Goal: Task Accomplishment & Management: Manage account settings

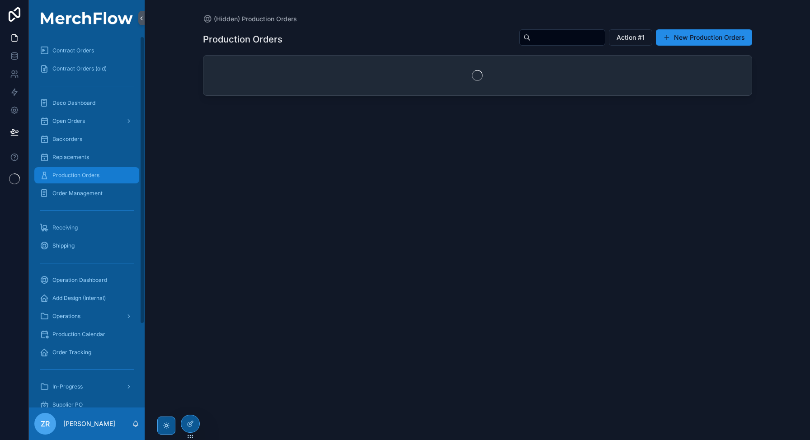
click at [79, 176] on span "Production Orders" at bounding box center [75, 175] width 47 height 7
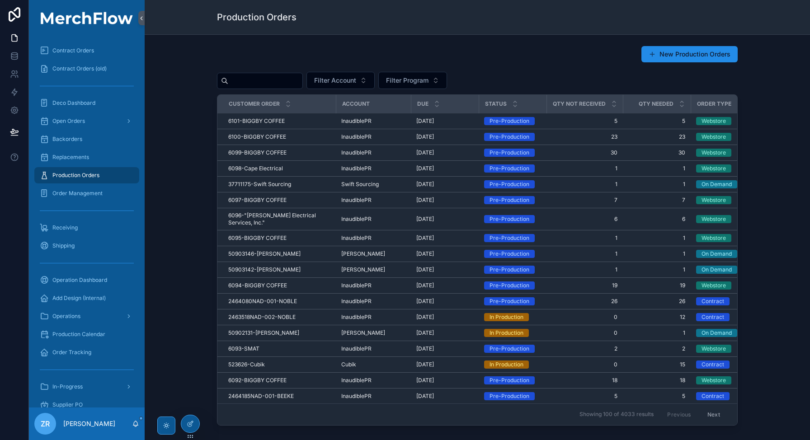
click at [289, 83] on input "text" at bounding box center [265, 81] width 74 height 13
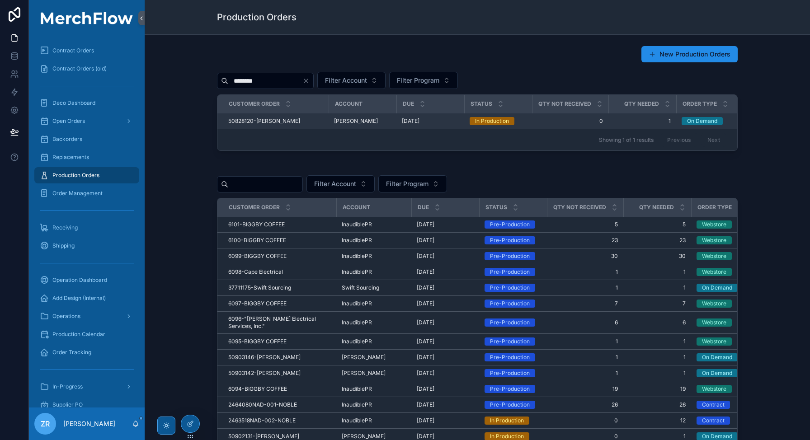
type input "********"
click at [414, 123] on span "[DATE]" at bounding box center [411, 121] width 18 height 7
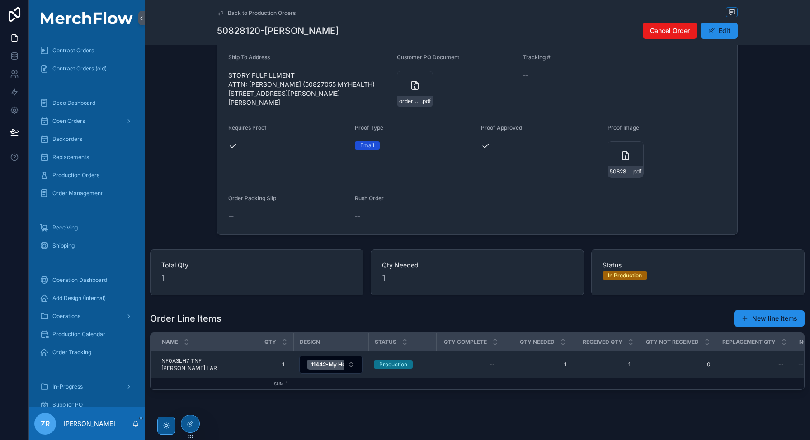
scroll to position [135, 0]
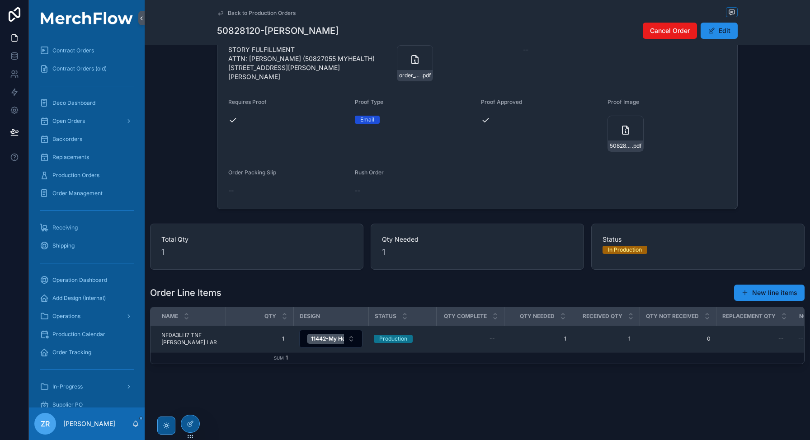
click at [452, 399] on div "Back to Production Orders 50828120-Amy Clyne Cancel Order Edit Customer order 5…" at bounding box center [478, 155] width 666 height 570
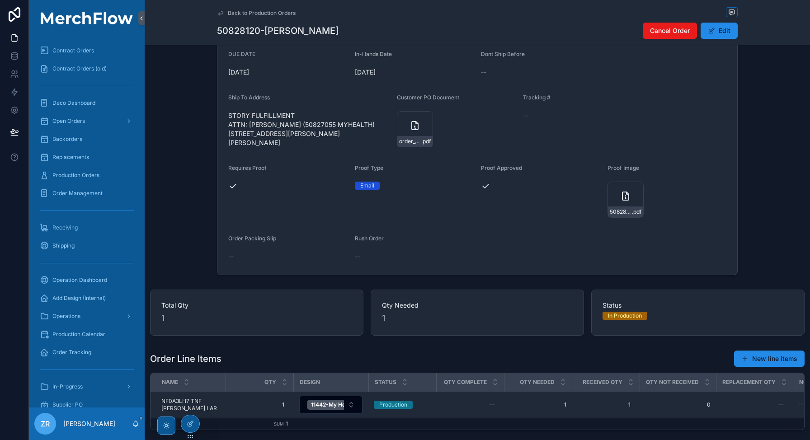
scroll to position [0, 0]
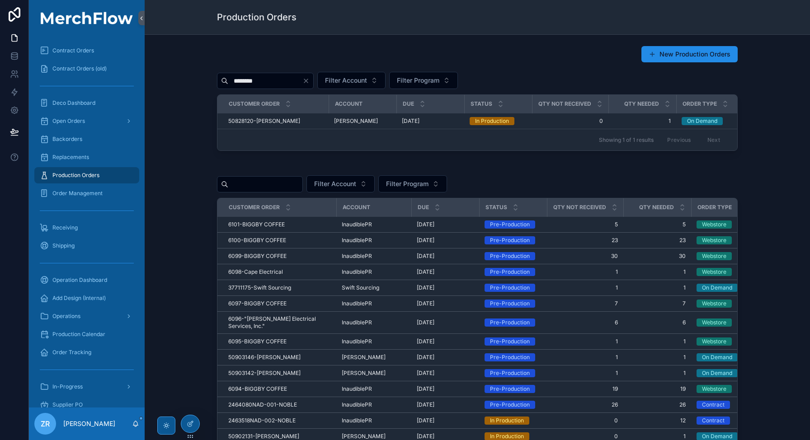
click at [277, 82] on input "********" at bounding box center [265, 81] width 74 height 13
click at [289, 80] on input "********" at bounding box center [265, 81] width 74 height 13
type input "***"
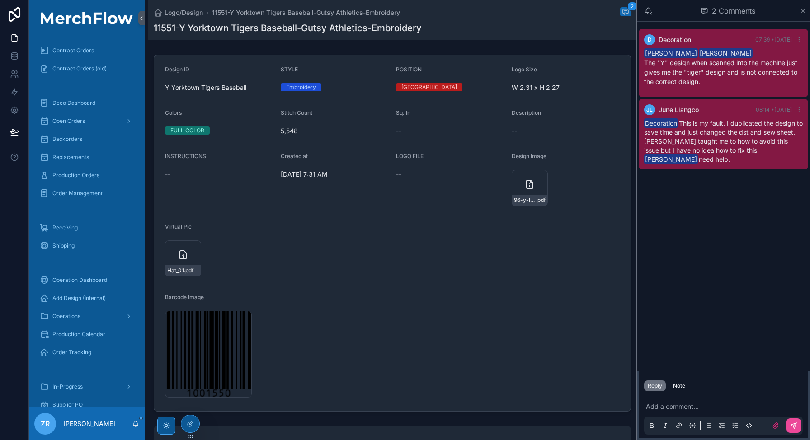
click at [165, 28] on h1 "11551-Y Yorktown Tigers Baseball-Gutsy Athletics-Embroidery" at bounding box center [288, 28] width 268 height 13
copy h1 "11551"
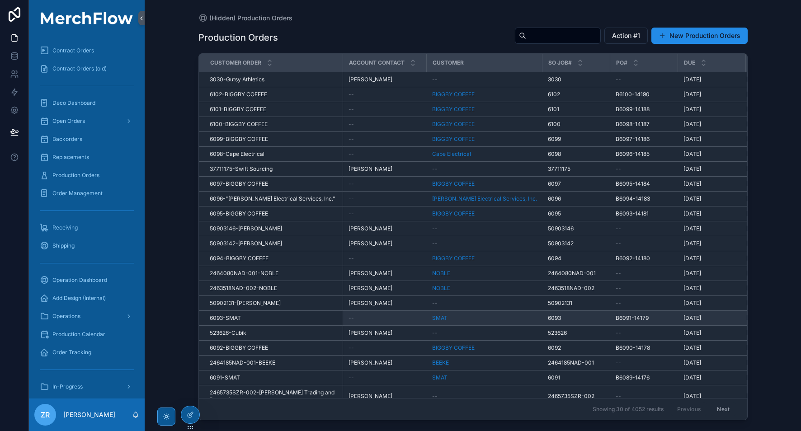
click at [458, 311] on td "SMAT" at bounding box center [485, 318] width 116 height 15
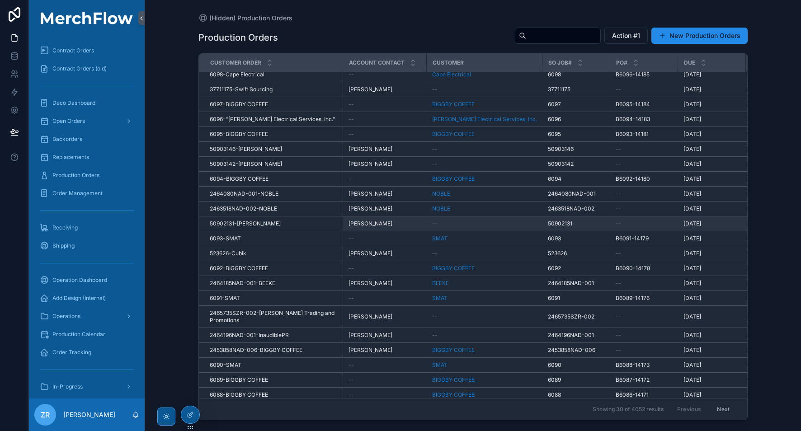
scroll to position [133, 0]
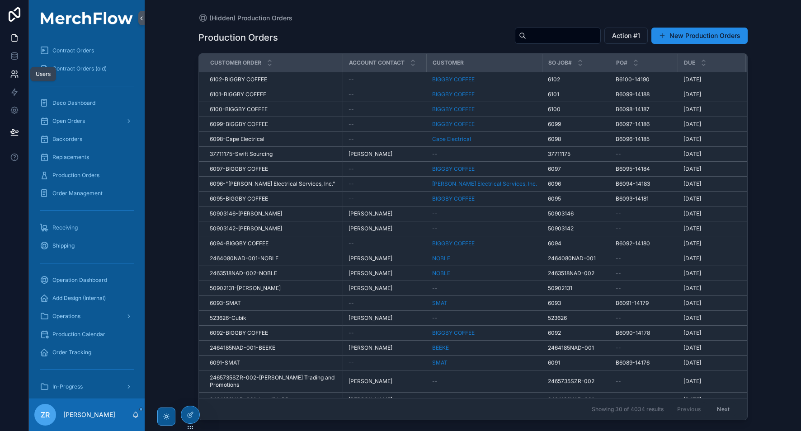
click at [15, 71] on icon at bounding box center [14, 74] width 9 height 9
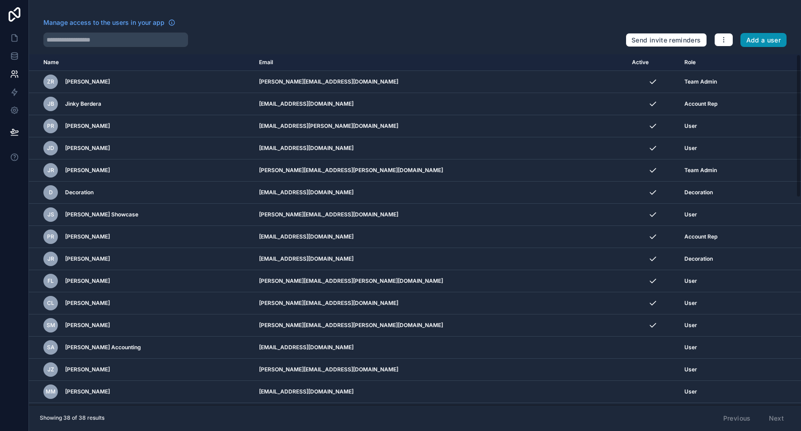
click at [764, 35] on button "Add a user" at bounding box center [764, 40] width 47 height 14
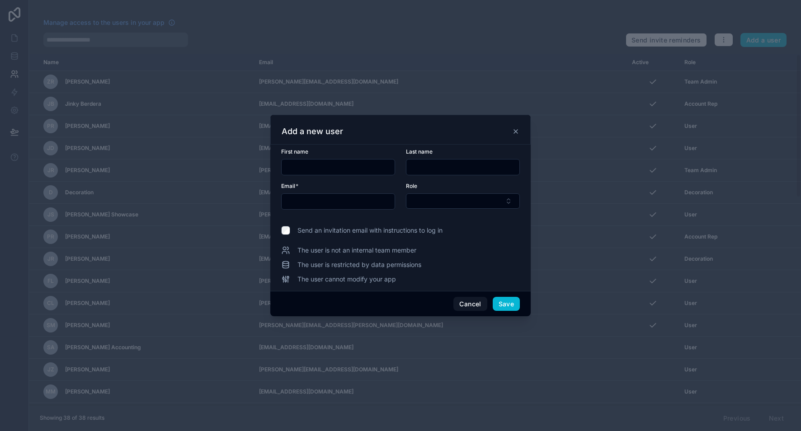
click at [305, 200] on input "text" at bounding box center [338, 201] width 113 height 13
paste input "**********"
type input "**********"
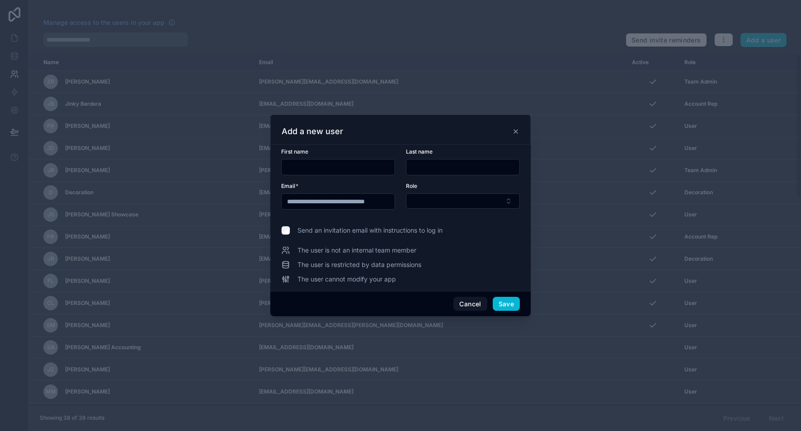
click at [326, 171] on input "text" at bounding box center [338, 167] width 113 height 13
type input "*"
type input "*****"
type input "*******"
click at [469, 244] on div "**********" at bounding box center [400, 216] width 239 height 136
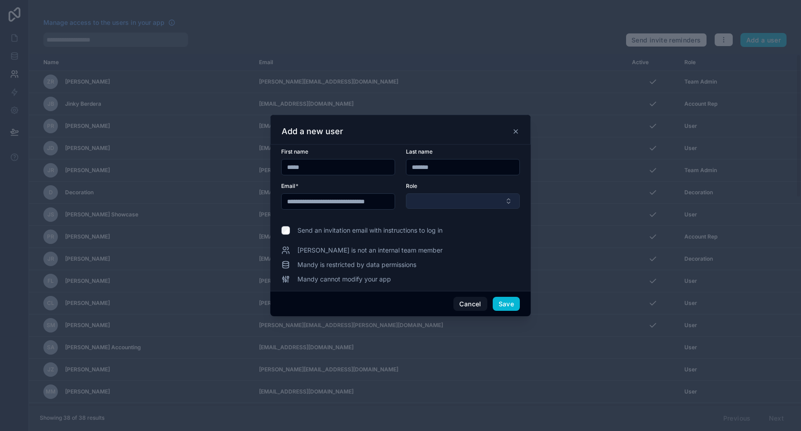
click at [463, 207] on button "Select Button" at bounding box center [463, 201] width 114 height 15
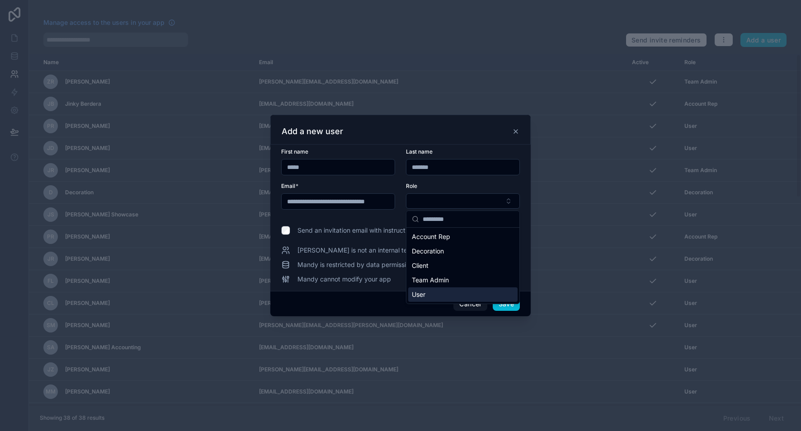
click at [475, 298] on div "User" at bounding box center [462, 295] width 109 height 14
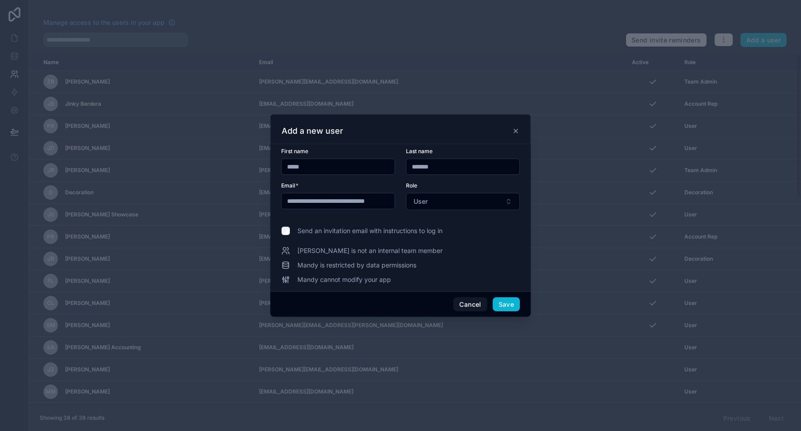
click at [402, 231] on span "Send an invitation email with instructions to log in" at bounding box center [369, 231] width 145 height 9
click at [515, 306] on button "Save" at bounding box center [506, 304] width 27 height 14
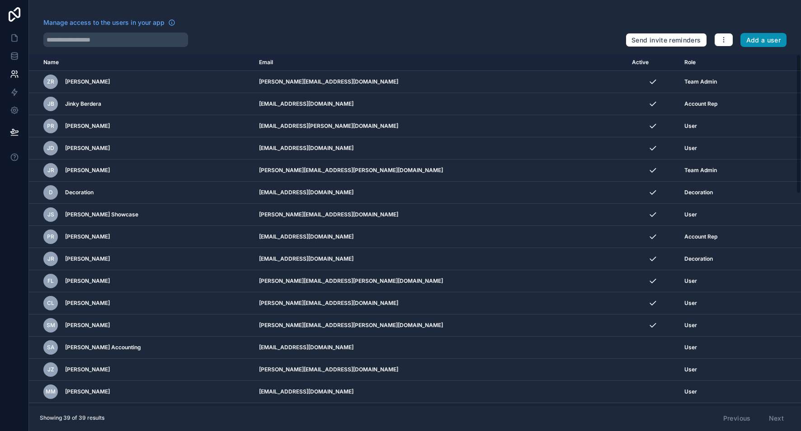
click at [761, 42] on button "Add a user" at bounding box center [764, 40] width 47 height 14
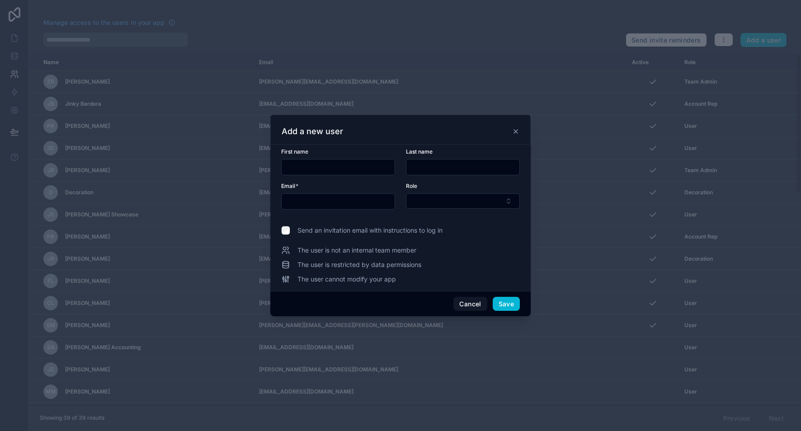
click at [322, 204] on input "text" at bounding box center [338, 201] width 113 height 13
paste input "**********"
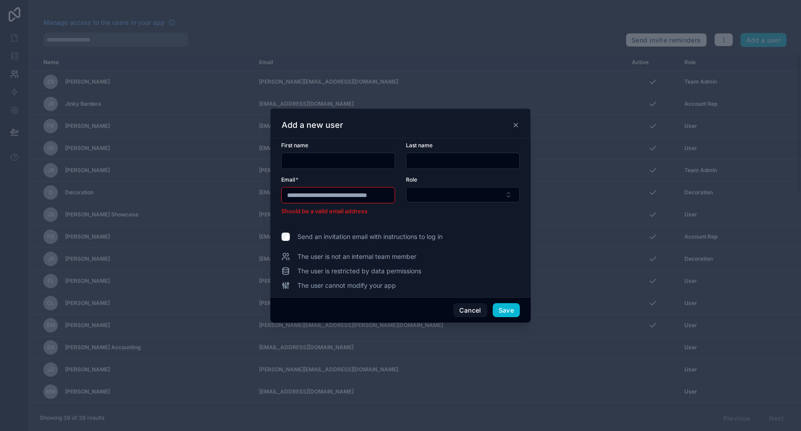
scroll to position [0, 13]
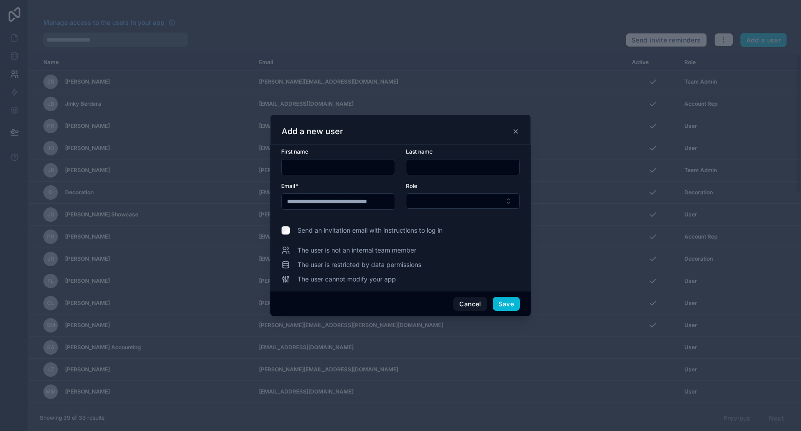
type input "**********"
click at [345, 165] on input "text" at bounding box center [338, 167] width 113 height 13
type input "*******"
type input "******"
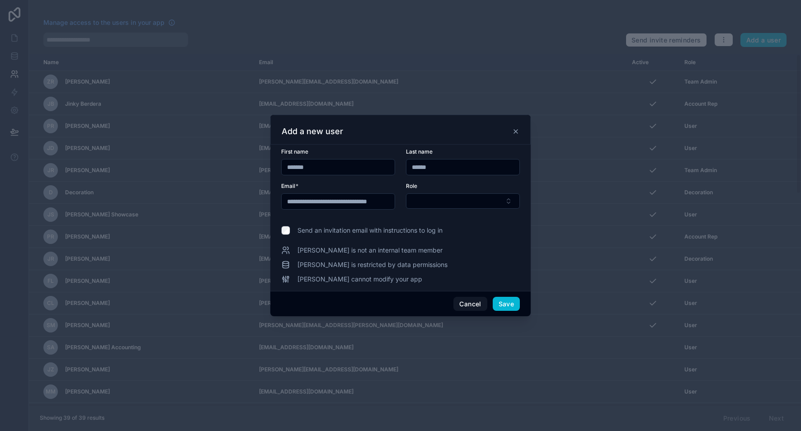
click at [486, 230] on label "Send an invitation email with instructions to log in" at bounding box center [400, 230] width 239 height 9
click at [486, 202] on button "Select Button" at bounding box center [463, 201] width 114 height 15
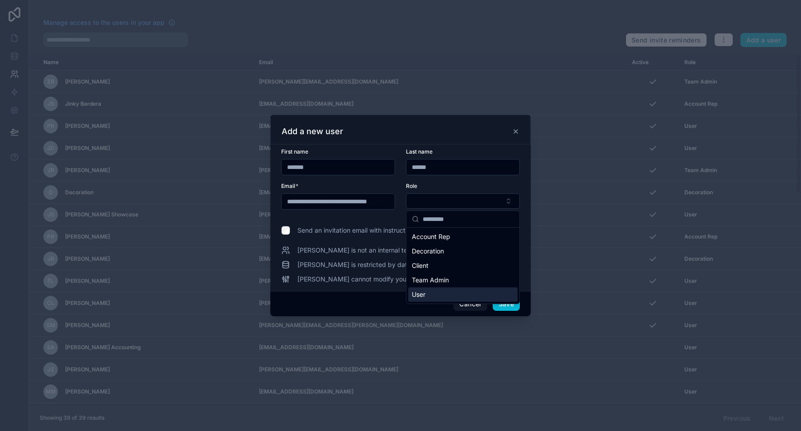
click at [462, 295] on div "User" at bounding box center [462, 295] width 109 height 14
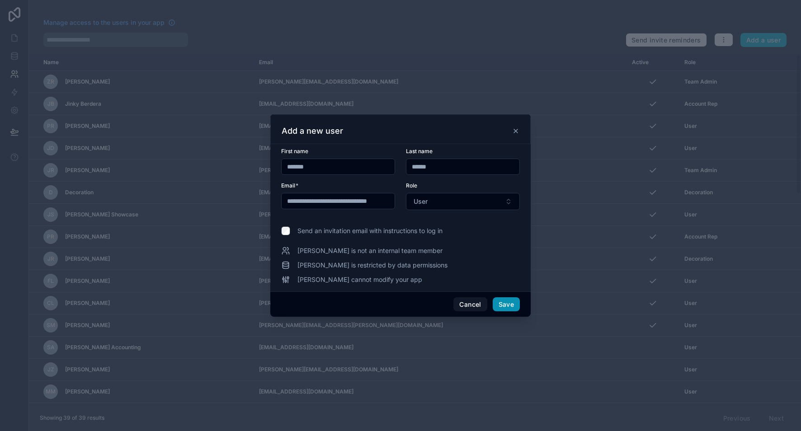
click at [510, 305] on button "Save" at bounding box center [506, 304] width 27 height 14
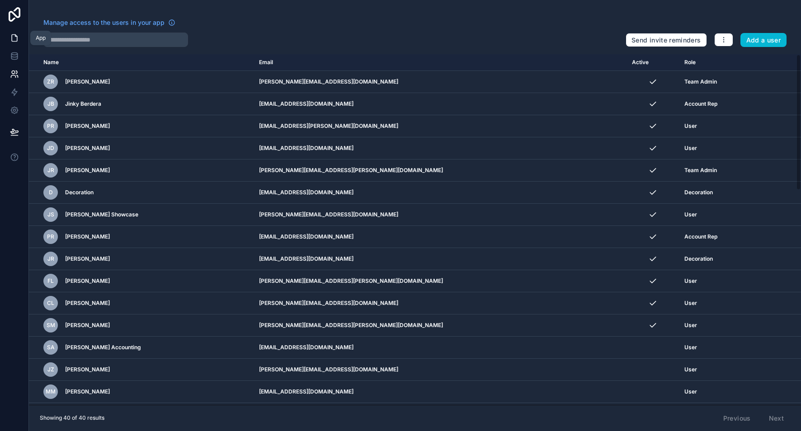
click at [15, 41] on icon at bounding box center [14, 37] width 9 height 9
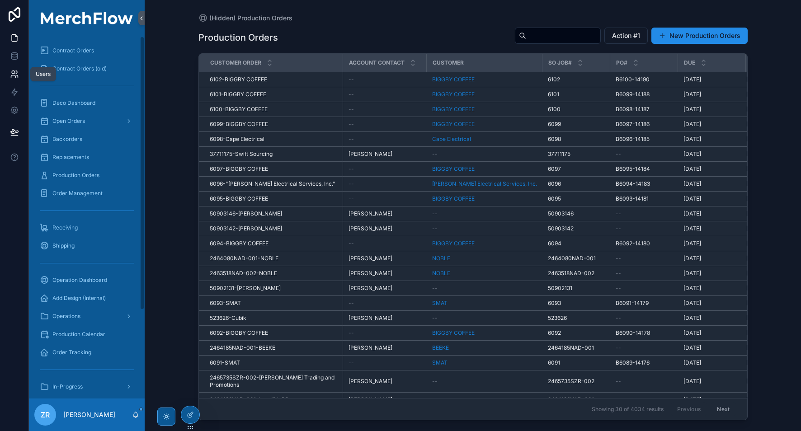
click at [16, 76] on icon at bounding box center [14, 74] width 9 height 9
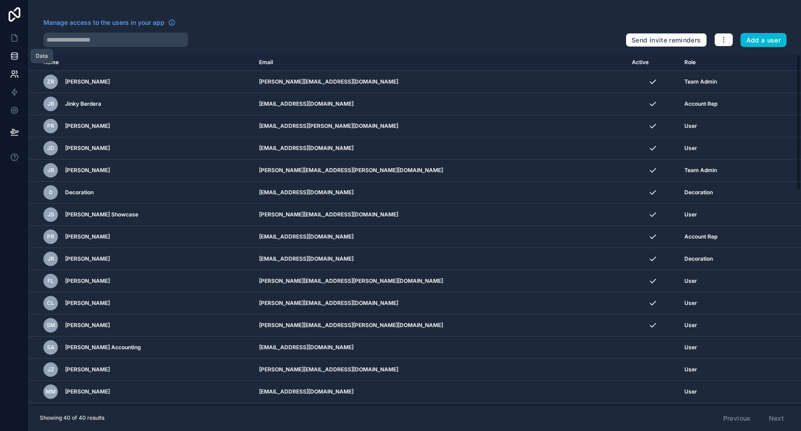
click at [18, 56] on icon at bounding box center [14, 56] width 9 height 9
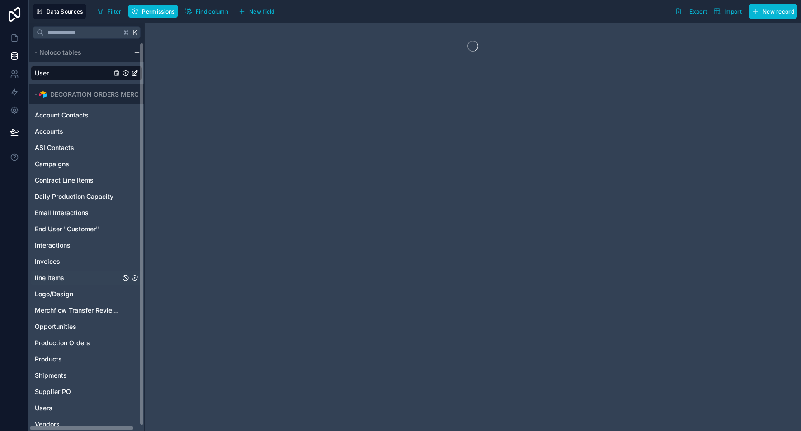
scroll to position [5, 0]
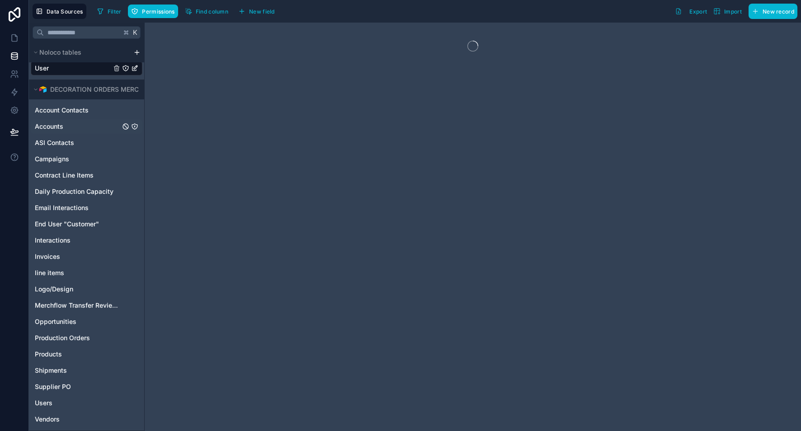
click at [60, 127] on span "Accounts" at bounding box center [49, 126] width 28 height 9
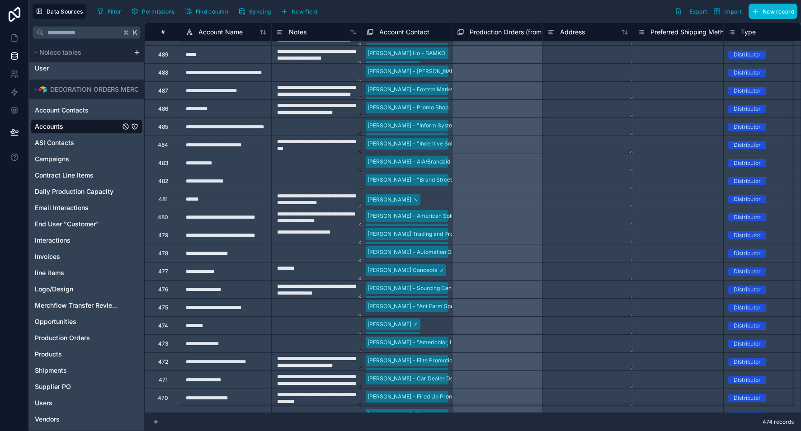
scroll to position [411, 0]
click at [531, 96] on div "Select a Production Orders (from End User)" at bounding box center [497, 91] width 90 height 18
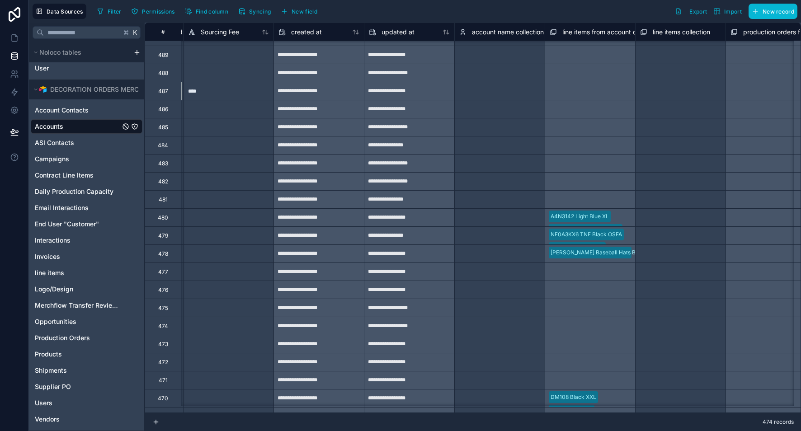
scroll to position [0, 0]
click at [516, 97] on div "Select a account name collection" at bounding box center [499, 92] width 79 height 14
click at [509, 96] on div "Select a account name collection" at bounding box center [499, 92] width 79 height 14
drag, startPoint x: 509, startPoint y: 96, endPoint x: 507, endPoint y: 105, distance: 8.7
click at [507, 105] on div "Select a account name collection" at bounding box center [500, 98] width 90 height 32
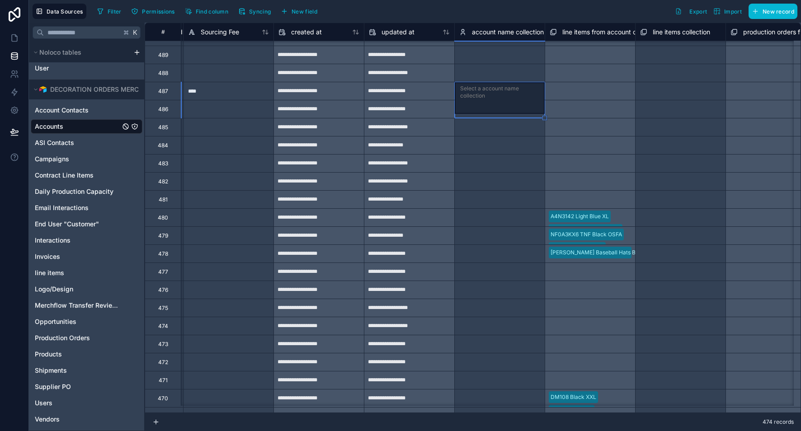
click at [494, 94] on div "Select a account name collection" at bounding box center [500, 91] width 90 height 18
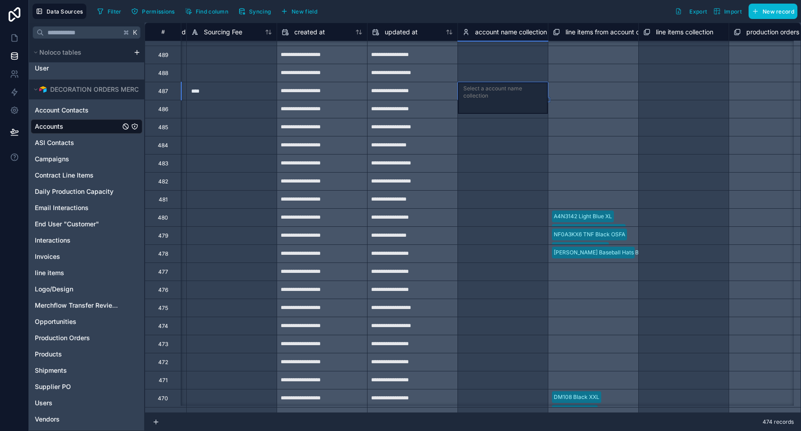
scroll to position [411, 5691]
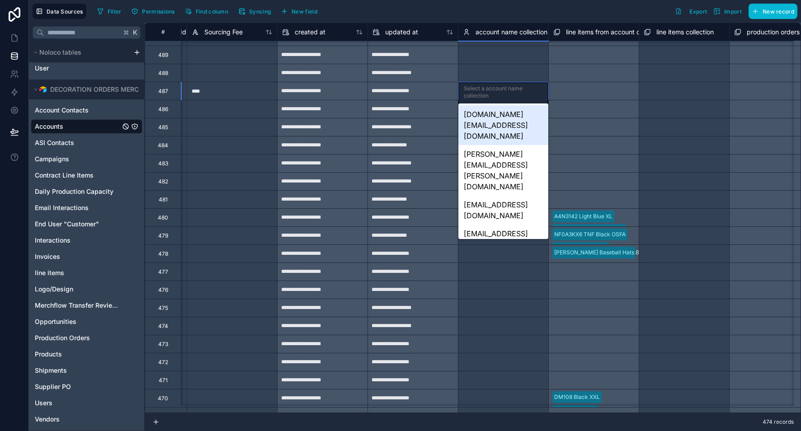
click at [492, 94] on div "Select a account name collection" at bounding box center [503, 92] width 79 height 14
drag, startPoint x: 498, startPoint y: 113, endPoint x: 500, endPoint y: 99, distance: 14.1
click at [498, 113] on div "[DOMAIN_NAME][EMAIL_ADDRESS][DOMAIN_NAME]" at bounding box center [503, 125] width 90 height 40
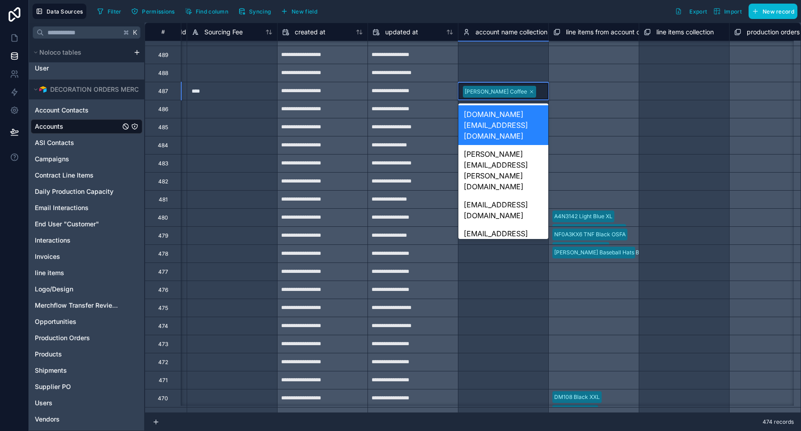
click at [539, 93] on div at bounding box center [541, 91] width 4 height 9
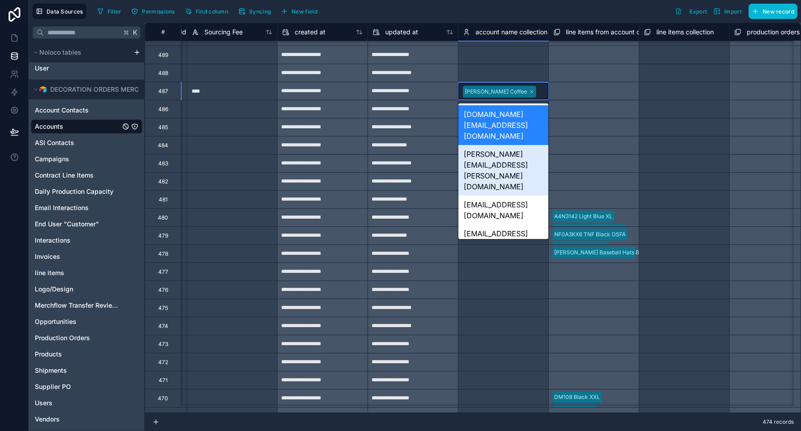
click at [521, 145] on div "[PERSON_NAME][EMAIL_ADDRESS][PERSON_NAME][DOMAIN_NAME]" at bounding box center [503, 170] width 90 height 51
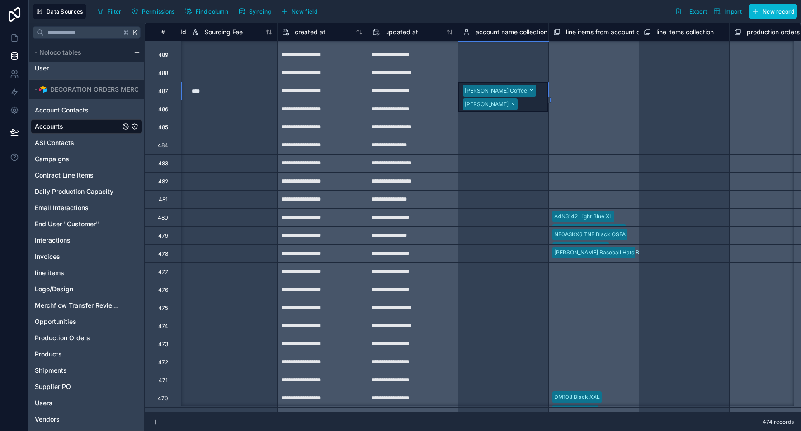
click at [502, 125] on div "Select a account name collection" at bounding box center [503, 127] width 81 height 14
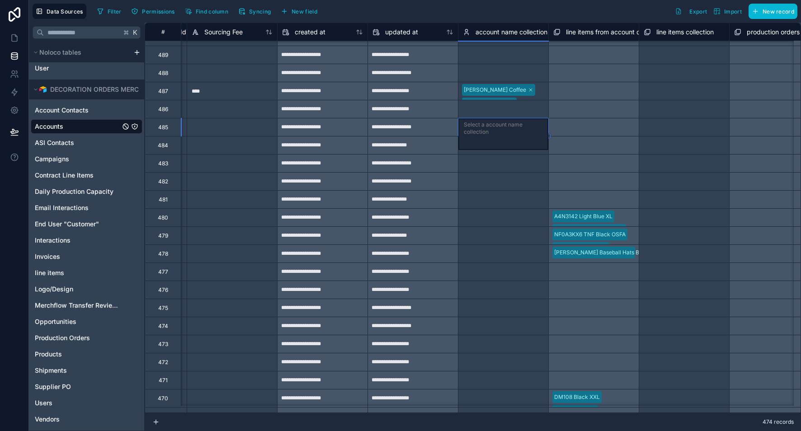
scroll to position [10, 0]
click at [521, 86] on div "Chelsey Coffee Mandy Shearer" at bounding box center [503, 91] width 90 height 18
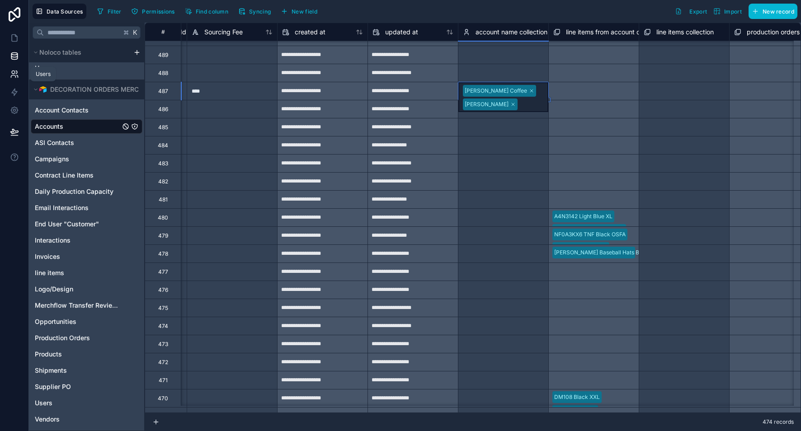
click at [17, 74] on icon at bounding box center [14, 74] width 9 height 9
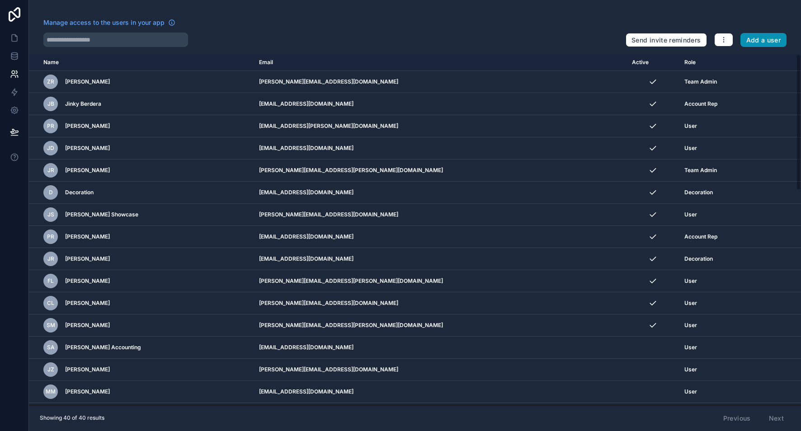
click at [759, 38] on button "Add a user" at bounding box center [764, 40] width 47 height 14
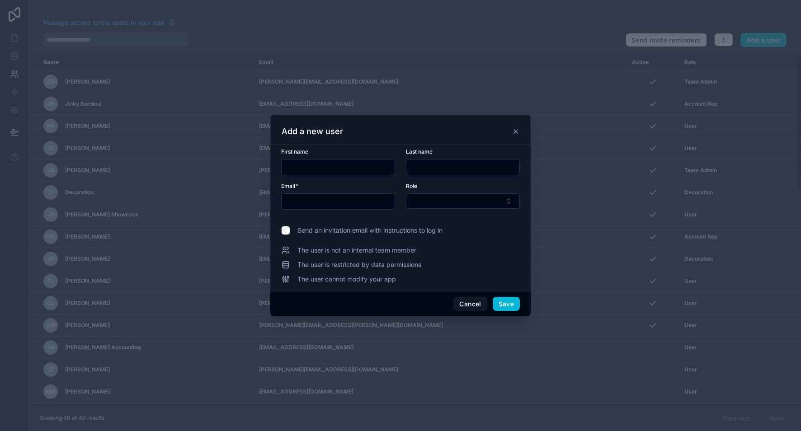
click at [310, 208] on div at bounding box center [338, 202] width 114 height 16
click at [312, 199] on input "text" at bounding box center [338, 201] width 113 height 13
paste input "**********"
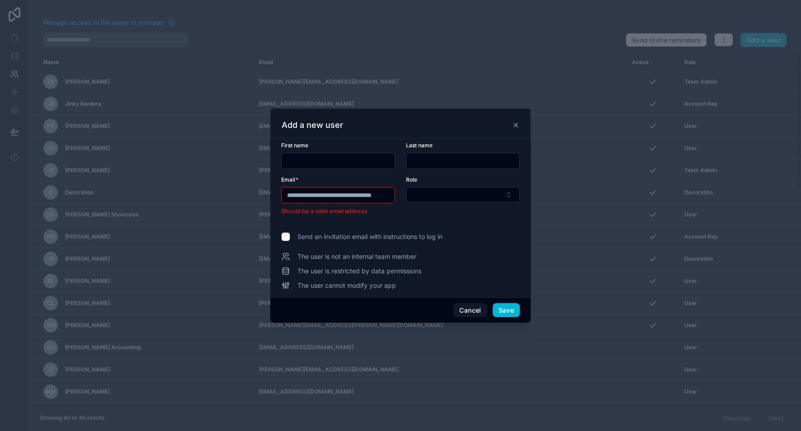
scroll to position [0, 19]
type input "**********"
click at [314, 160] on input "text" at bounding box center [338, 161] width 113 height 13
type input "******"
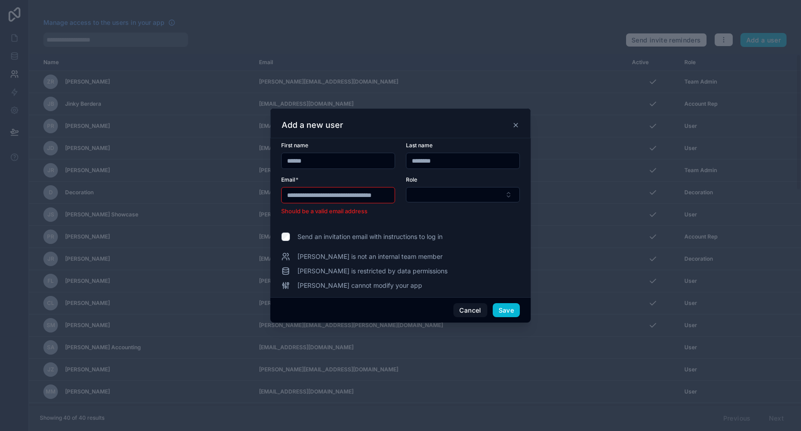
type input "********"
click at [304, 203] on div "**********" at bounding box center [338, 195] width 114 height 16
click at [306, 198] on input "**********" at bounding box center [338, 195] width 113 height 13
drag, startPoint x: 306, startPoint y: 198, endPoint x: 590, endPoint y: 212, distance: 284.7
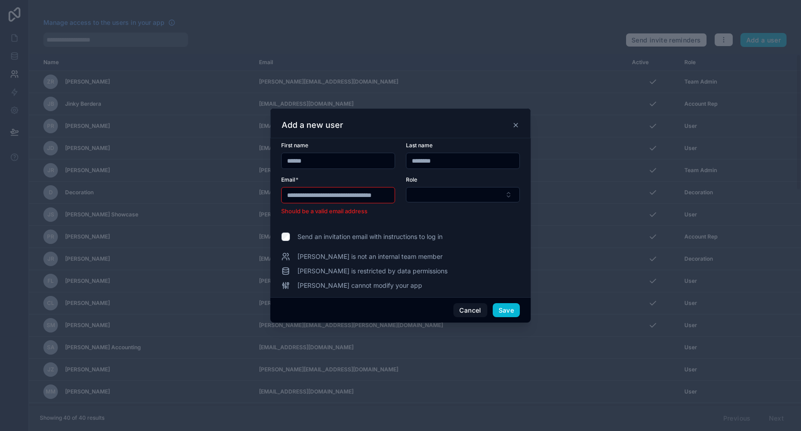
click at [590, 212] on div "**********" at bounding box center [400, 215] width 801 height 431
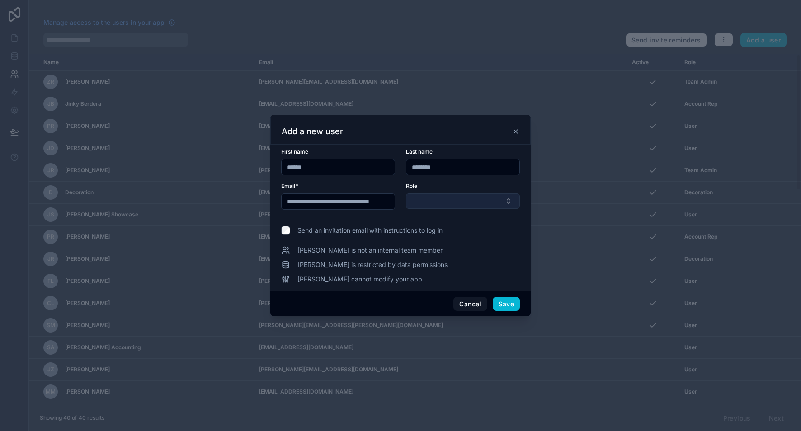
type input "**********"
click at [500, 203] on button "Select Button" at bounding box center [463, 201] width 114 height 15
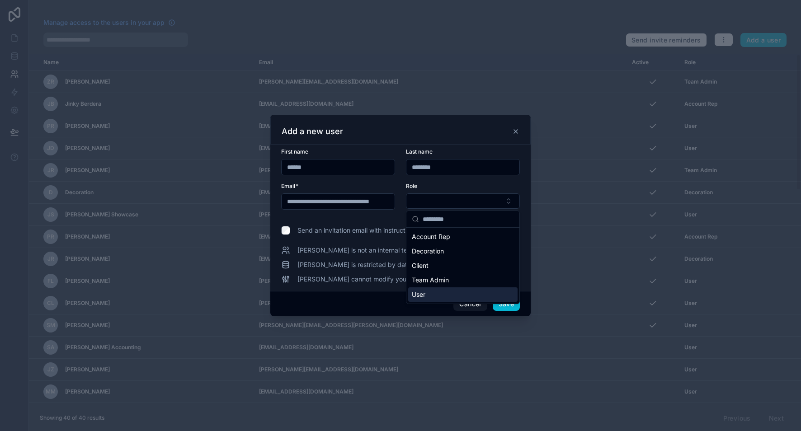
click at [453, 288] on div "User" at bounding box center [462, 295] width 109 height 14
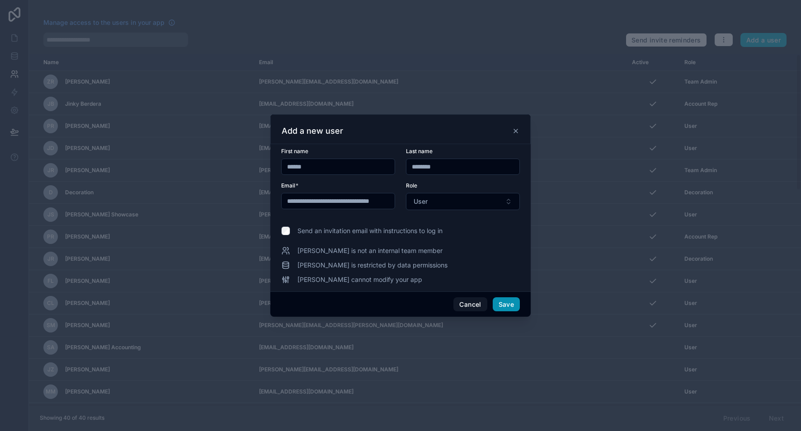
click at [510, 304] on button "Save" at bounding box center [506, 304] width 27 height 14
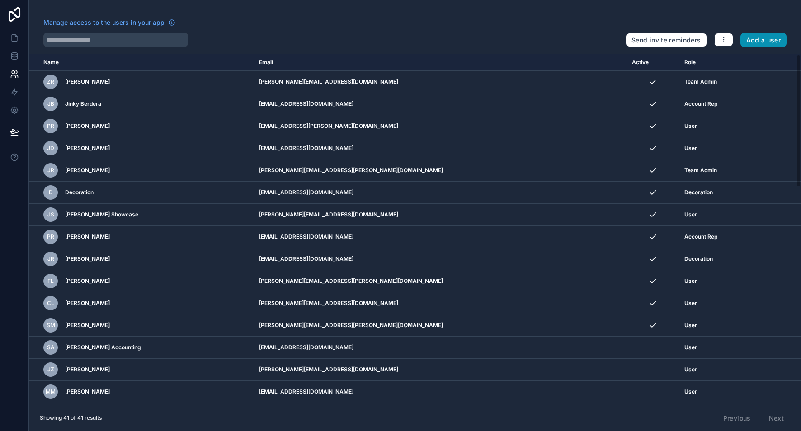
click at [758, 38] on button "Add a user" at bounding box center [764, 40] width 47 height 14
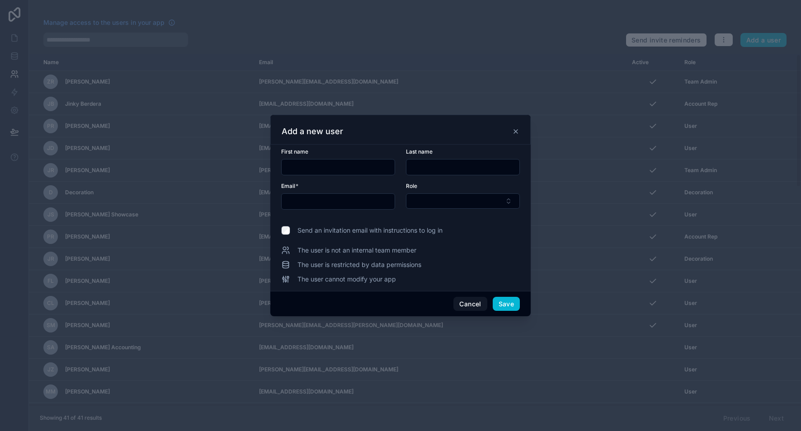
click at [316, 211] on form "First name Last name Email * Role" at bounding box center [400, 184] width 239 height 72
click at [316, 203] on input "text" at bounding box center [338, 201] width 113 height 13
paste input "**********"
type input "**********"
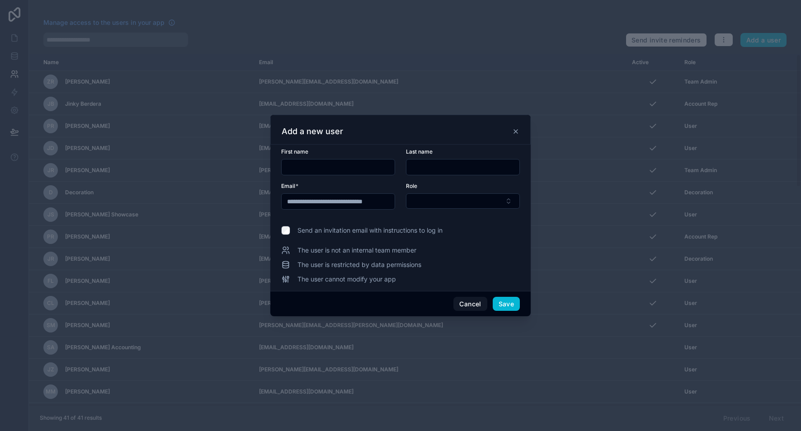
click at [318, 167] on input "text" at bounding box center [338, 167] width 113 height 13
type input "****"
type input "*******"
click at [434, 201] on button "Select Button" at bounding box center [463, 201] width 114 height 15
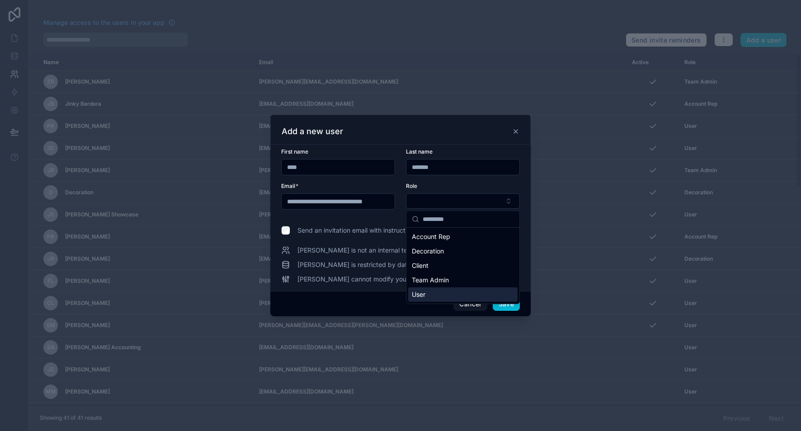
click at [453, 301] on div "User" at bounding box center [462, 295] width 109 height 14
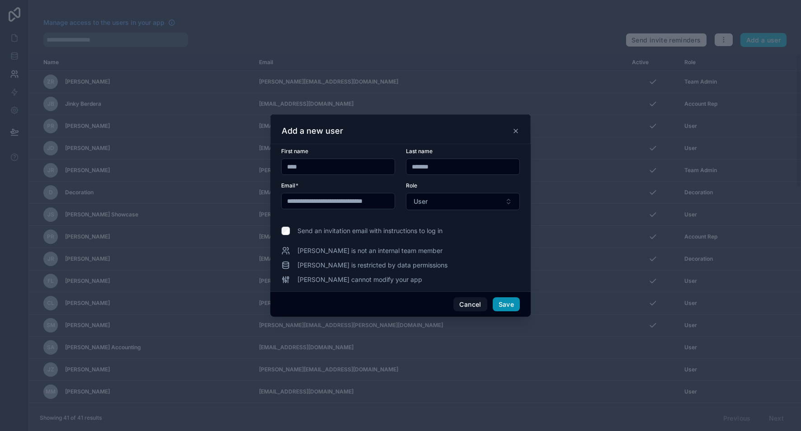
click at [511, 302] on button "Save" at bounding box center [506, 304] width 27 height 14
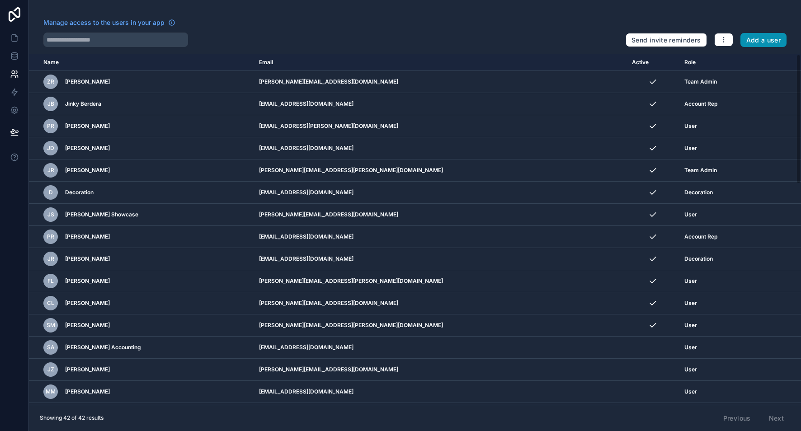
click at [766, 39] on button "Add a user" at bounding box center [764, 40] width 47 height 14
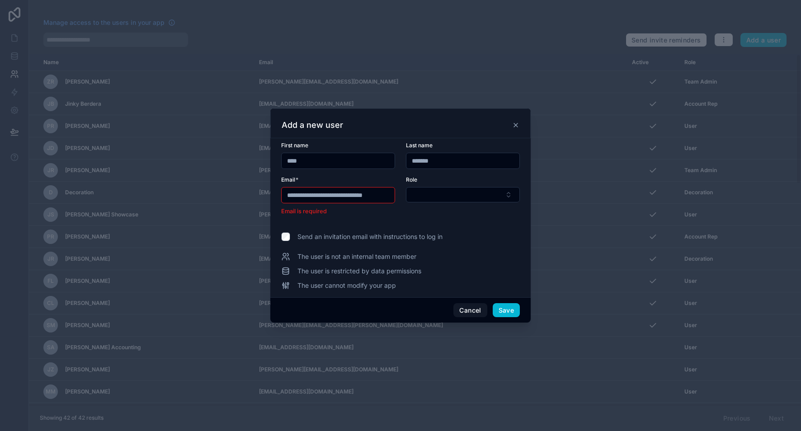
click at [380, 196] on body "Manage access to the users in your app Send invite reminders Add a user Name Em…" at bounding box center [400, 215] width 801 height 431
click at [360, 194] on input "**********" at bounding box center [338, 195] width 113 height 13
drag, startPoint x: 360, startPoint y: 194, endPoint x: 219, endPoint y: 190, distance: 140.7
click at [219, 190] on div "**********" at bounding box center [400, 215] width 801 height 431
click at [469, 243] on div "**********" at bounding box center [400, 216] width 239 height 148
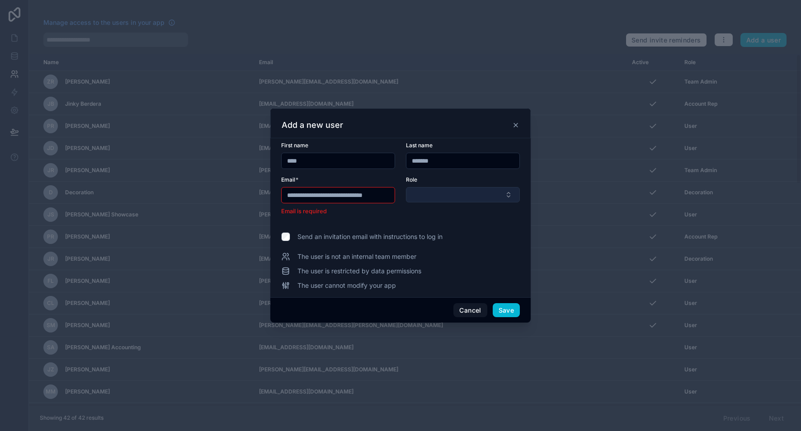
click at [452, 195] on button "Select Button" at bounding box center [463, 194] width 114 height 15
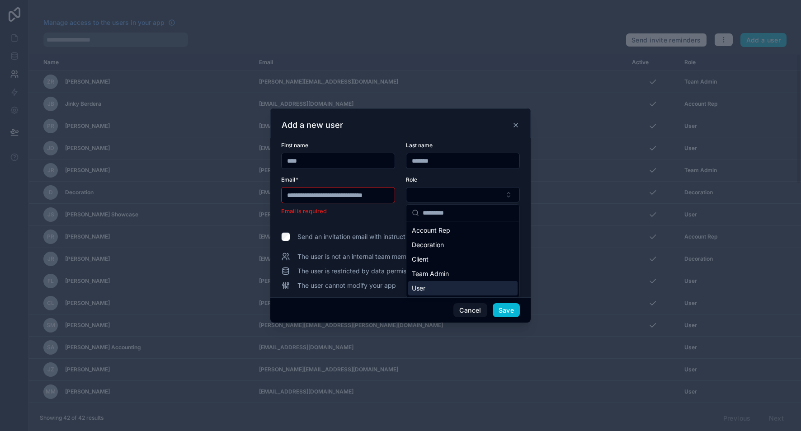
click at [456, 286] on div "User" at bounding box center [462, 288] width 109 height 14
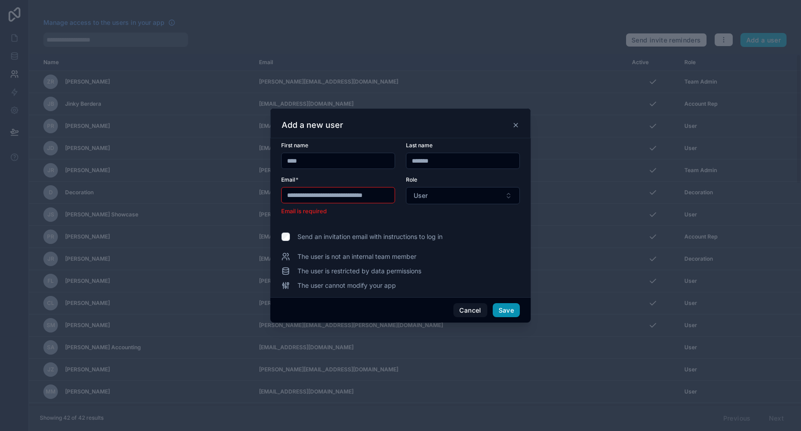
click at [509, 310] on button "Save" at bounding box center [506, 310] width 27 height 14
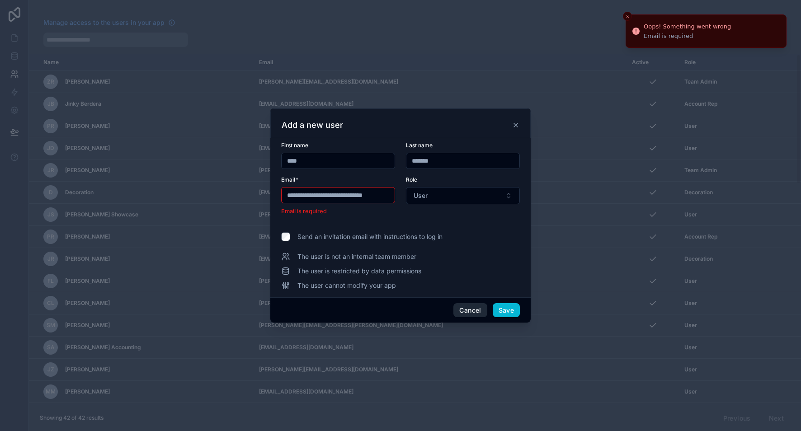
click at [469, 312] on button "Cancel" at bounding box center [469, 310] width 33 height 14
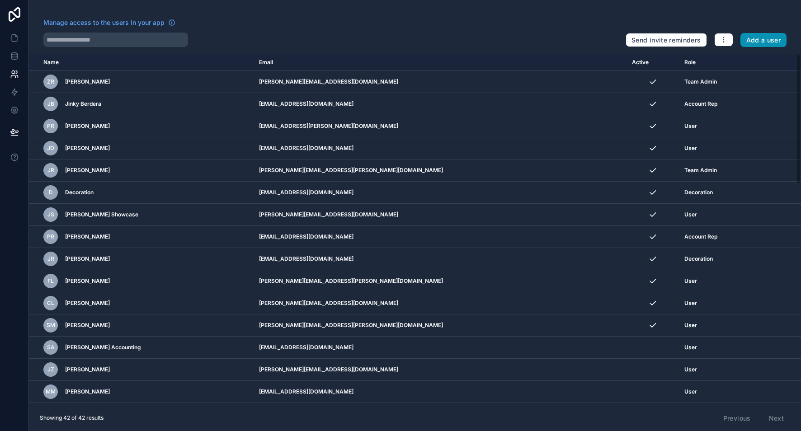
click at [755, 38] on button "Add a user" at bounding box center [764, 40] width 47 height 14
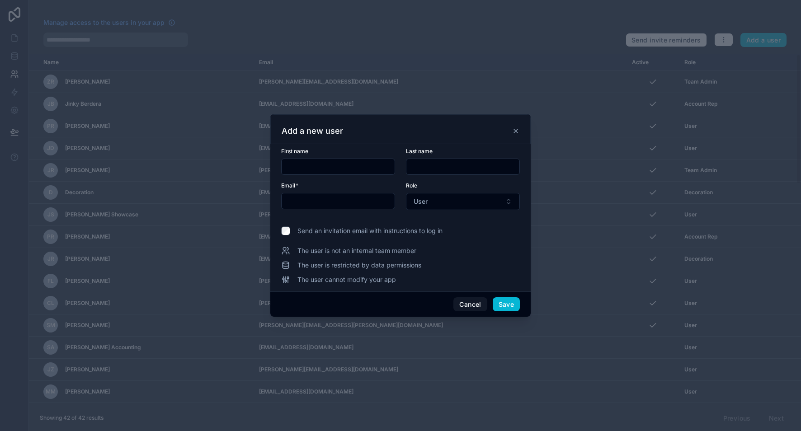
click at [375, 203] on input "text" at bounding box center [338, 201] width 113 height 13
paste input "**********"
type input "**********"
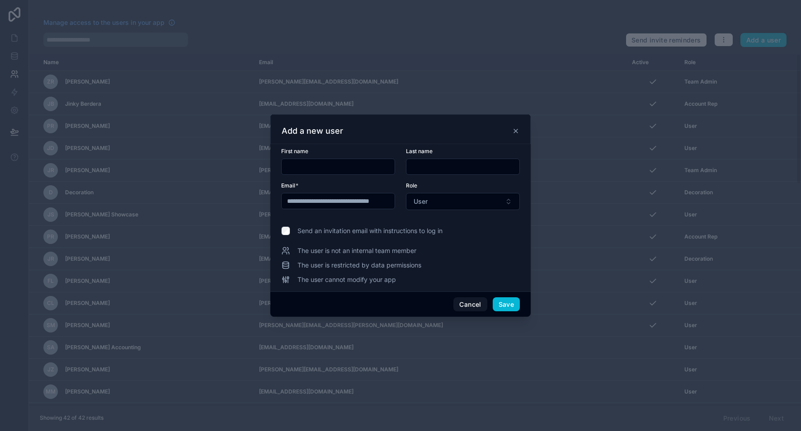
click at [346, 167] on input "text" at bounding box center [338, 167] width 113 height 13
type input "*****"
type input "*********"
click at [497, 302] on button "Save" at bounding box center [506, 304] width 27 height 14
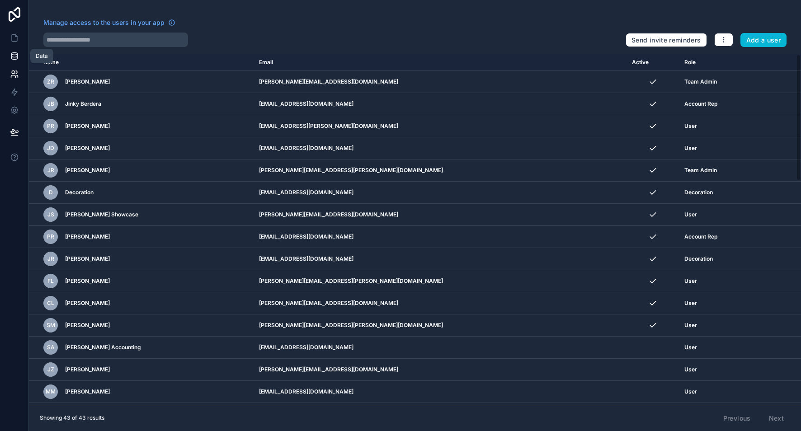
click at [16, 59] on icon at bounding box center [14, 58] width 6 height 4
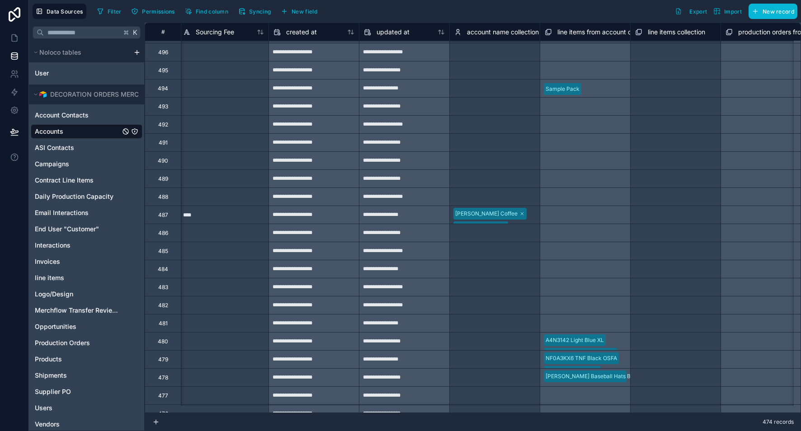
scroll to position [287, 5819]
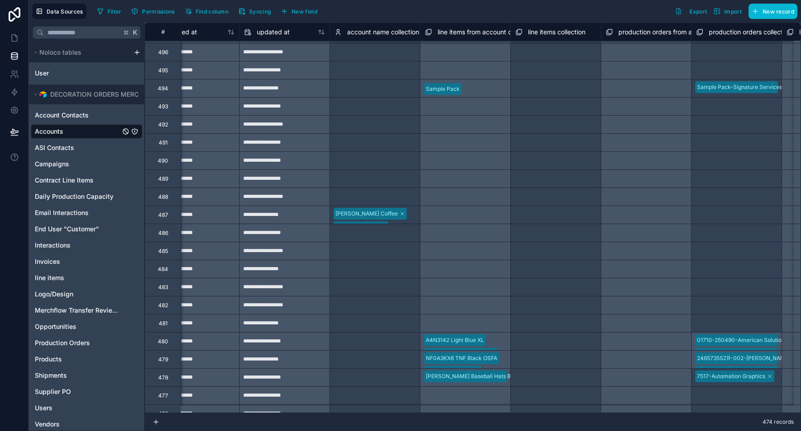
click at [403, 218] on div "Chelsey Coffee Mandy Shearer" at bounding box center [375, 215] width 90 height 18
click at [400, 217] on div "Chelsey Coffee Mandy Shearer" at bounding box center [375, 221] width 90 height 30
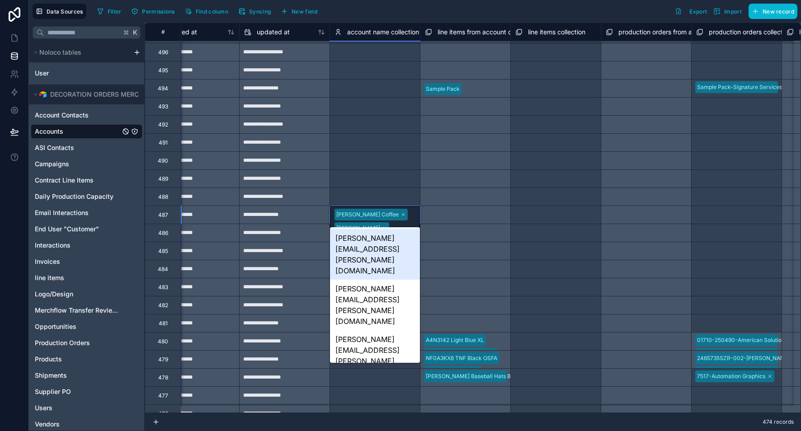
click at [394, 240] on div "[PERSON_NAME][EMAIL_ADDRESS][PERSON_NAME][DOMAIN_NAME]" at bounding box center [375, 254] width 90 height 51
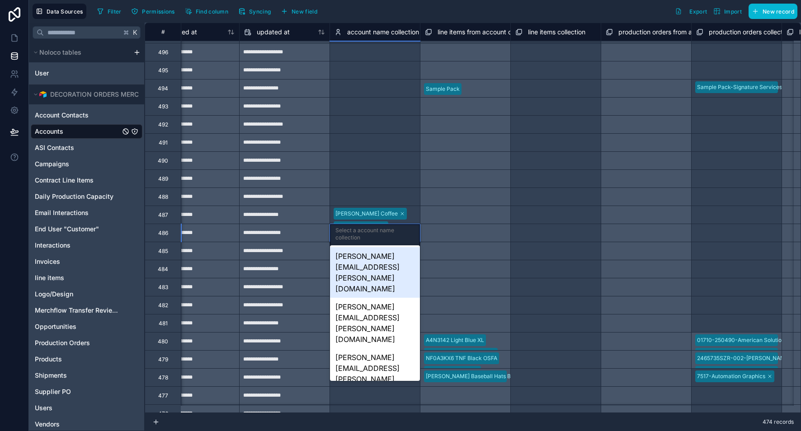
click at [396, 241] on div "Select a account name collection" at bounding box center [374, 234] width 79 height 14
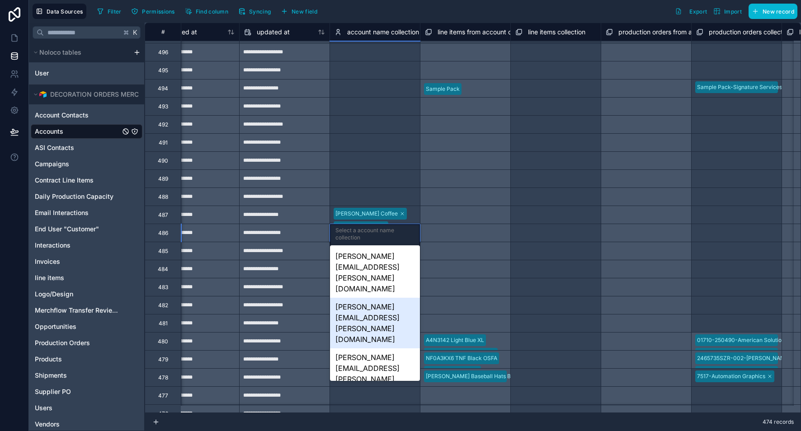
click at [394, 298] on div "[PERSON_NAME][EMAIL_ADDRESS][PERSON_NAME][DOMAIN_NAME]" at bounding box center [375, 323] width 90 height 51
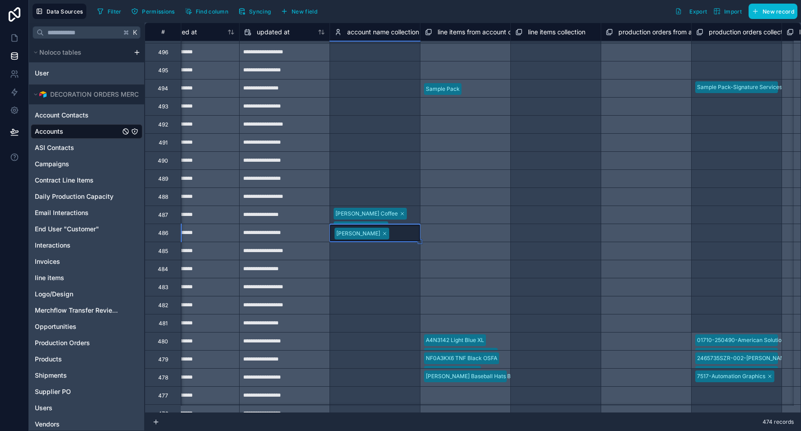
click at [404, 215] on div "Chelsey Coffee Mandy Shearer Jamie Chenoweth" at bounding box center [375, 215] width 90 height 18
click at [403, 218] on div "Chelsey Coffee Mandy Shearer Jamie Chenoweth" at bounding box center [375, 215] width 90 height 18
click at [404, 217] on div "Chelsey Coffee Mandy Shearer Jamie Chenoweth" at bounding box center [375, 227] width 90 height 43
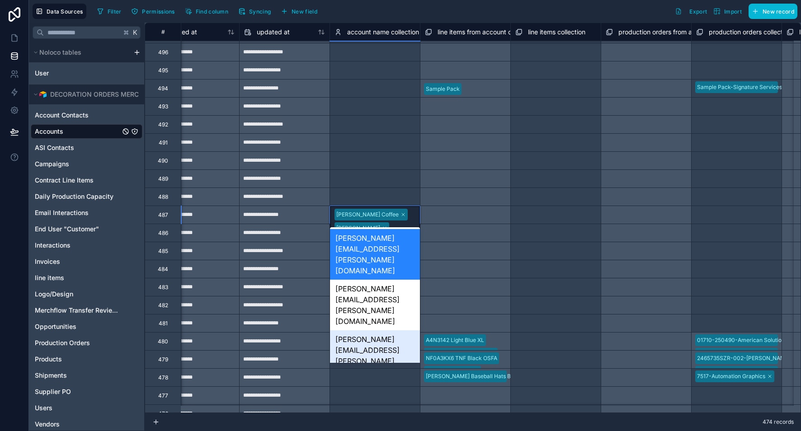
click at [387, 331] on div "[PERSON_NAME][EMAIL_ADDRESS][PERSON_NAME][DOMAIN_NAME]" at bounding box center [375, 356] width 90 height 51
click at [403, 214] on div "Chelsey Coffee Mandy Shearer Jamie Chenoweth Nettie Sparkman" at bounding box center [375, 234] width 90 height 57
click at [383, 280] on div "[PERSON_NAME][EMAIL_ADDRESS][PERSON_NAME][DOMAIN_NAME]" at bounding box center [375, 305] width 90 height 51
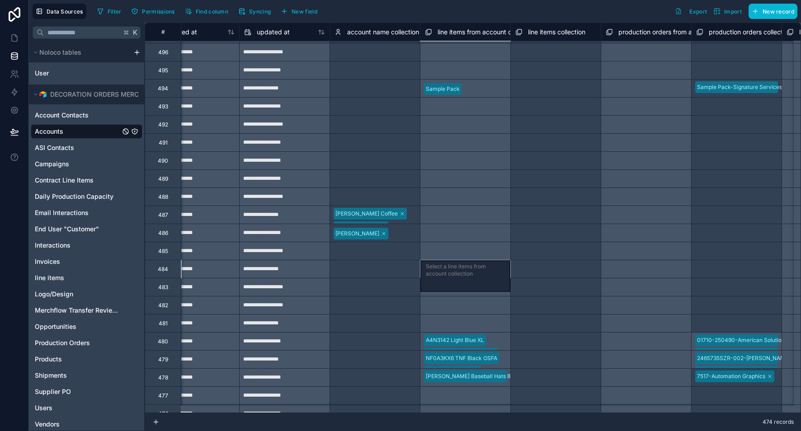
click at [459, 268] on div "Select a line items from account collection" at bounding box center [465, 269] width 90 height 18
click at [402, 258] on div "Select a account name collection" at bounding box center [375, 251] width 90 height 18
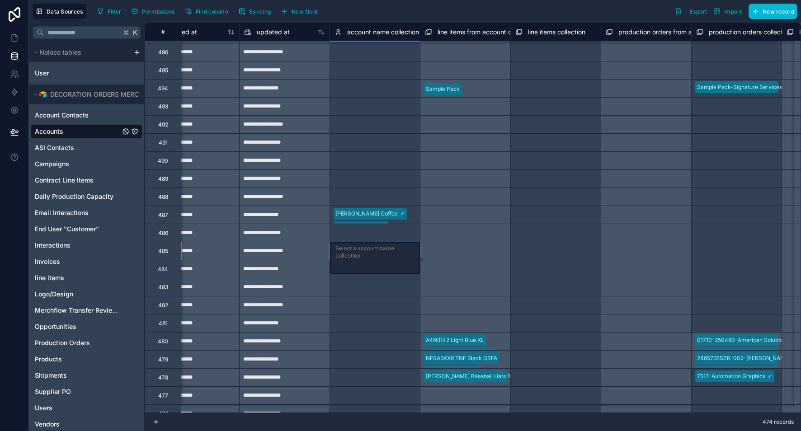
click at [402, 211] on div "Chelsey Coffee Mandy Shearer Jamie Chenoweth Nettie Sparkman Jill Haspert" at bounding box center [375, 215] width 90 height 18
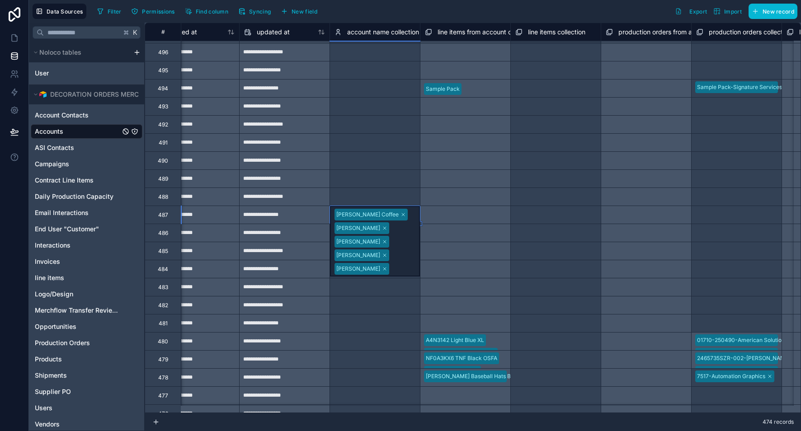
click at [532, 239] on div "Select a line items collection" at bounding box center [556, 234] width 90 height 14
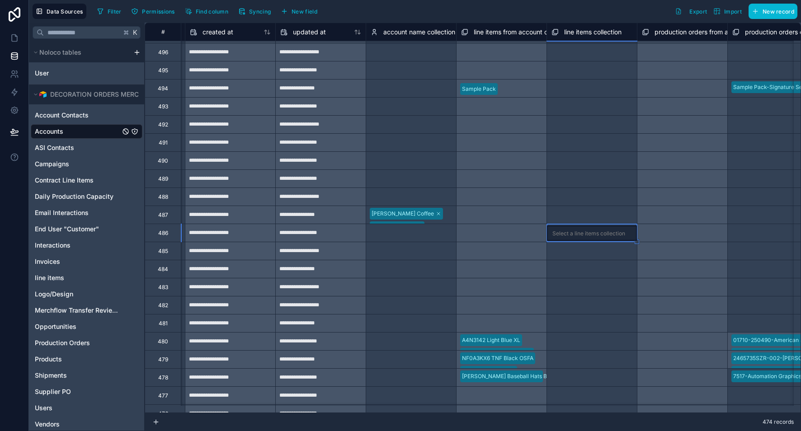
scroll to position [287, 5782]
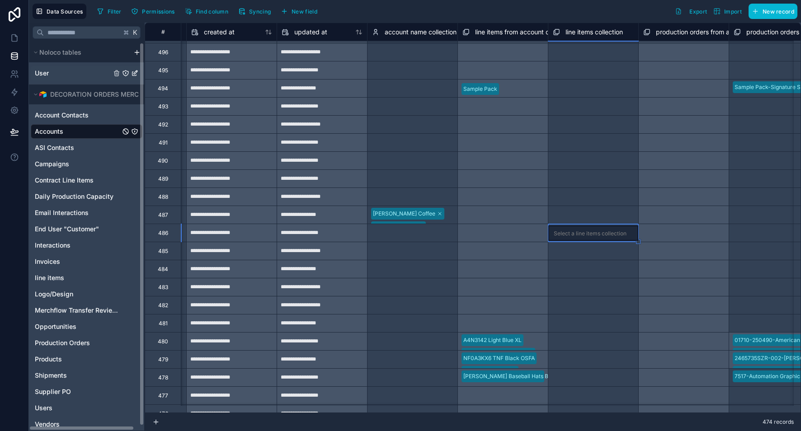
click at [51, 74] on link "User" at bounding box center [73, 73] width 76 height 9
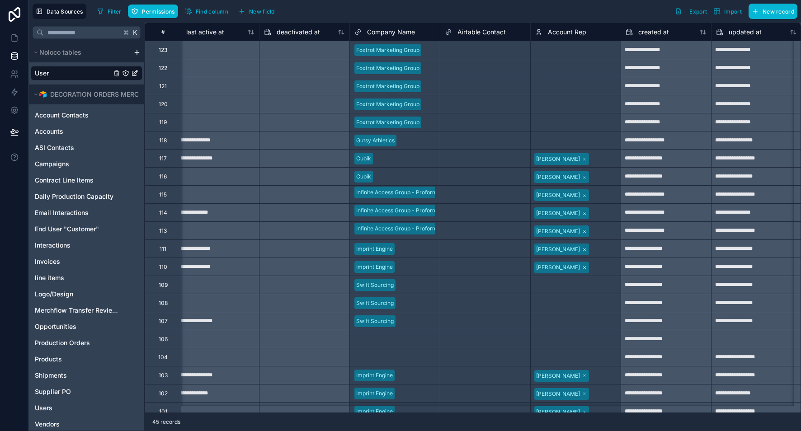
scroll to position [0, 736]
click at [543, 54] on div "Select a Account Rep" at bounding box center [575, 50] width 90 height 14
click at [543, 51] on div "Select a Account Rep" at bounding box center [563, 50] width 55 height 7
type input "*"
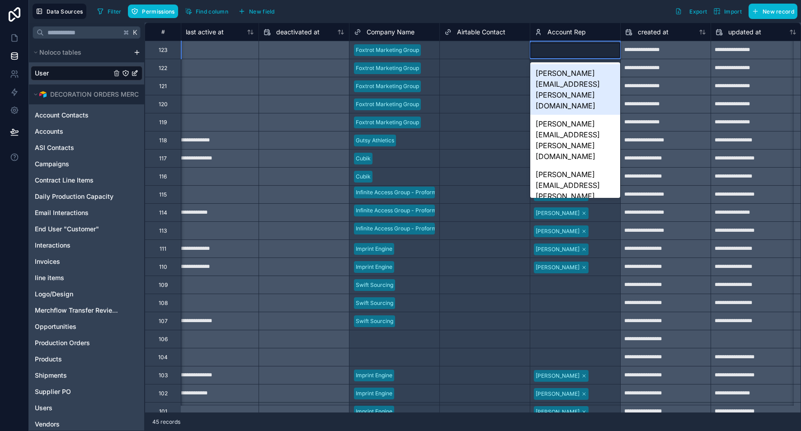
type input "*"
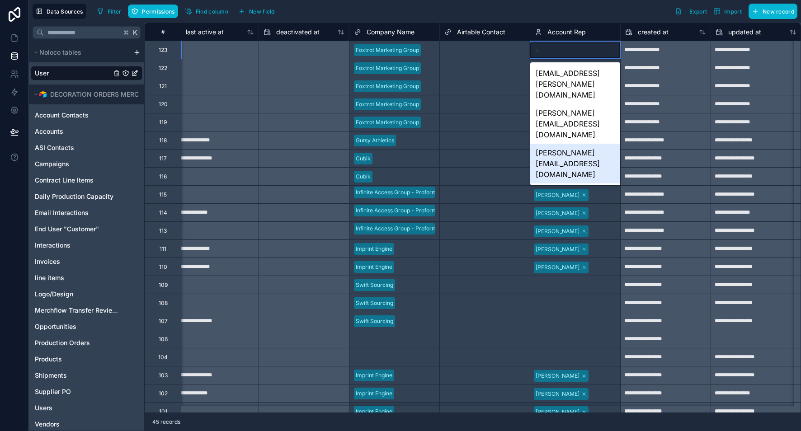
click at [567, 144] on div "[PERSON_NAME][EMAIL_ADDRESS][DOMAIN_NAME]" at bounding box center [575, 164] width 90 height 40
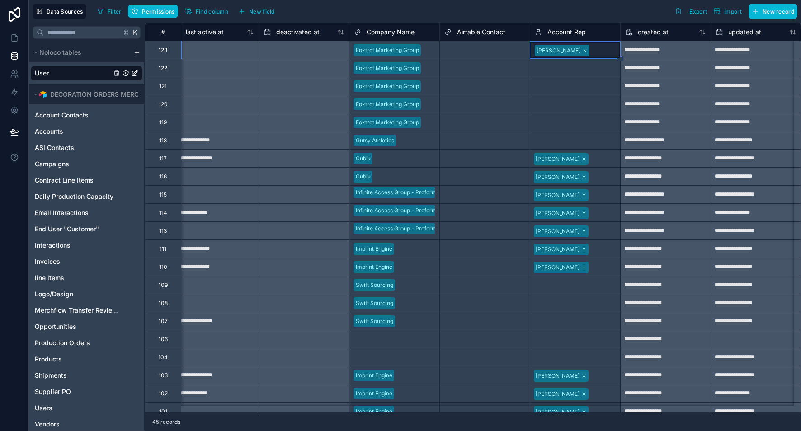
drag, startPoint x: 621, startPoint y: 60, endPoint x: 604, endPoint y: 145, distance: 86.6
click at [604, 145] on div "**********" at bounding box center [738, 439] width 2658 height 832
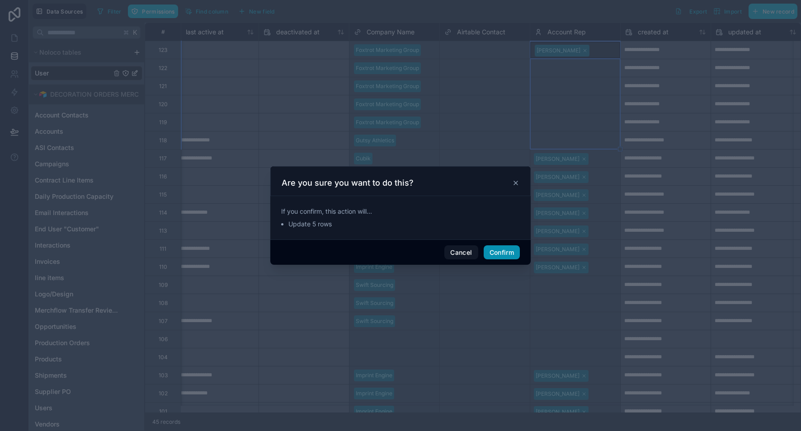
click at [499, 251] on button "Confirm" at bounding box center [502, 253] width 36 height 14
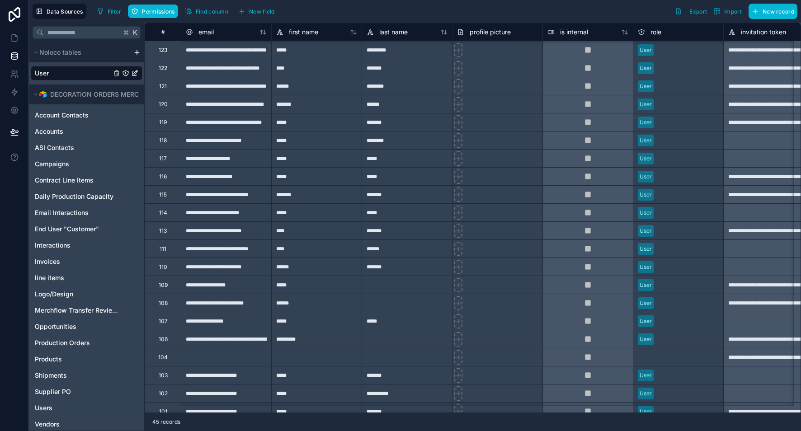
scroll to position [0, 0]
click at [15, 76] on icon at bounding box center [13, 77] width 5 height 2
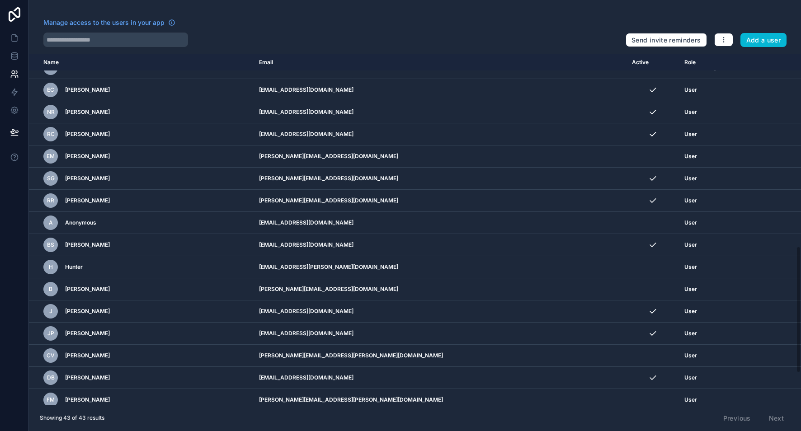
scroll to position [618, 0]
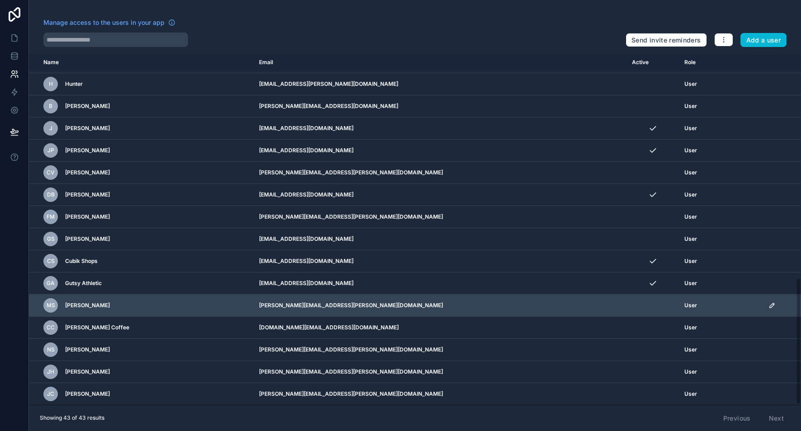
click at [769, 305] on icon "scrollable content" at bounding box center [772, 305] width 7 height 7
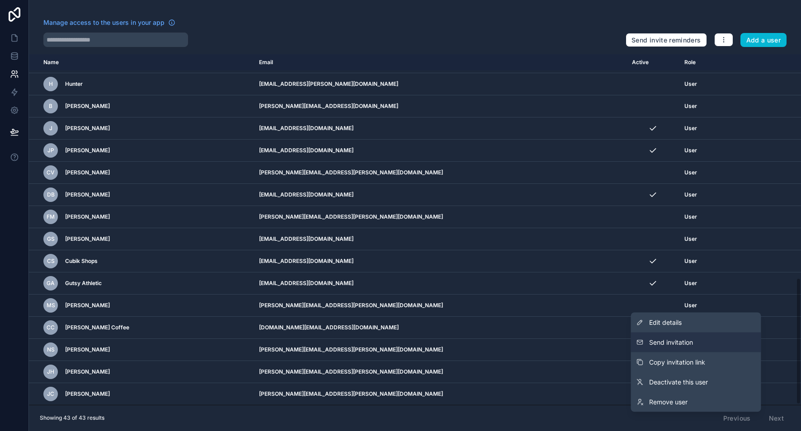
click at [698, 346] on button "Send invitation" at bounding box center [696, 343] width 130 height 20
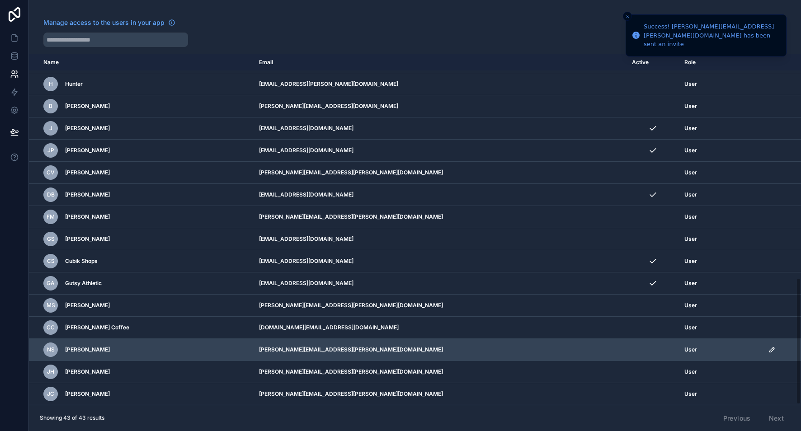
click at [769, 349] on icon "scrollable content" at bounding box center [772, 349] width 7 height 7
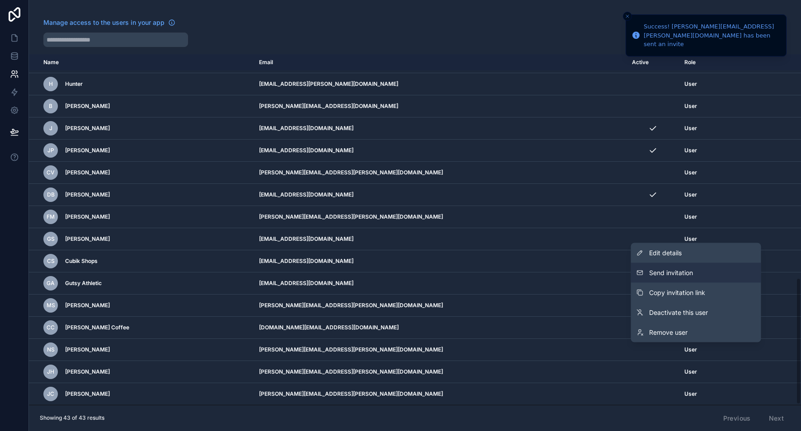
click at [707, 275] on button "Send invitation" at bounding box center [696, 273] width 130 height 20
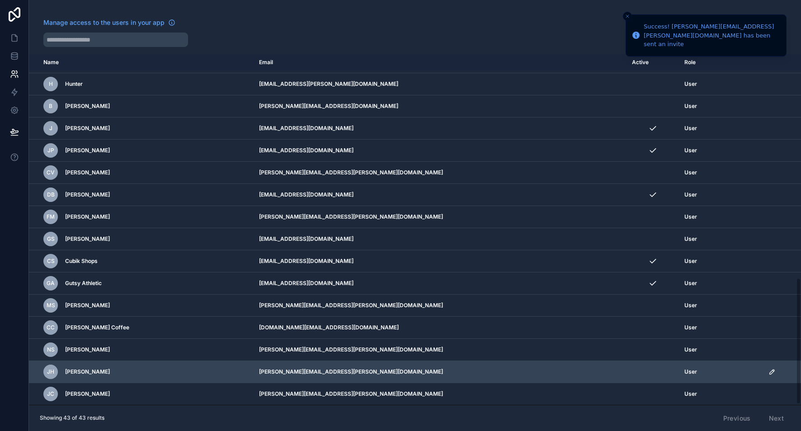
click at [769, 375] on icon "scrollable content" at bounding box center [772, 371] width 7 height 7
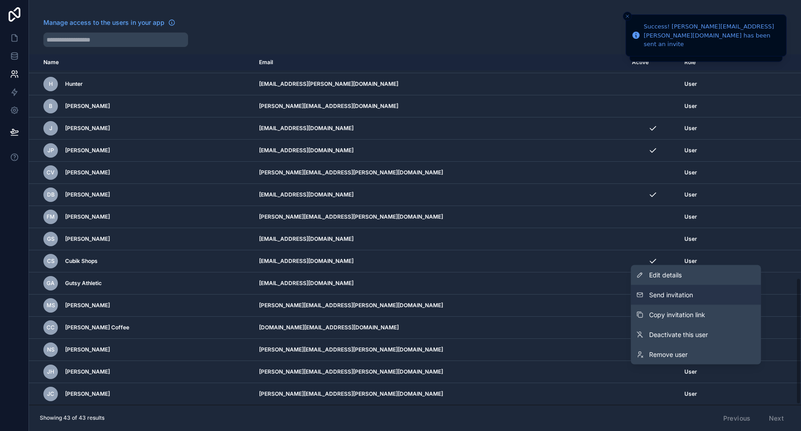
click at [713, 296] on button "Send invitation" at bounding box center [696, 295] width 130 height 20
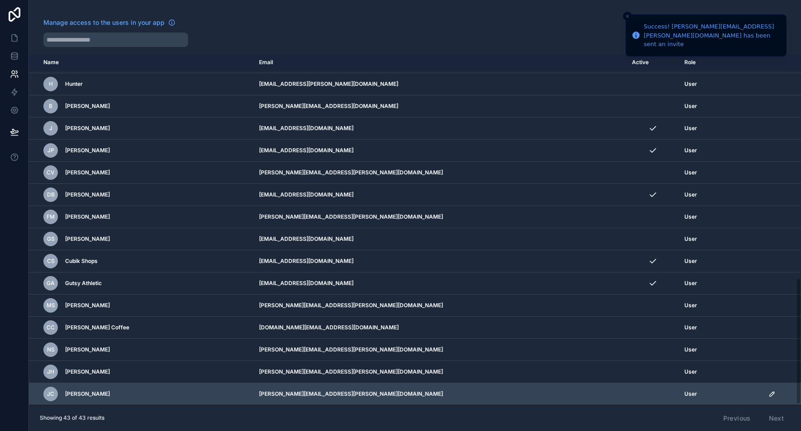
click at [769, 392] on icon "scrollable content" at bounding box center [772, 394] width 7 height 7
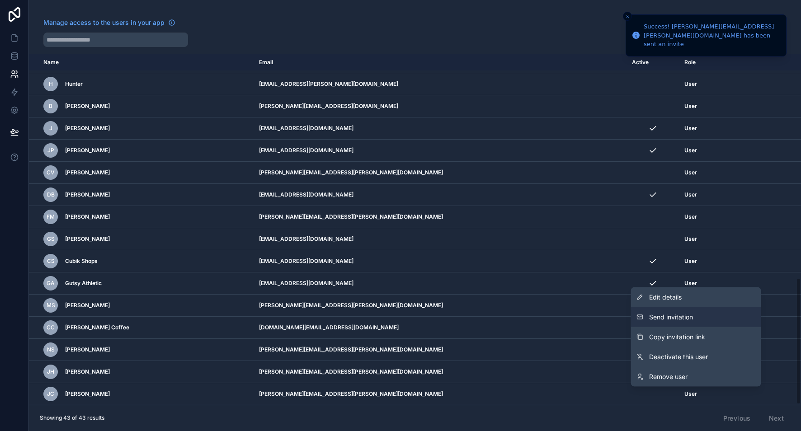
click at [703, 313] on button "Send invitation" at bounding box center [696, 317] width 130 height 20
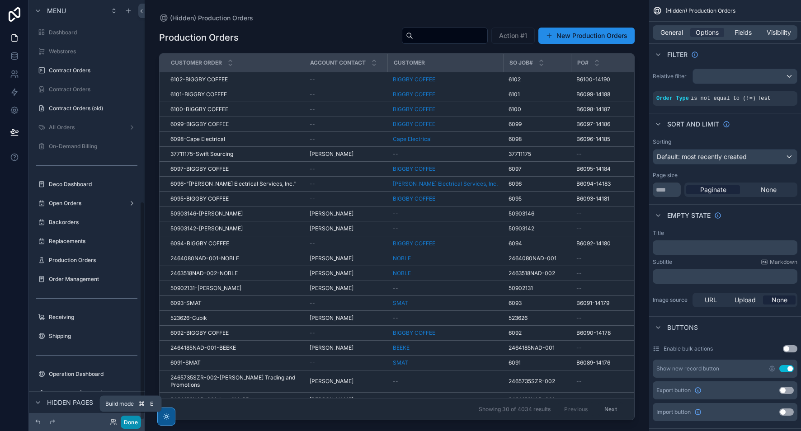
scroll to position [387, 0]
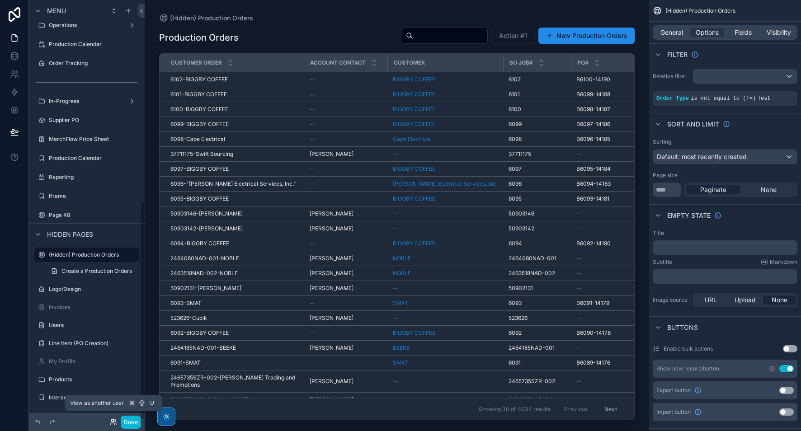
click at [114, 423] on icon at bounding box center [113, 422] width 7 height 7
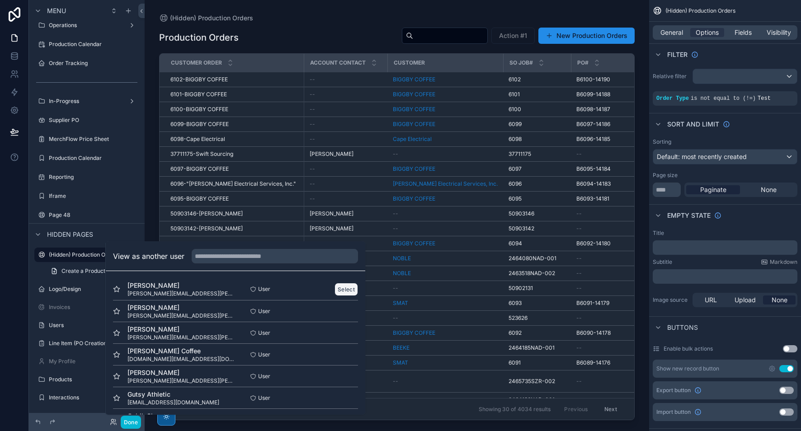
click at [342, 291] on button "Select" at bounding box center [347, 289] width 24 height 13
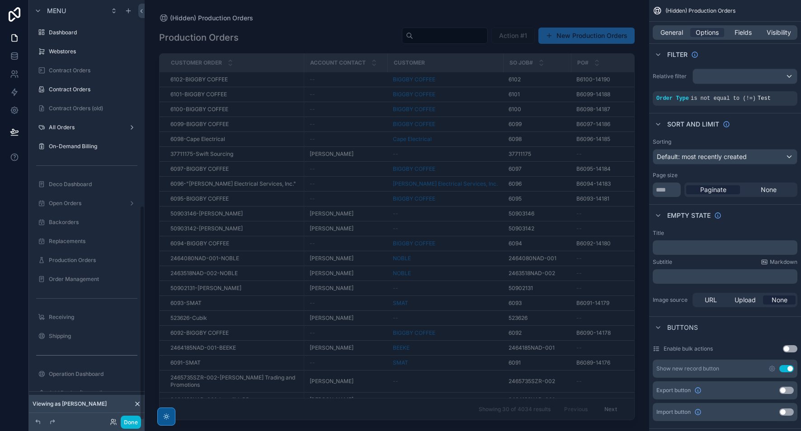
scroll to position [401, 0]
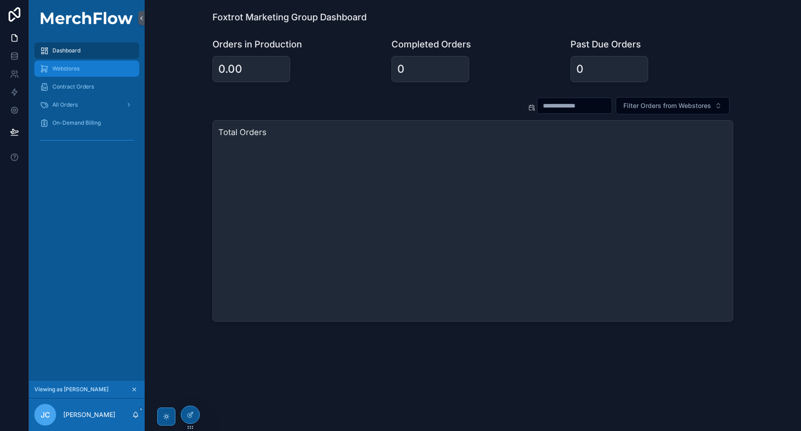
click at [86, 68] on div "Webstores" at bounding box center [87, 68] width 94 height 14
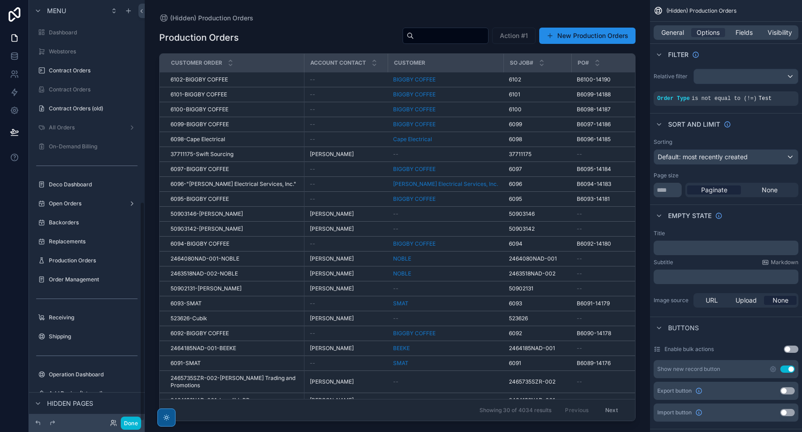
scroll to position [387, 0]
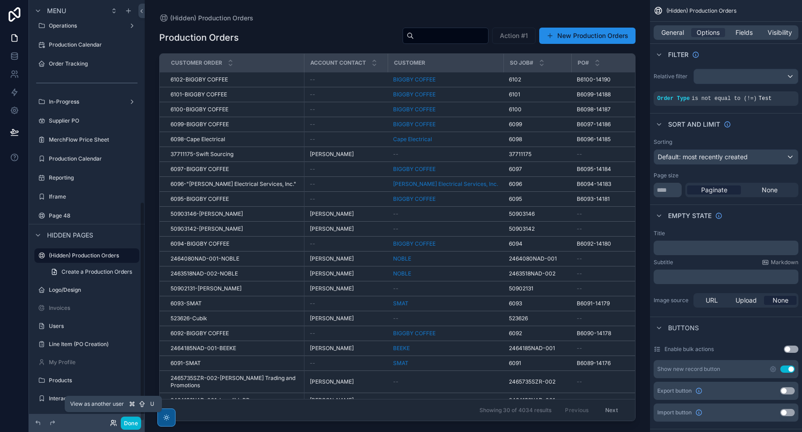
click at [110, 423] on icon at bounding box center [113, 422] width 7 height 7
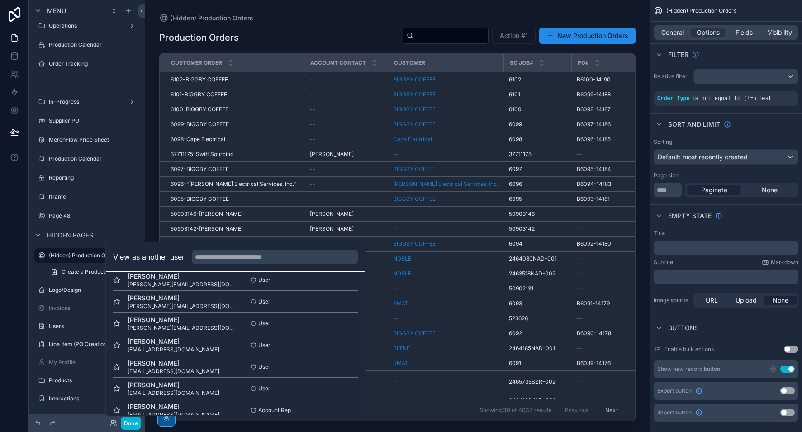
scroll to position [548, 0]
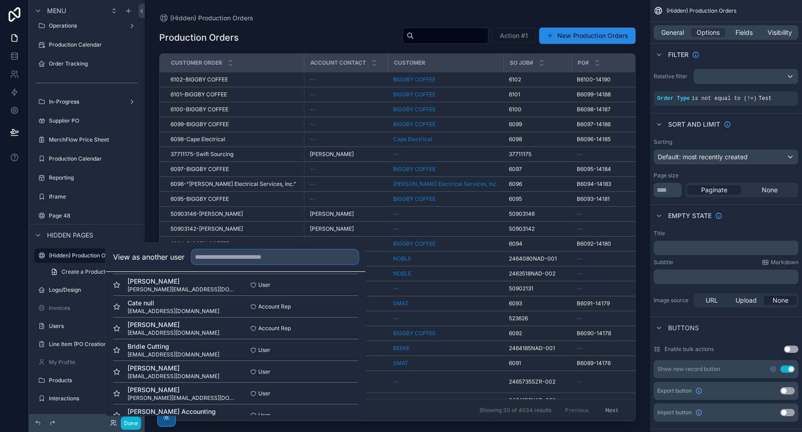
click at [257, 259] on input "text" at bounding box center [275, 257] width 166 height 14
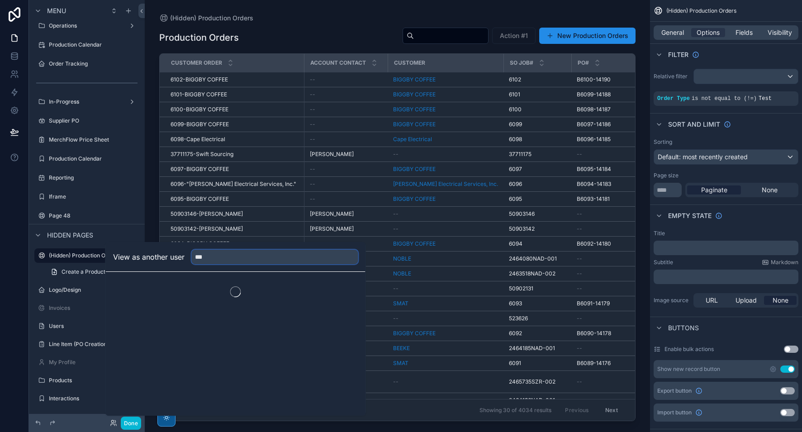
scroll to position [0, 0]
type input "***"
click at [346, 292] on button "Select" at bounding box center [347, 289] width 24 height 13
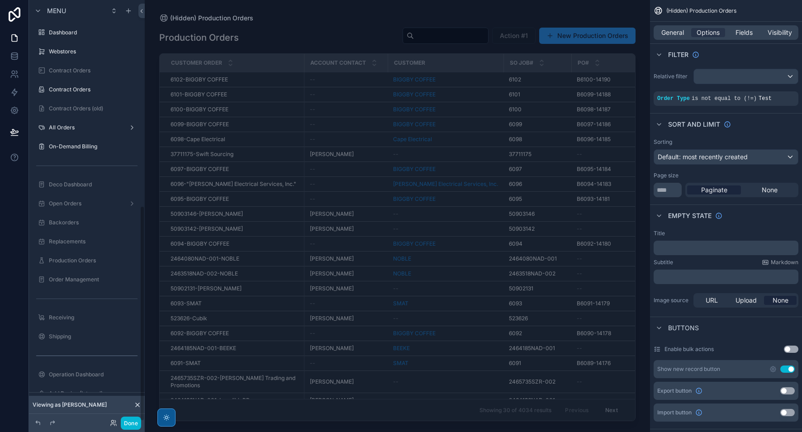
scroll to position [401, 0]
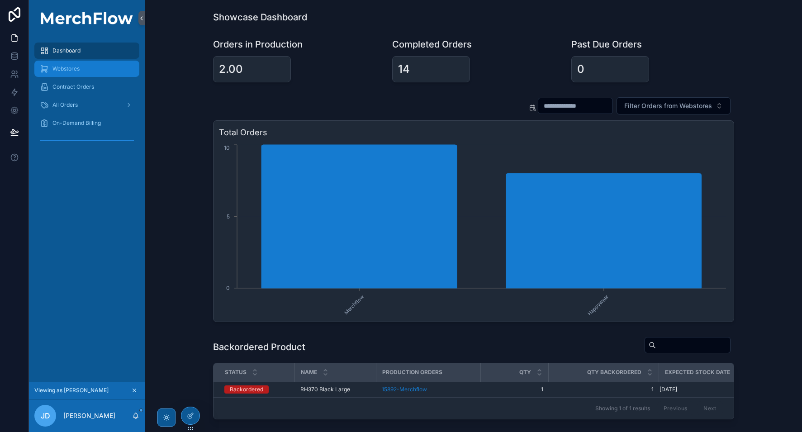
click at [89, 61] on div "Webstores" at bounding box center [87, 68] width 94 height 14
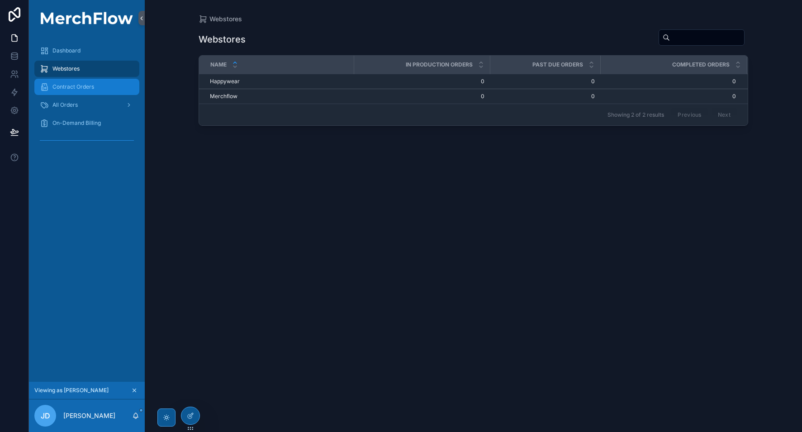
click at [88, 87] on span "Contract Orders" at bounding box center [73, 86] width 42 height 7
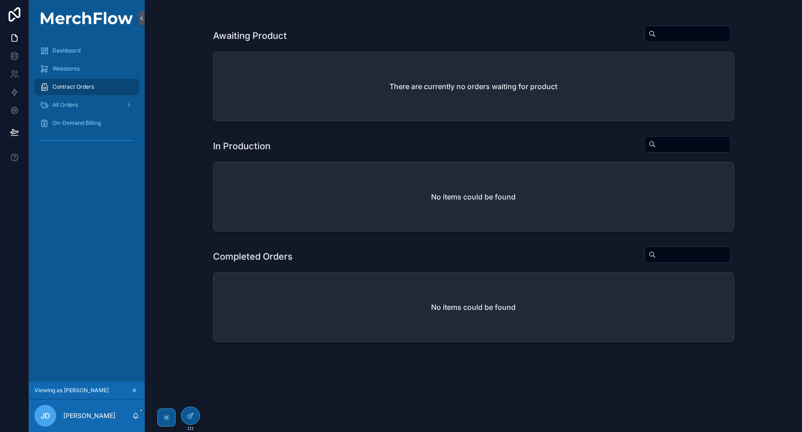
click at [89, 113] on div "All Orders" at bounding box center [87, 105] width 116 height 18
click at [83, 109] on div "All Orders" at bounding box center [87, 105] width 94 height 14
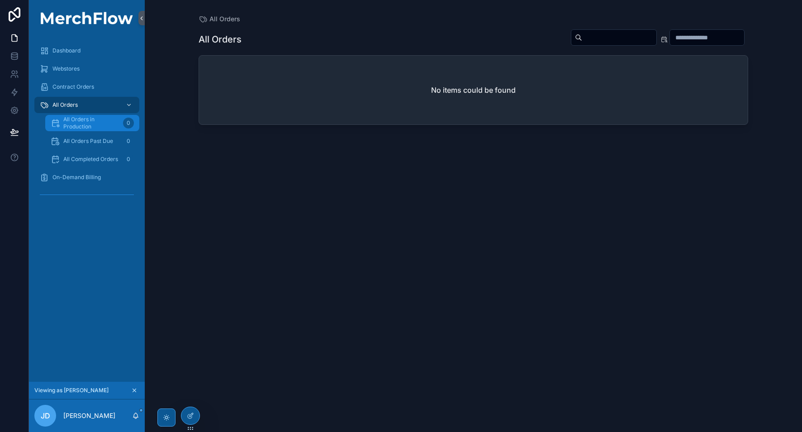
click at [107, 126] on span "All Orders in Production" at bounding box center [91, 123] width 56 height 14
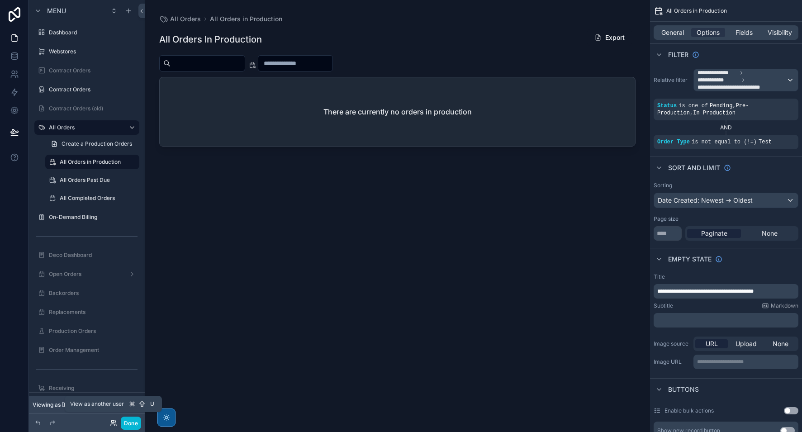
click at [111, 420] on icon at bounding box center [113, 422] width 7 height 7
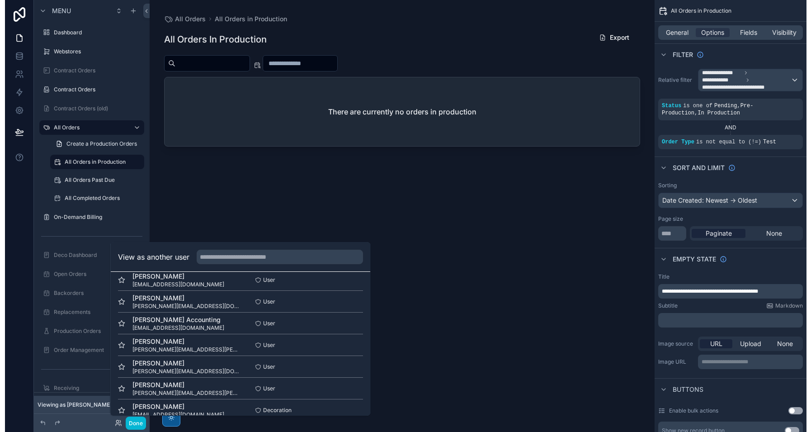
scroll to position [848, 0]
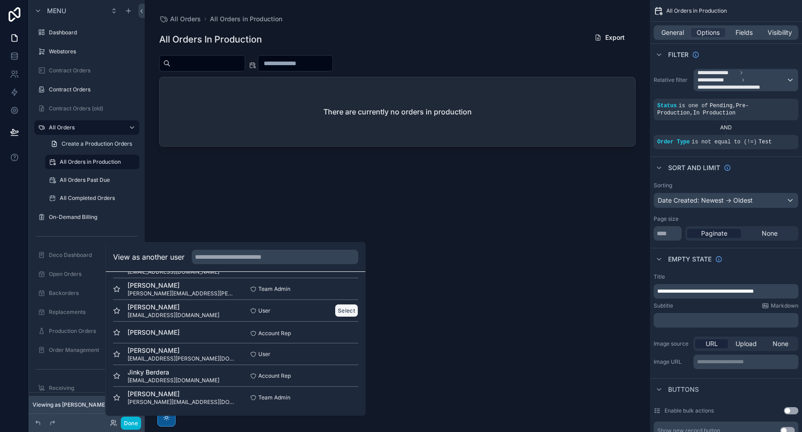
click at [339, 309] on button "Select" at bounding box center [347, 310] width 24 height 13
click at [338, 312] on button "Select" at bounding box center [347, 310] width 24 height 13
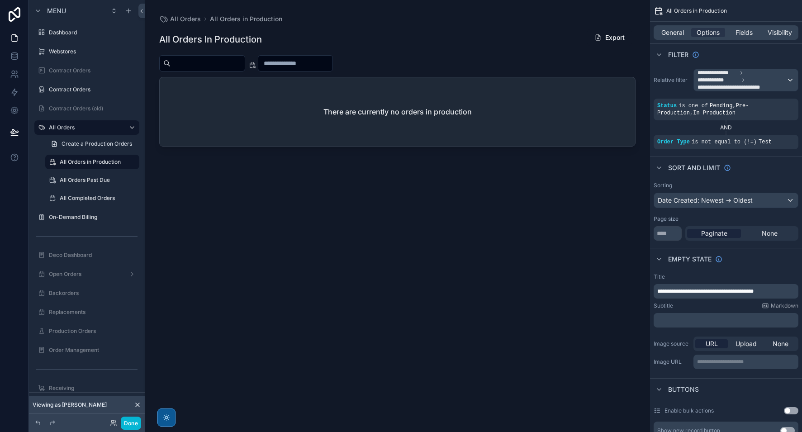
click at [408, 244] on div at bounding box center [397, 210] width 505 height 421
click at [75, 52] on label "Webstores" at bounding box center [85, 51] width 72 height 7
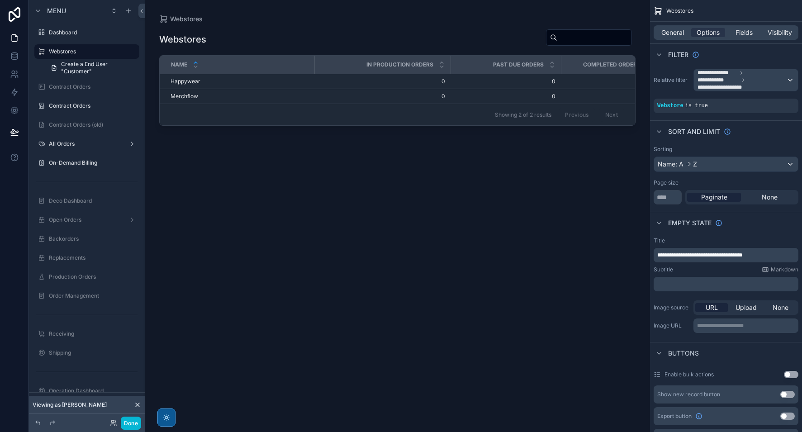
click at [229, 85] on div at bounding box center [397, 210] width 505 height 421
click at [221, 82] on div "Happywear Happywear" at bounding box center [239, 81] width 138 height 7
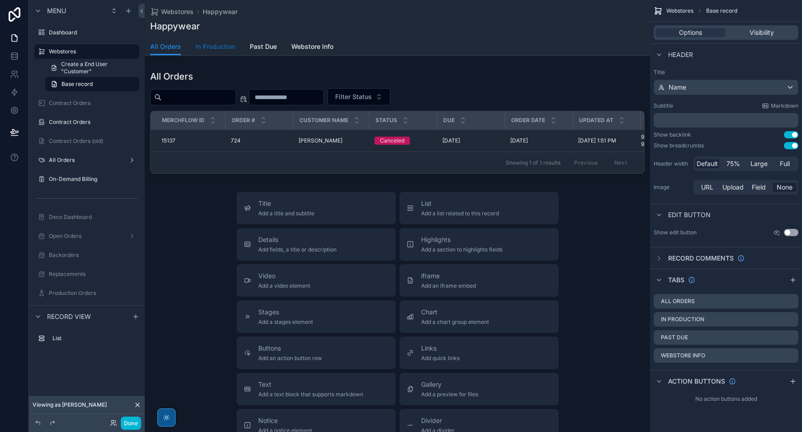
click at [219, 43] on span "In Production" at bounding box center [215, 46] width 40 height 9
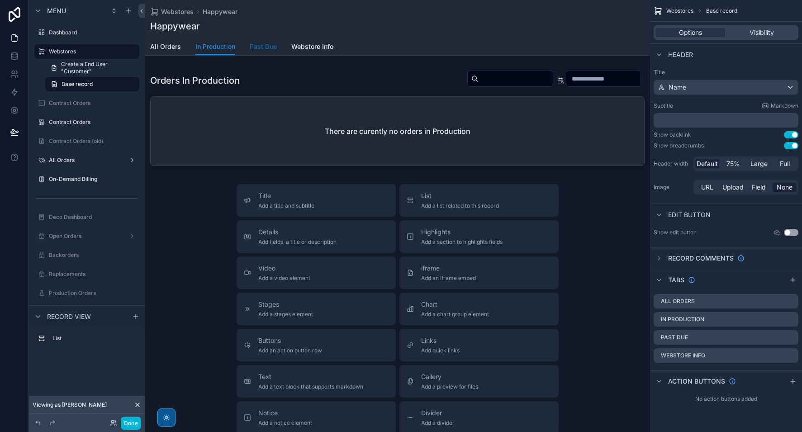
click at [268, 47] on span "Past Due" at bounding box center [263, 46] width 27 height 9
click at [313, 46] on span "Webstore Info" at bounding box center [312, 46] width 42 height 9
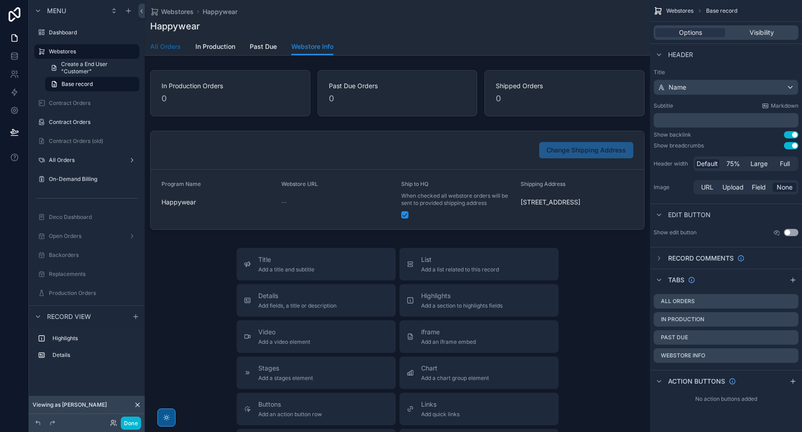
click at [160, 47] on span "All Orders" at bounding box center [165, 46] width 31 height 9
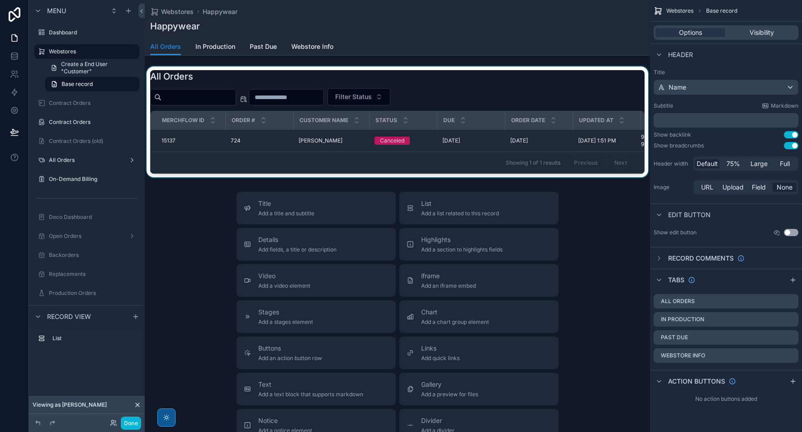
click at [306, 135] on div at bounding box center [397, 121] width 505 height 111
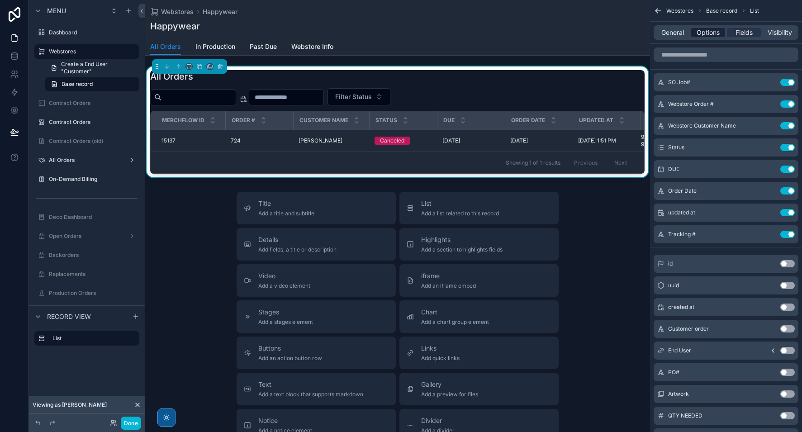
click at [712, 36] on span "Options" at bounding box center [707, 32] width 23 height 9
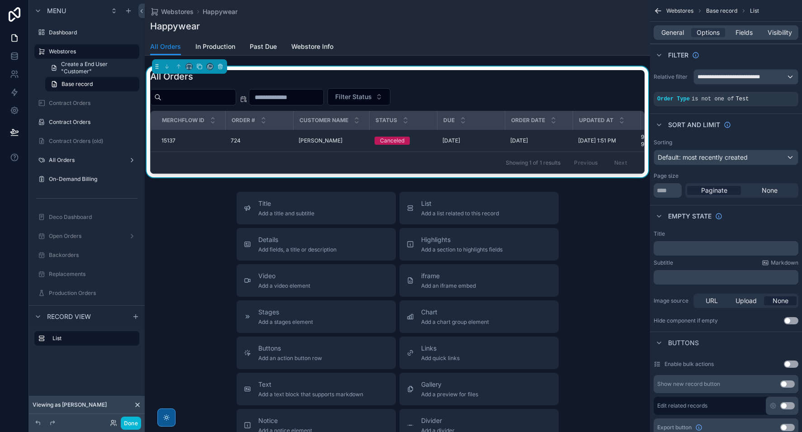
click at [473, 96] on div "Filter Status" at bounding box center [397, 96] width 494 height 17
click at [225, 48] on span "In Production" at bounding box center [215, 46] width 40 height 9
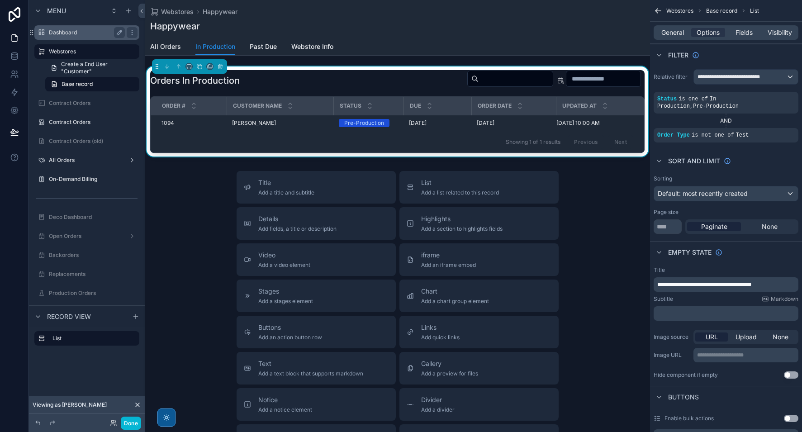
click at [75, 33] on label "Dashboard" at bounding box center [85, 32] width 72 height 7
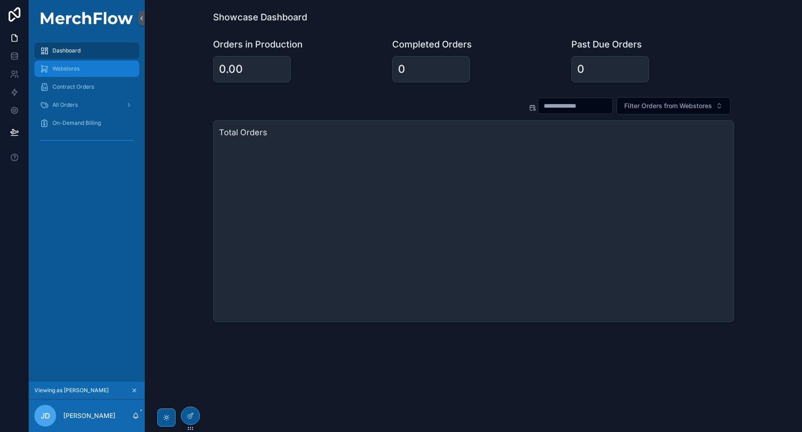
click at [81, 75] on div "Webstores" at bounding box center [87, 68] width 94 height 14
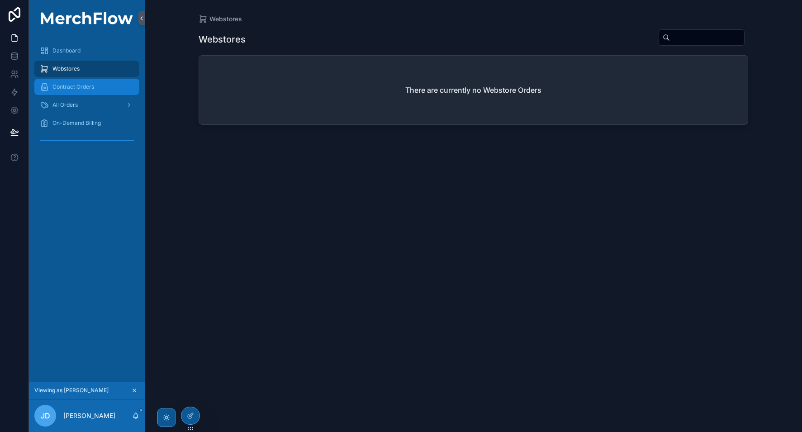
click at [86, 85] on span "Contract Orders" at bounding box center [73, 86] width 42 height 7
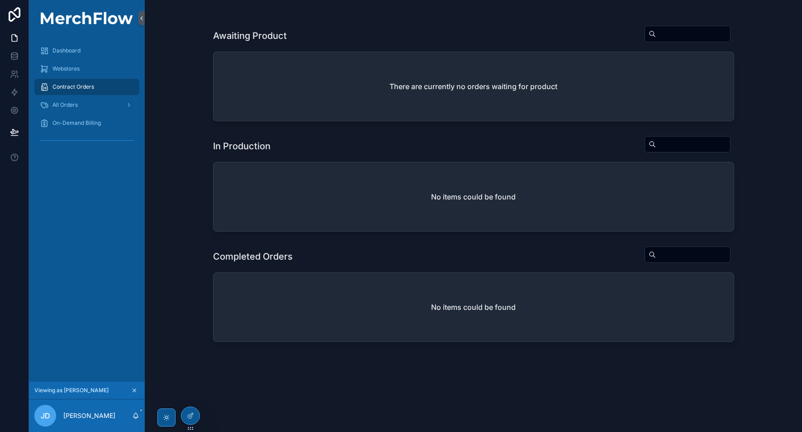
click at [82, 59] on div "Dashboard" at bounding box center [87, 51] width 116 height 18
click at [84, 52] on div "Dashboard" at bounding box center [87, 50] width 94 height 14
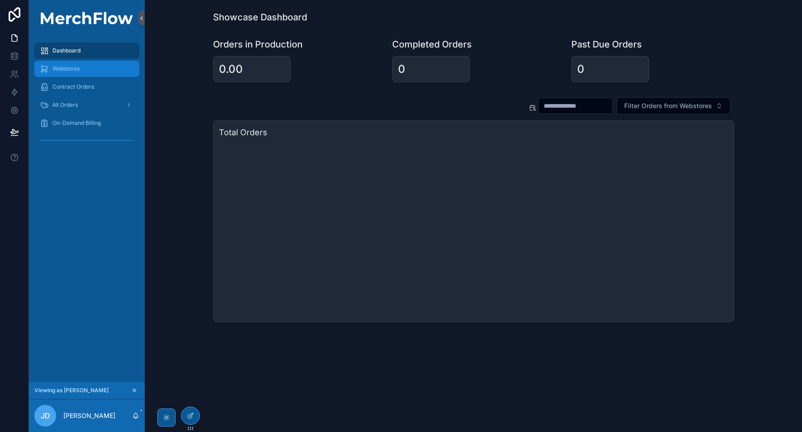
click at [79, 68] on span "Webstores" at bounding box center [65, 68] width 27 height 7
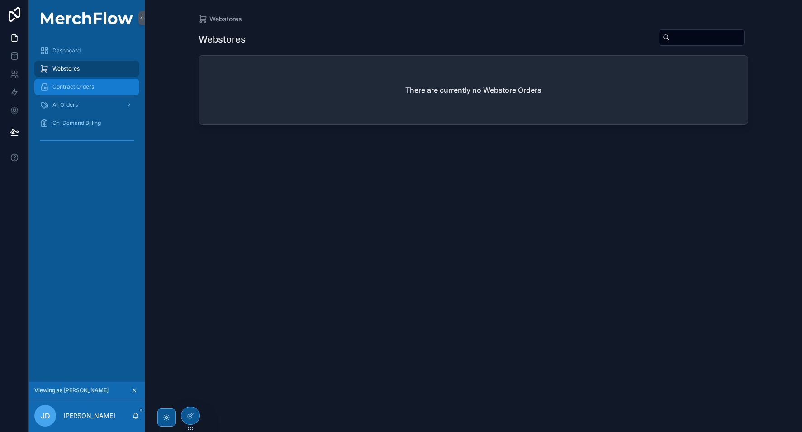
click at [73, 87] on span "Contract Orders" at bounding box center [73, 86] width 42 height 7
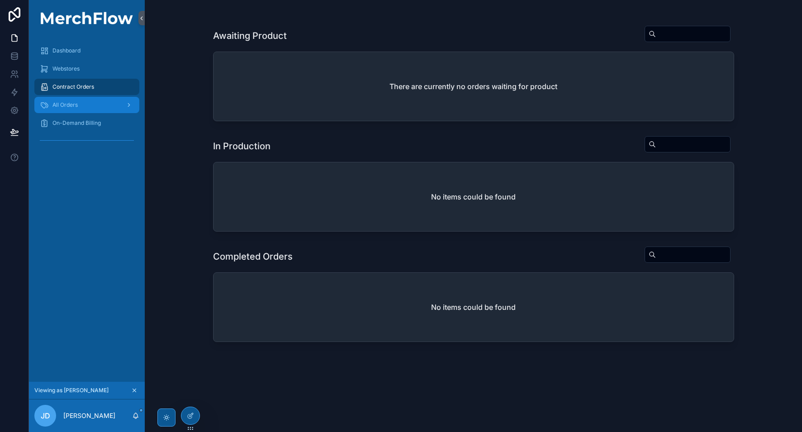
click at [94, 109] on div "All Orders" at bounding box center [87, 105] width 94 height 14
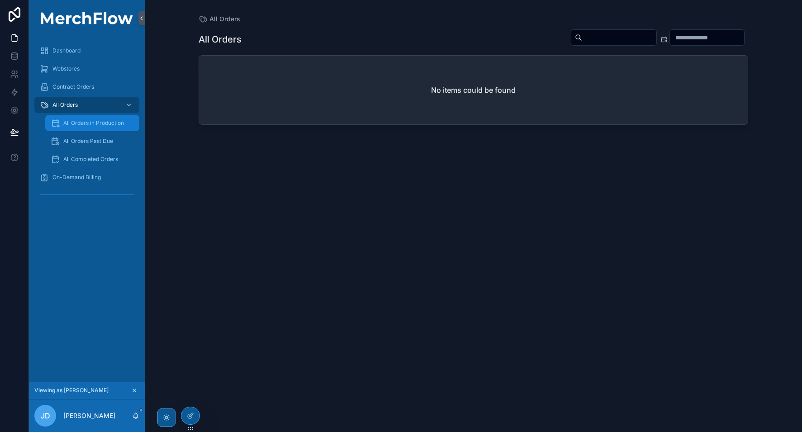
click at [91, 120] on span "All Orders in Production" at bounding box center [93, 122] width 61 height 7
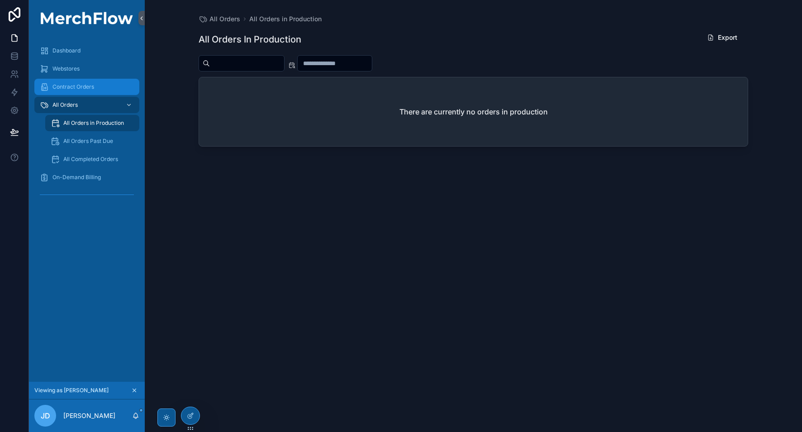
click at [80, 80] on div "Contract Orders" at bounding box center [87, 87] width 94 height 14
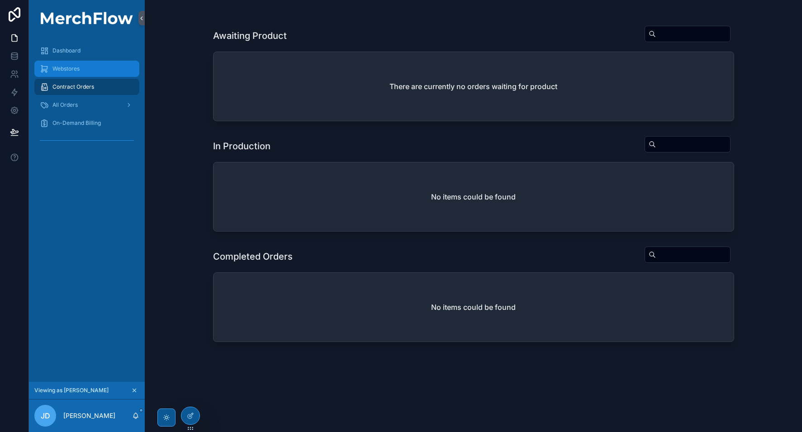
click at [80, 68] on div "Webstores" at bounding box center [87, 68] width 94 height 14
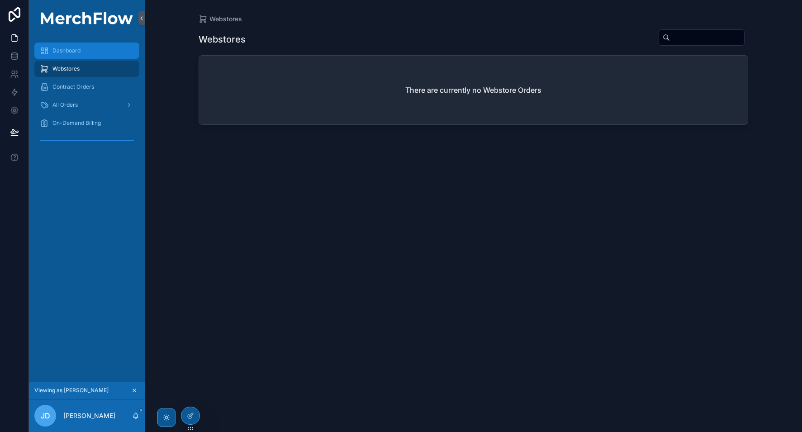
click at [80, 45] on div "Dashboard" at bounding box center [87, 50] width 94 height 14
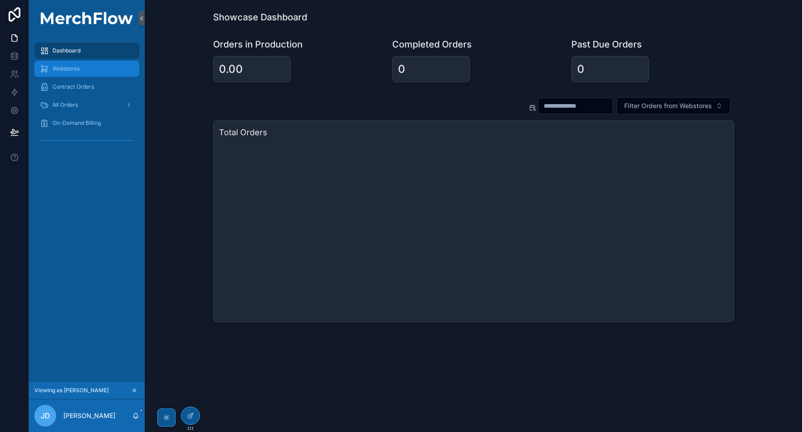
click at [75, 68] on span "Webstores" at bounding box center [65, 68] width 27 height 7
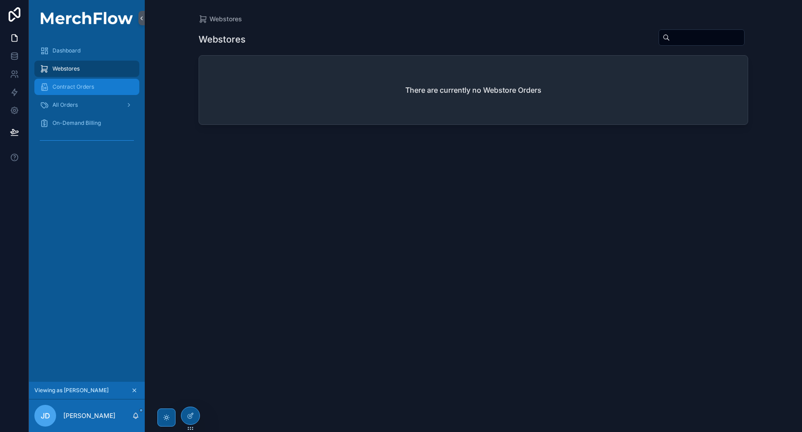
click at [83, 84] on span "Contract Orders" at bounding box center [73, 86] width 42 height 7
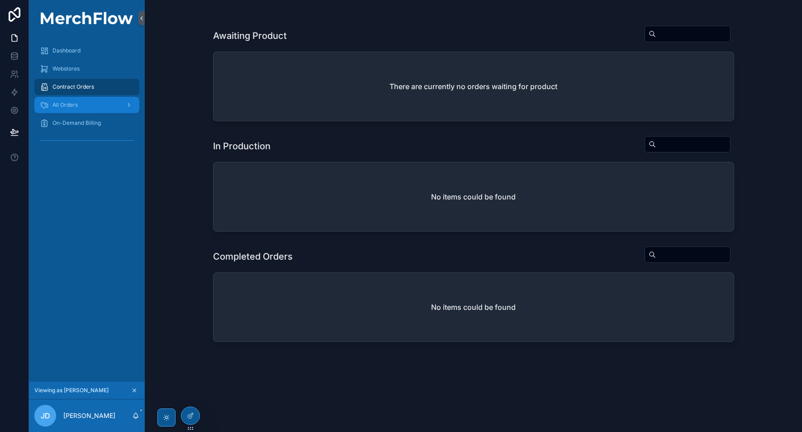
click at [82, 108] on div "All Orders" at bounding box center [87, 105] width 94 height 14
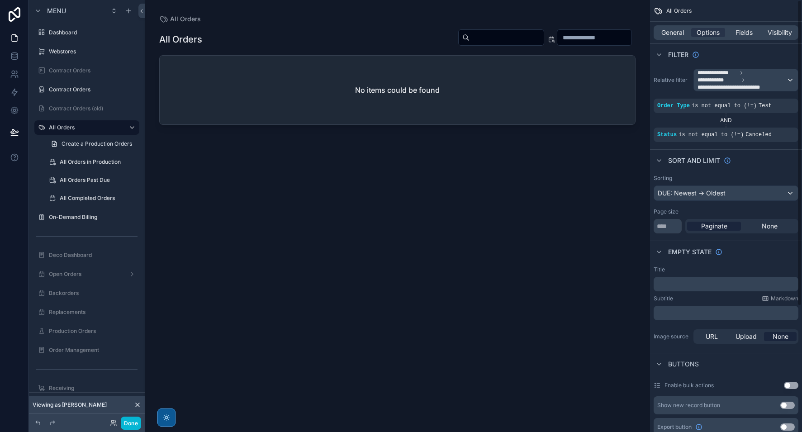
click at [800, 65] on div "**********" at bounding box center [726, 216] width 152 height 432
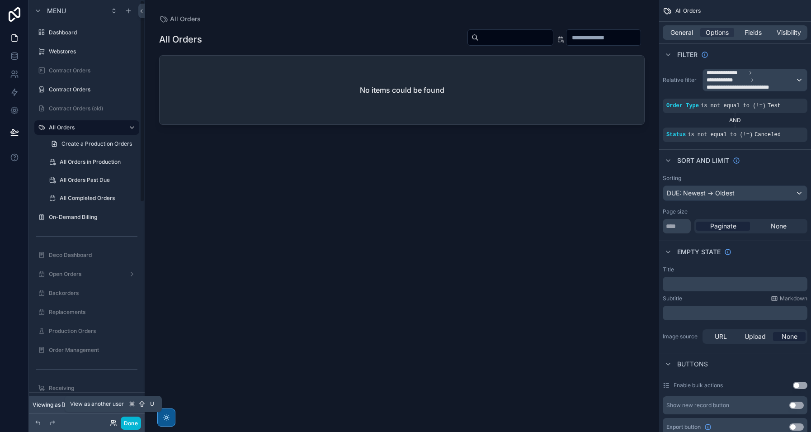
click at [114, 425] on icon at bounding box center [113, 425] width 4 height 2
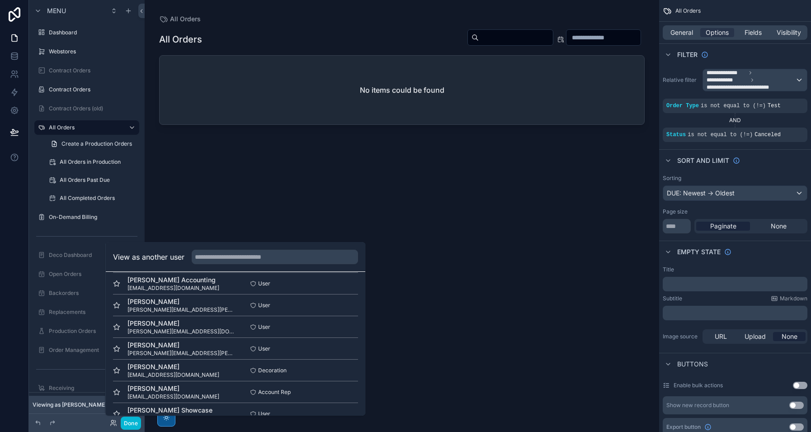
scroll to position [677, 0]
click at [343, 327] on button "Select" at bounding box center [347, 328] width 24 height 13
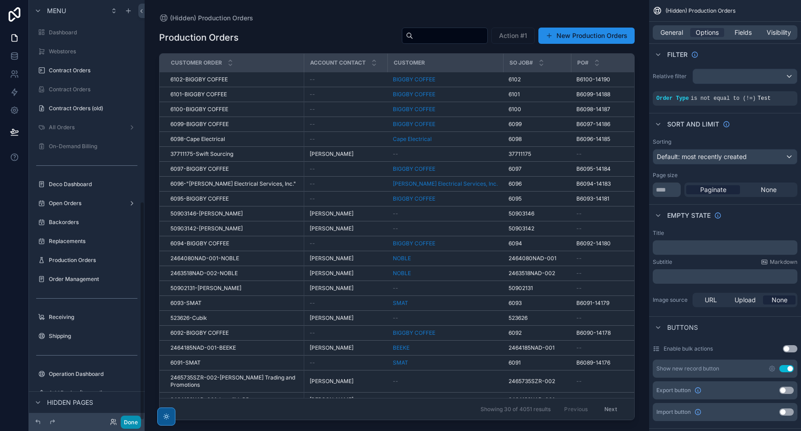
scroll to position [387, 0]
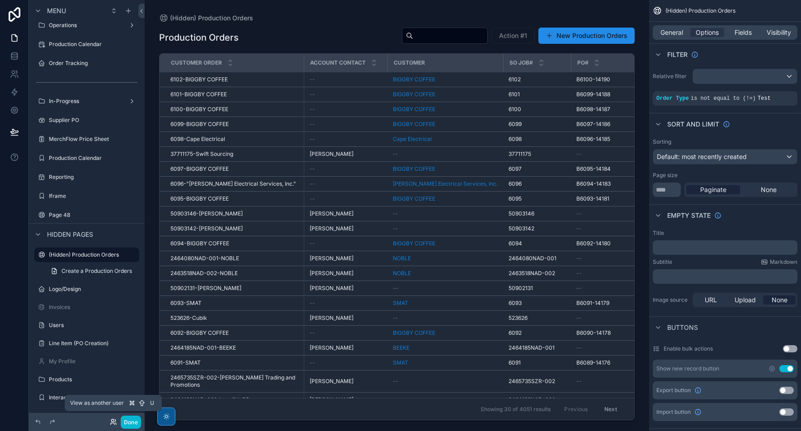
click at [113, 422] on icon at bounding box center [113, 422] width 7 height 7
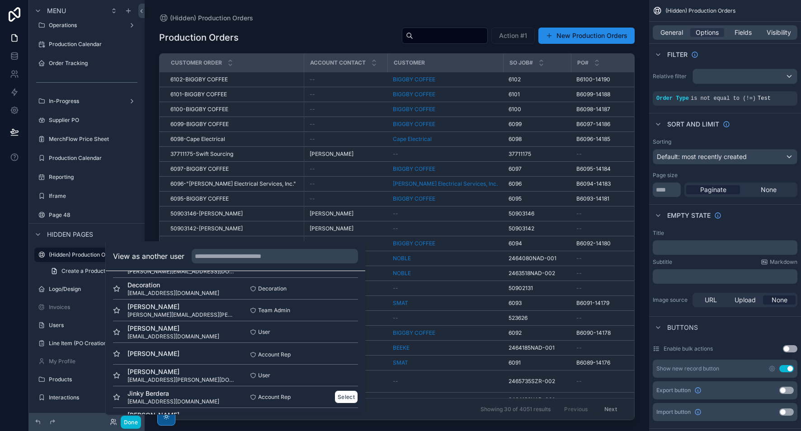
scroll to position [0, 0]
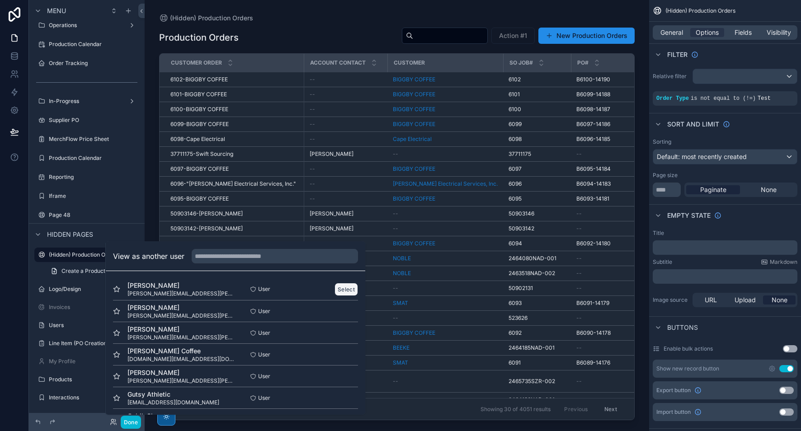
click at [338, 288] on button "Select" at bounding box center [347, 289] width 24 height 13
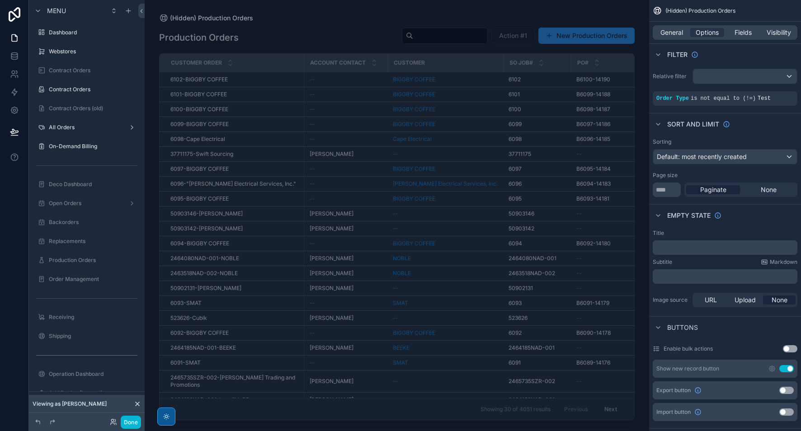
scroll to position [401, 0]
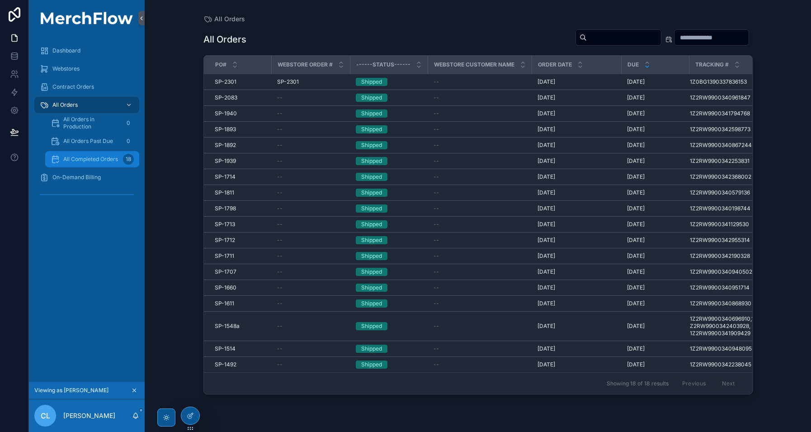
click at [89, 161] on span "All Completed Orders" at bounding box center [90, 159] width 55 height 7
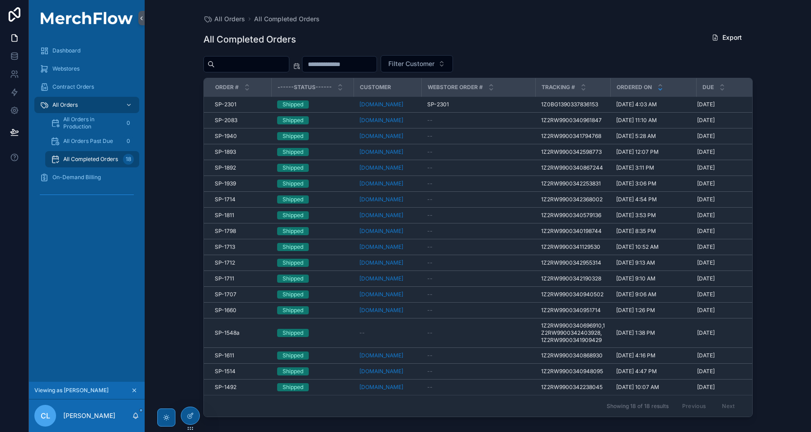
click at [136, 322] on div "Dashboard Webstores Contract Orders All Orders All Orders in Production 0 All O…" at bounding box center [87, 208] width 116 height 345
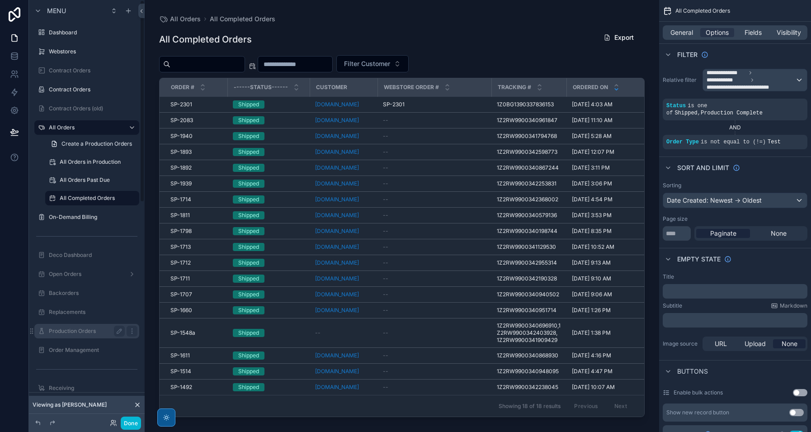
click at [126, 327] on div "scrollable content" at bounding box center [131, 331] width 13 height 14
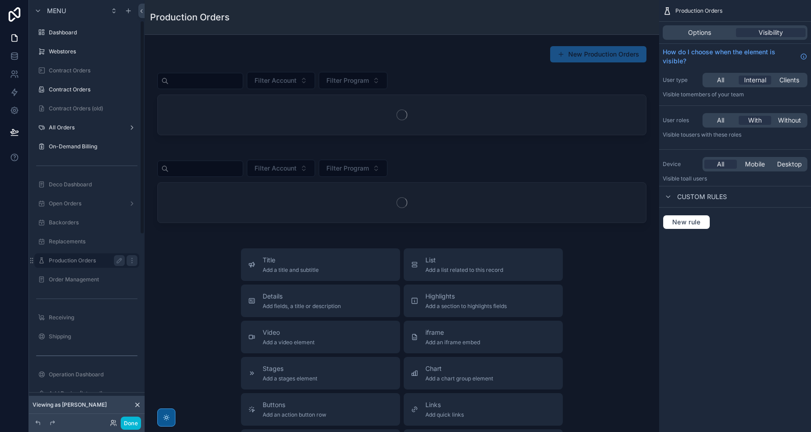
scroll to position [40, 0]
click at [112, 423] on icon at bounding box center [113, 422] width 7 height 7
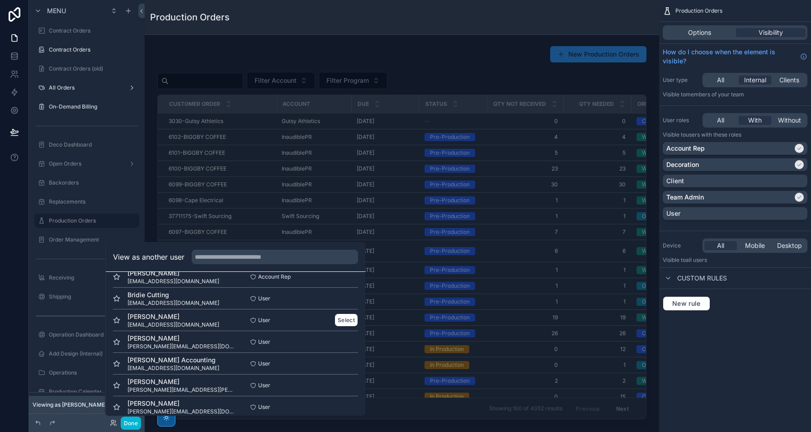
scroll to position [848, 0]
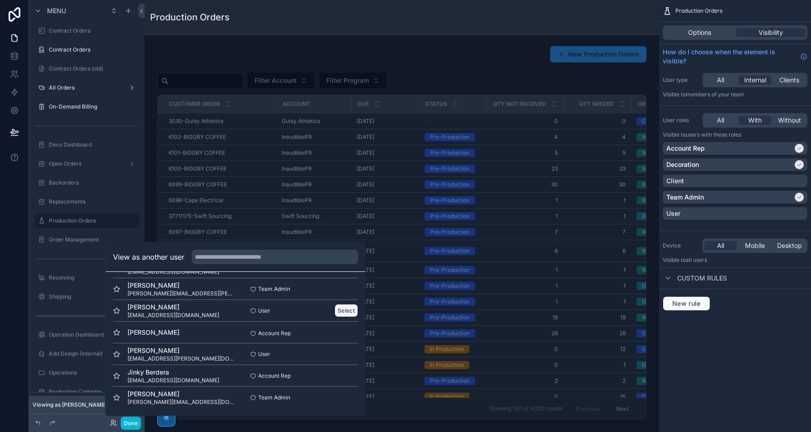
click at [345, 311] on button "Select" at bounding box center [347, 310] width 24 height 13
click at [340, 309] on button "Select" at bounding box center [347, 310] width 24 height 13
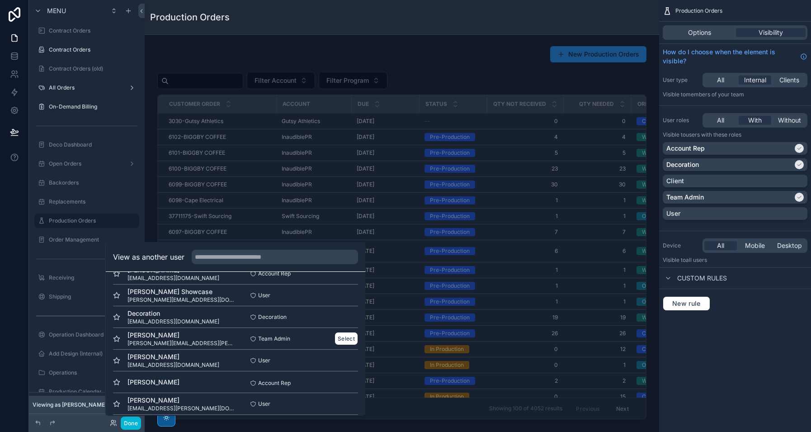
scroll to position [762, 0]
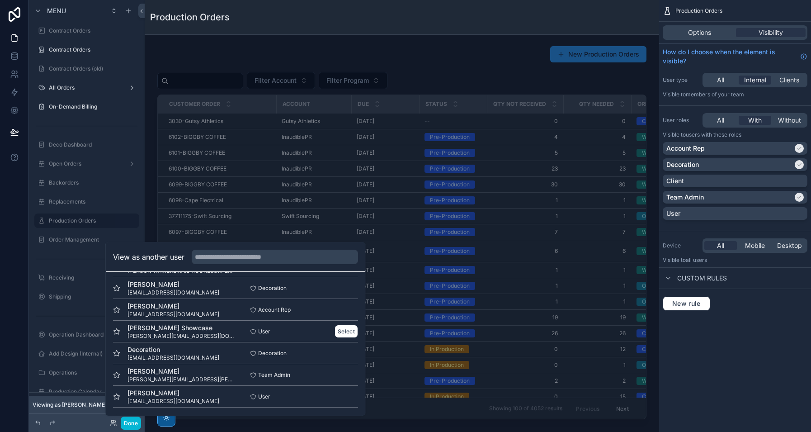
click at [339, 322] on div "[PERSON_NAME] Showcase [PERSON_NAME][EMAIL_ADDRESS][DOMAIN_NAME] User Select" at bounding box center [235, 331] width 245 height 22
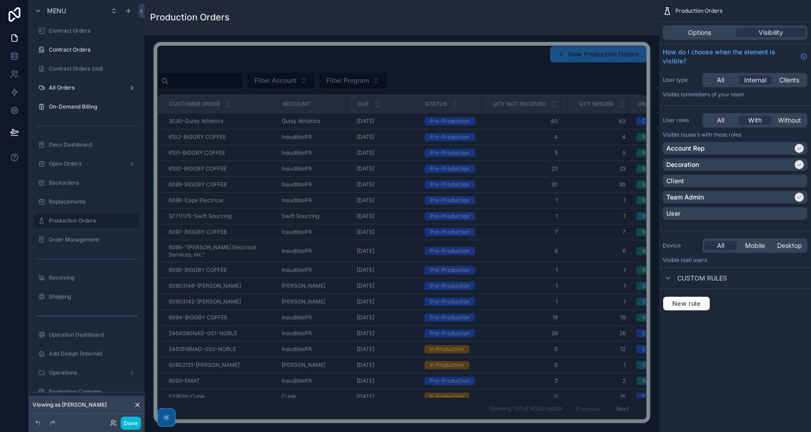
click at [317, 50] on div at bounding box center [402, 232] width 500 height 381
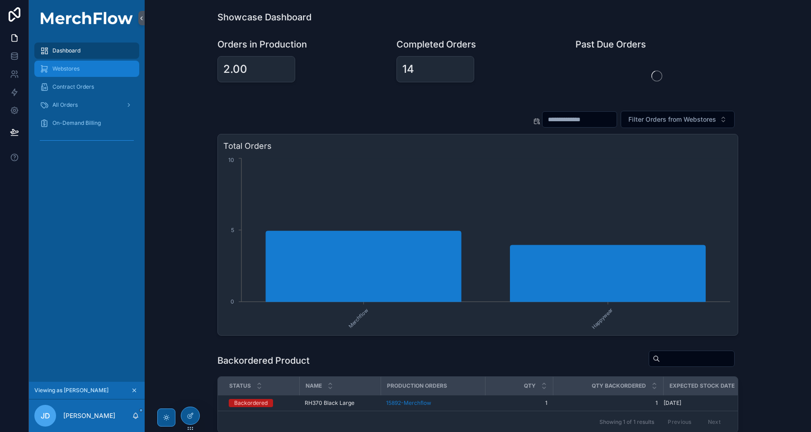
click at [84, 71] on div "Webstores" at bounding box center [87, 68] width 94 height 14
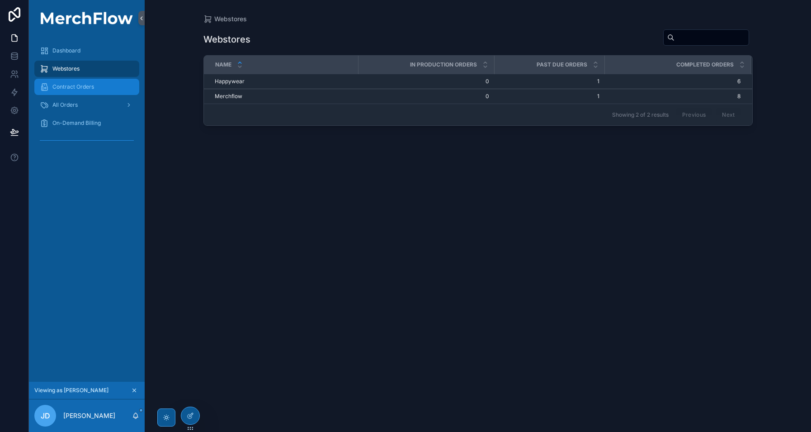
click at [89, 87] on span "Contract Orders" at bounding box center [73, 86] width 42 height 7
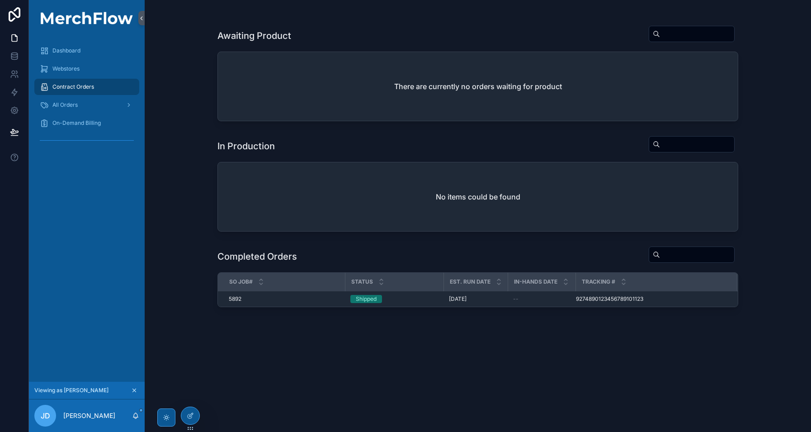
click at [79, 84] on span "Contract Orders" at bounding box center [73, 86] width 42 height 7
click at [83, 65] on div "Webstores" at bounding box center [87, 68] width 94 height 14
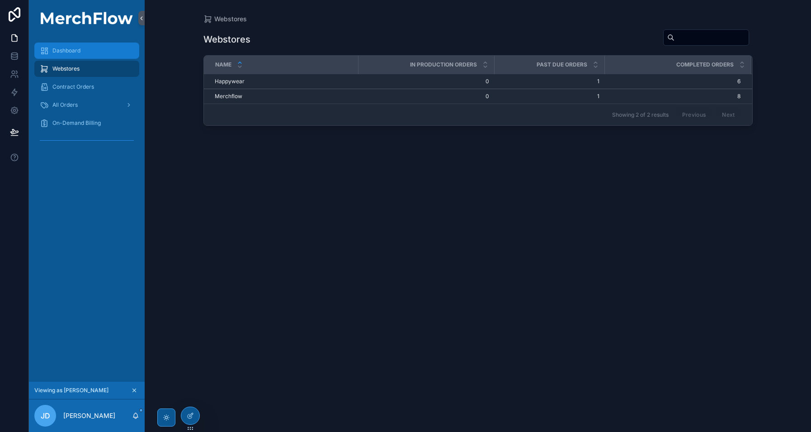
click at [105, 51] on div "Dashboard" at bounding box center [87, 50] width 94 height 14
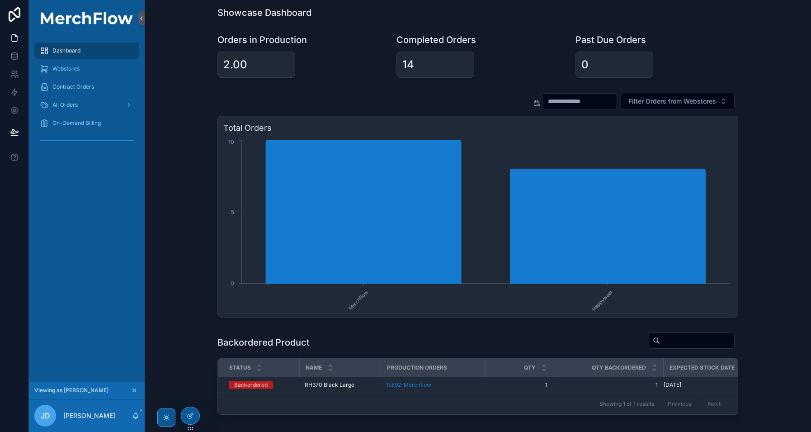
scroll to position [0, 0]
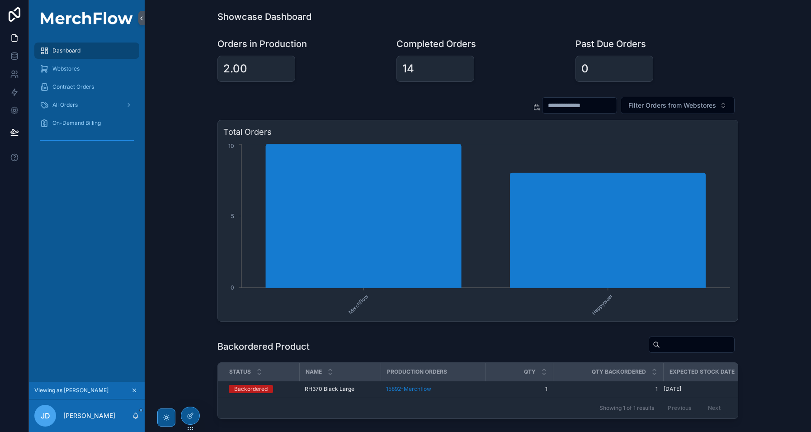
click at [601, 305] on text "Happywear" at bounding box center [603, 305] width 24 height 24
click at [682, 109] on span "Filter Orders from Webstores" at bounding box center [672, 105] width 88 height 9
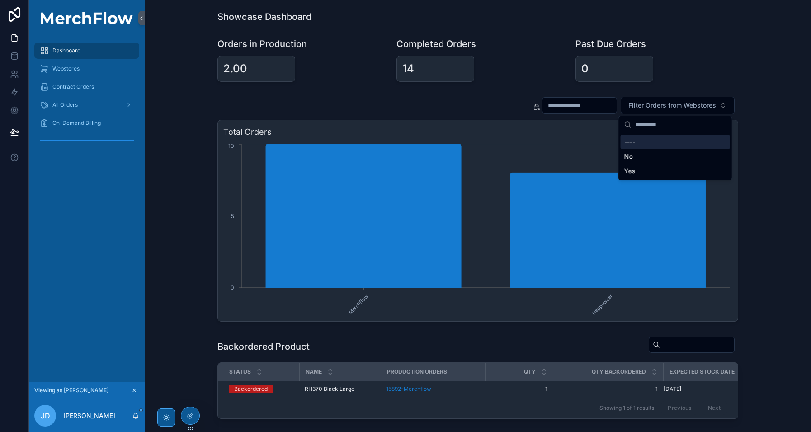
click at [692, 56] on div "0" at bounding box center [657, 69] width 163 height 26
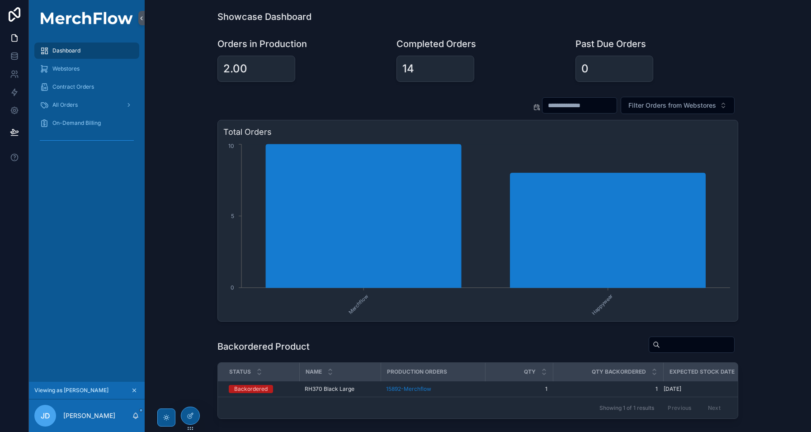
click at [584, 102] on input "text" at bounding box center [580, 105] width 74 height 13
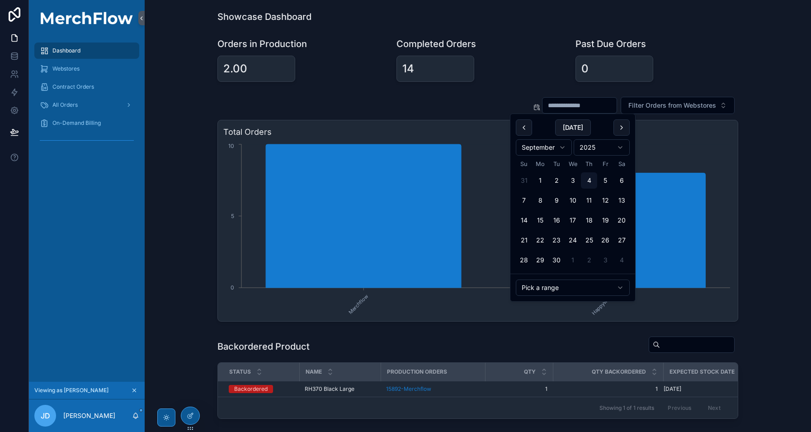
click at [784, 151] on div "Filter Orders from Webstores Total Orders Merchflow Happywear 0 5 10" at bounding box center [478, 209] width 652 height 232
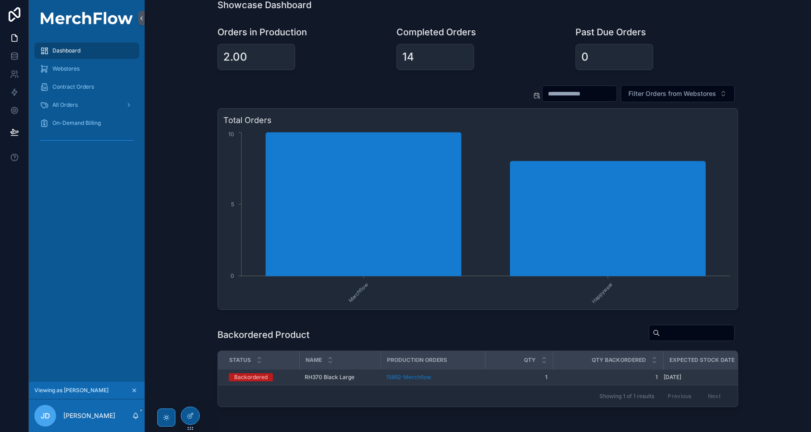
scroll to position [0, 0]
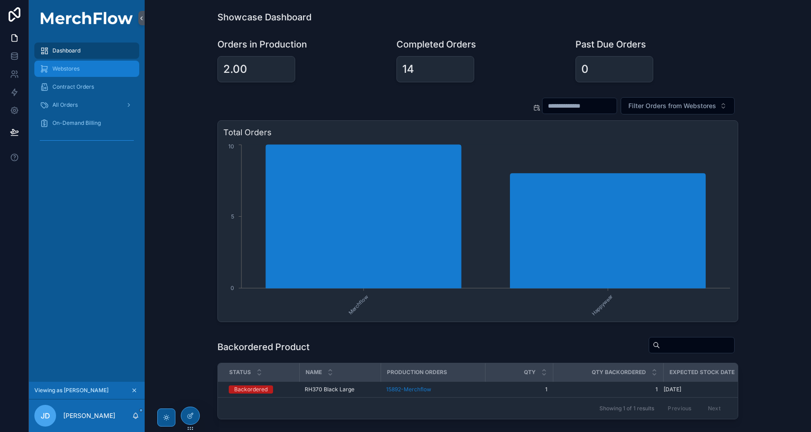
click at [85, 71] on div "Webstores" at bounding box center [87, 68] width 94 height 14
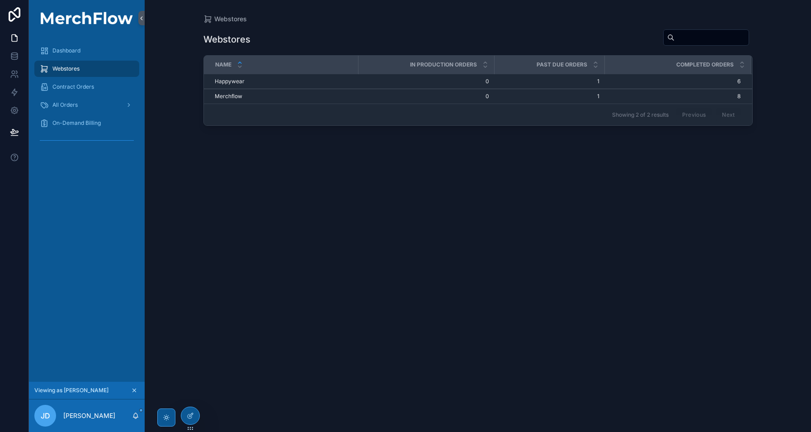
click at [86, 60] on div "Webstores" at bounding box center [87, 69] width 116 height 18
click at [86, 51] on div "Dashboard" at bounding box center [87, 50] width 94 height 14
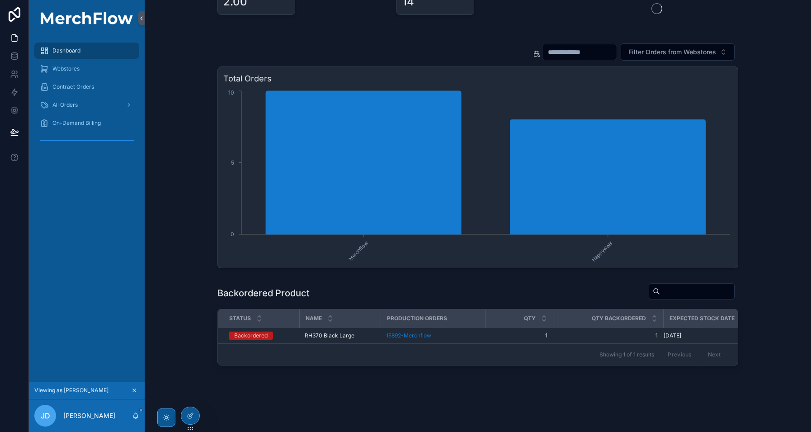
scroll to position [80, 0]
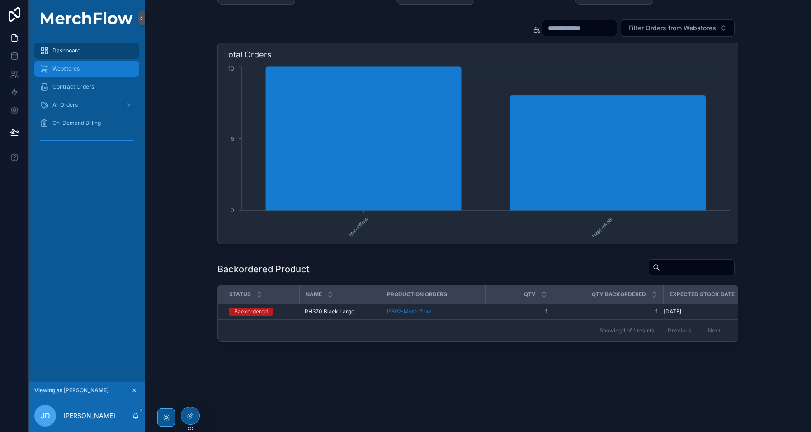
click at [92, 69] on div "Webstores" at bounding box center [87, 68] width 94 height 14
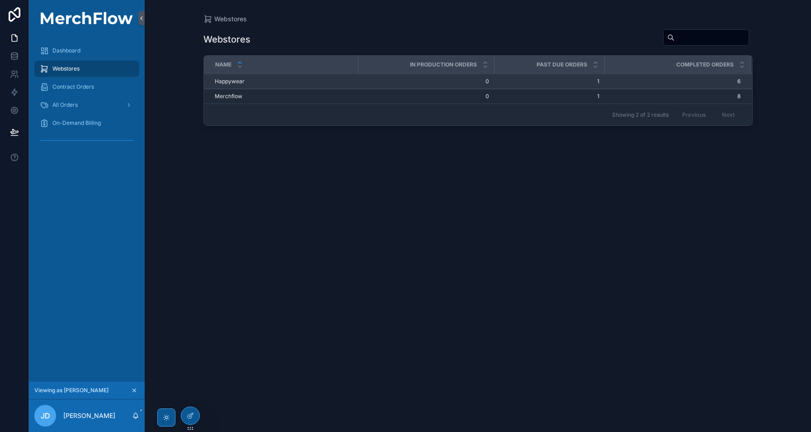
click at [240, 80] on span "Happywear" at bounding box center [230, 81] width 30 height 7
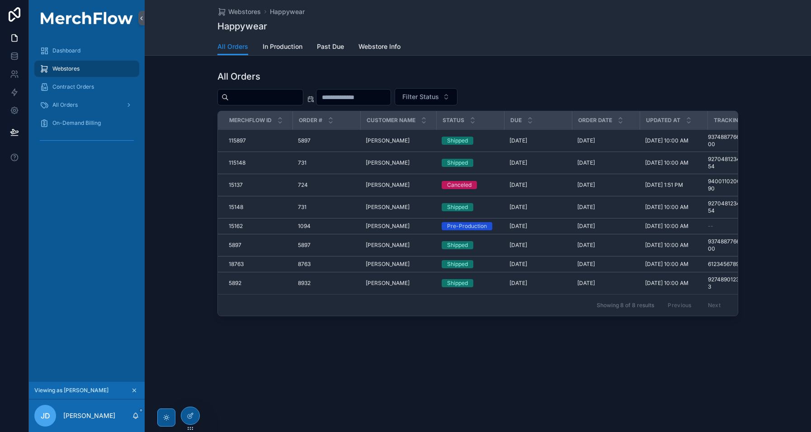
click at [81, 68] on div "Webstores" at bounding box center [87, 68] width 94 height 14
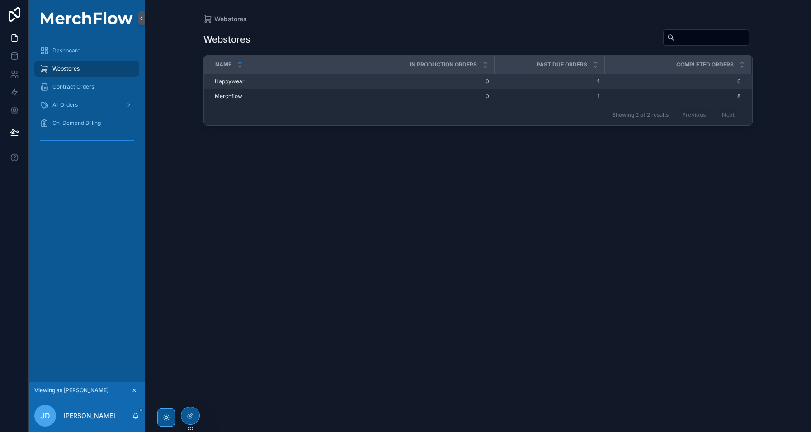
click at [233, 82] on span "Happywear" at bounding box center [230, 81] width 30 height 7
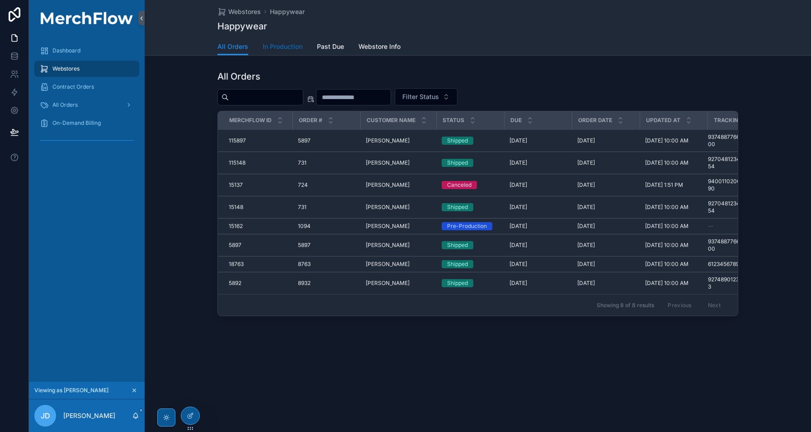
click at [282, 54] on link "In Production" at bounding box center [283, 47] width 40 height 18
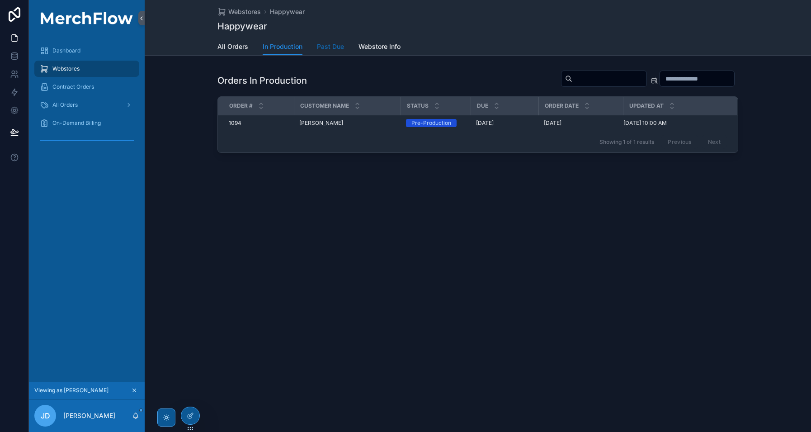
click at [337, 48] on span "Past Due" at bounding box center [330, 46] width 27 height 9
click at [372, 48] on span "Webstore Info" at bounding box center [380, 46] width 42 height 9
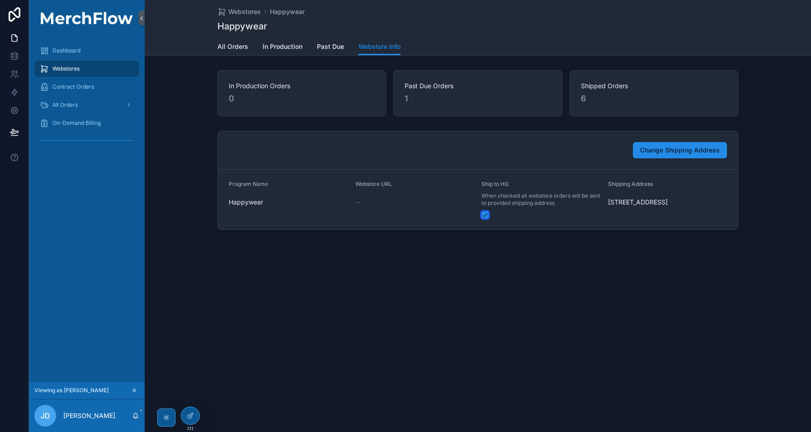
click at [486, 217] on button "button" at bounding box center [485, 214] width 7 height 7
click at [235, 46] on span "All Orders" at bounding box center [232, 46] width 31 height 9
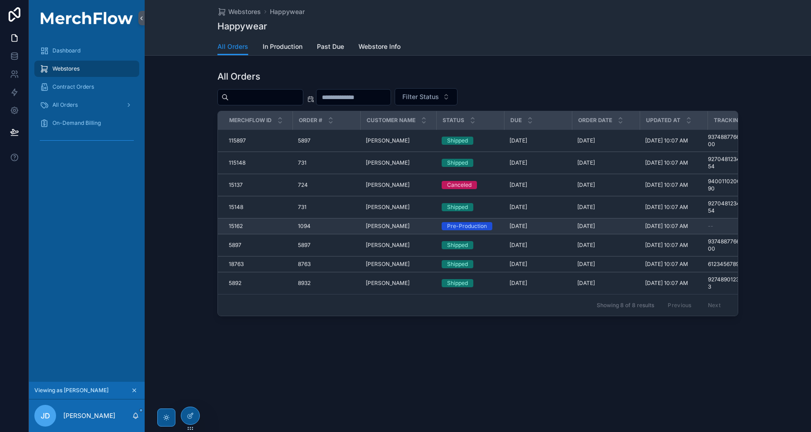
click at [402, 226] on div "[PERSON_NAME] [PERSON_NAME]" at bounding box center [398, 225] width 65 height 7
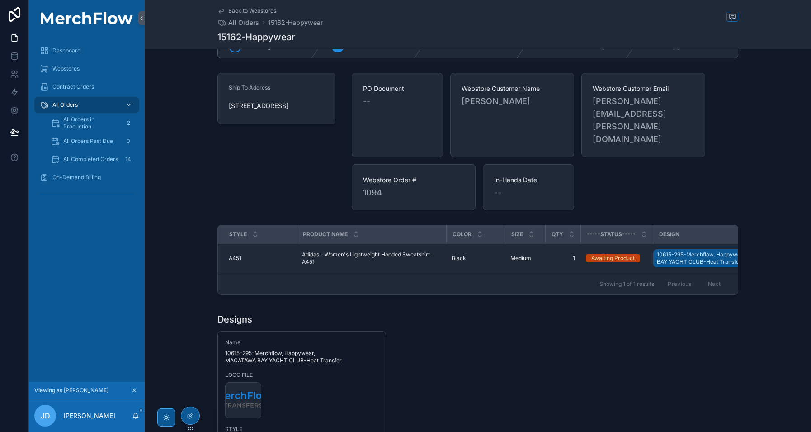
scroll to position [97, 0]
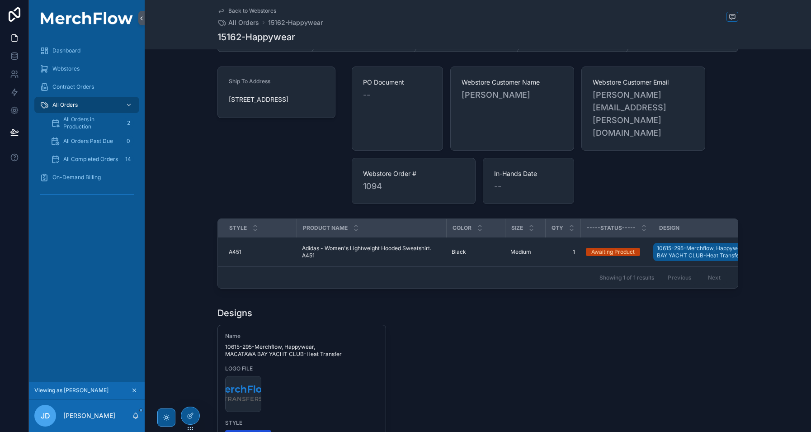
click at [472, 96] on span "[PERSON_NAME]" at bounding box center [512, 95] width 101 height 13
click at [536, 96] on span "[PERSON_NAME]" at bounding box center [512, 95] width 101 height 13
click at [522, 95] on span "[PERSON_NAME]" at bounding box center [512, 95] width 101 height 13
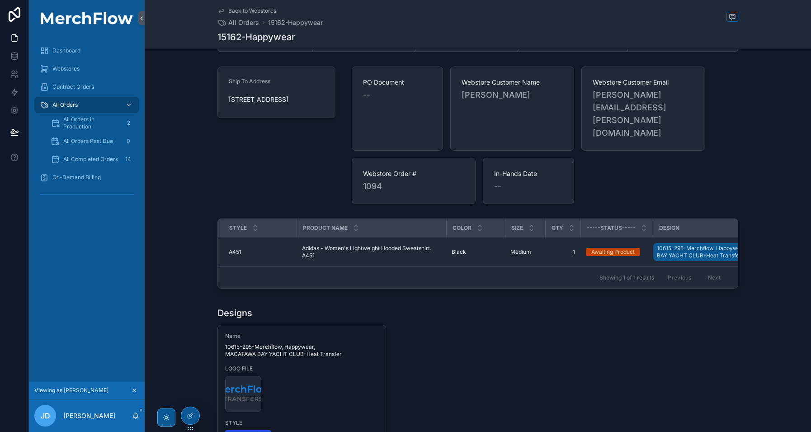
click at [500, 94] on span "[PERSON_NAME]" at bounding box center [512, 95] width 101 height 13
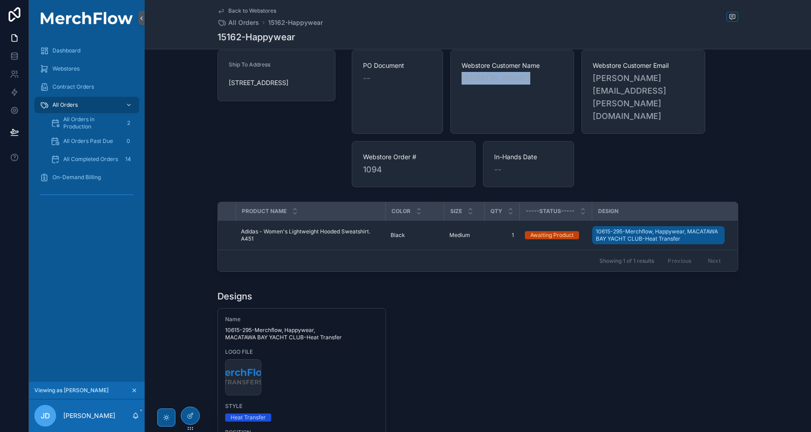
scroll to position [0, 0]
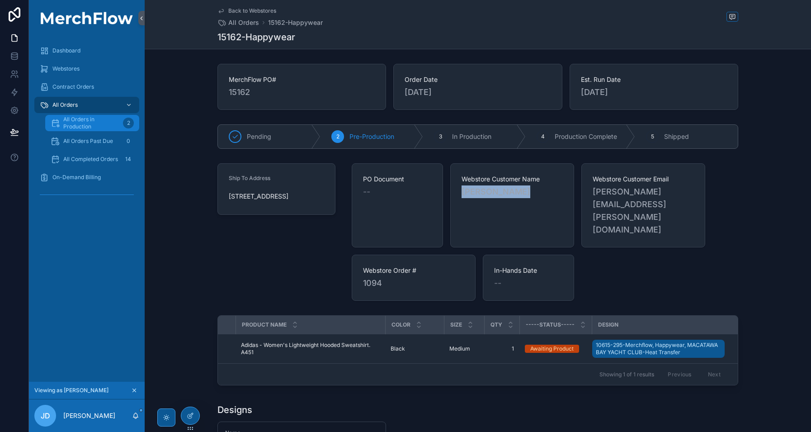
click at [95, 123] on span "All Orders in Production" at bounding box center [91, 123] width 56 height 14
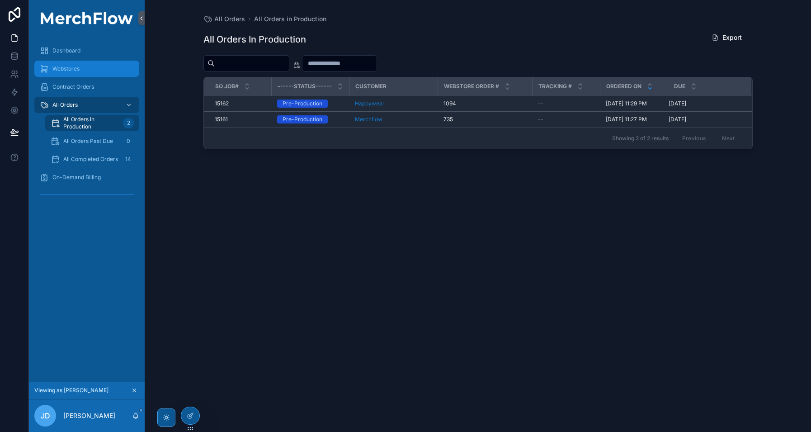
click at [90, 69] on div "Webstores" at bounding box center [87, 68] width 94 height 14
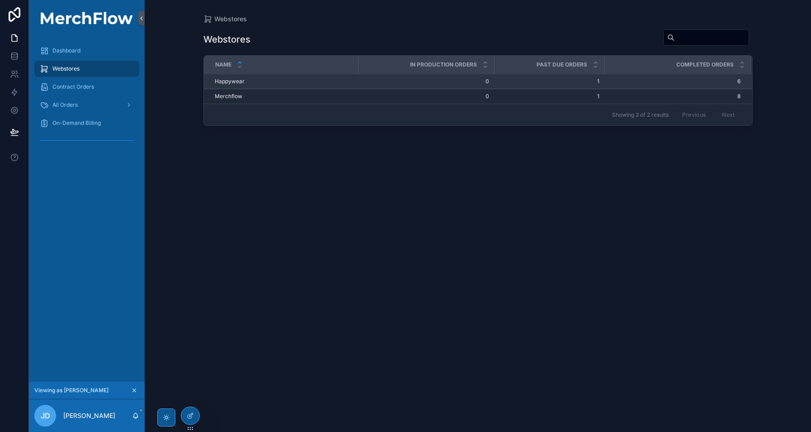
click at [233, 82] on span "Happywear" at bounding box center [230, 81] width 30 height 7
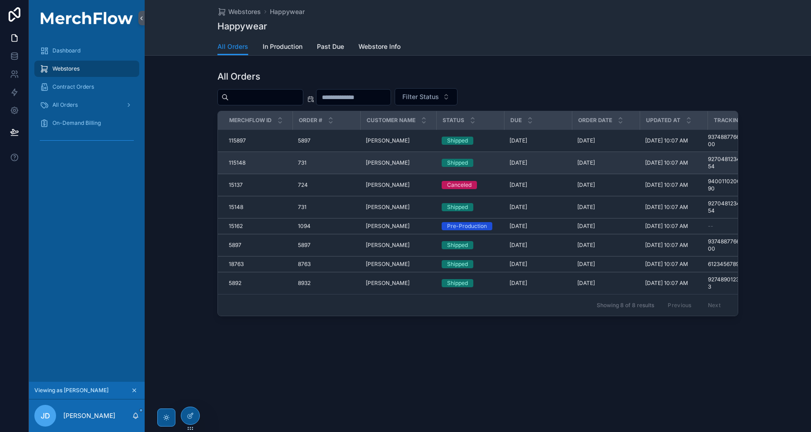
click at [245, 162] on span "115148" at bounding box center [237, 162] width 17 height 7
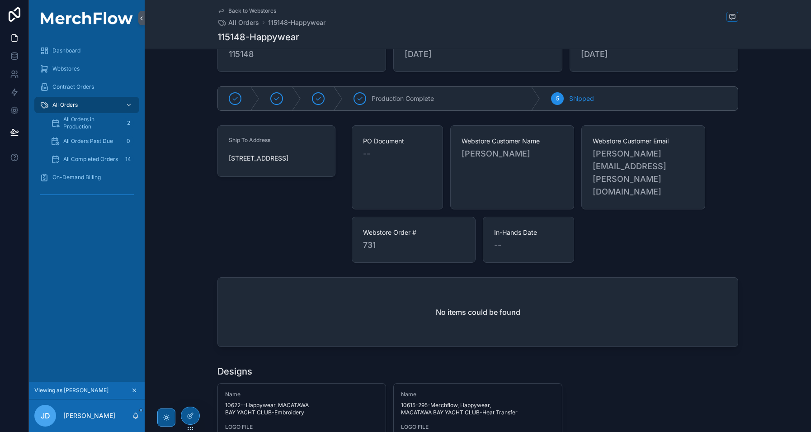
scroll to position [16, 0]
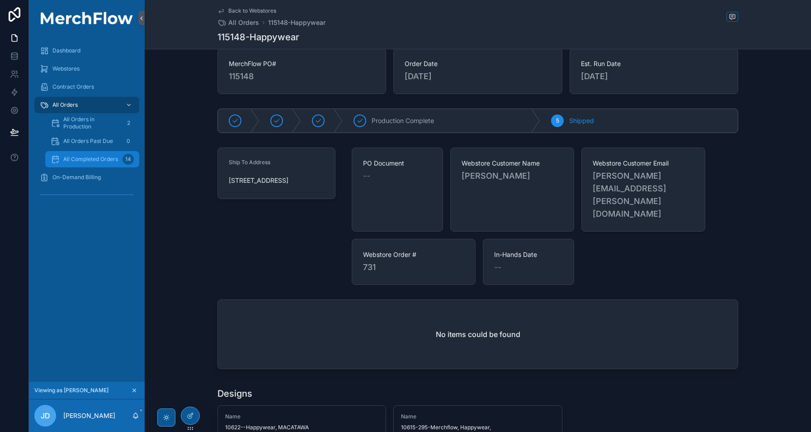
click at [98, 157] on span "All Completed Orders" at bounding box center [90, 159] width 55 height 7
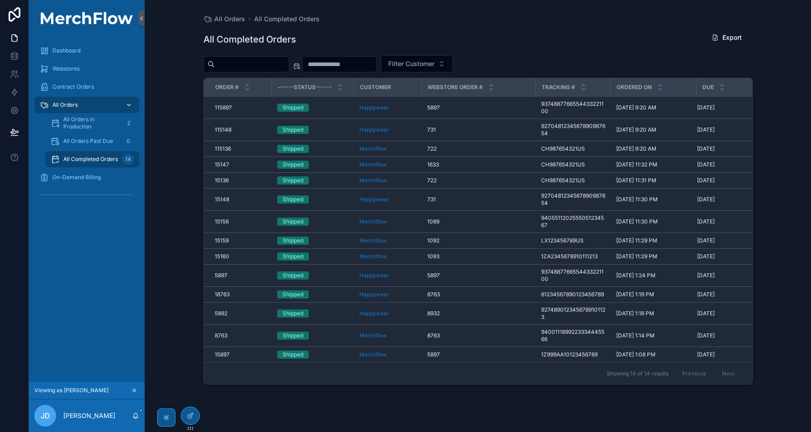
click at [93, 108] on div "All Orders" at bounding box center [87, 105] width 94 height 14
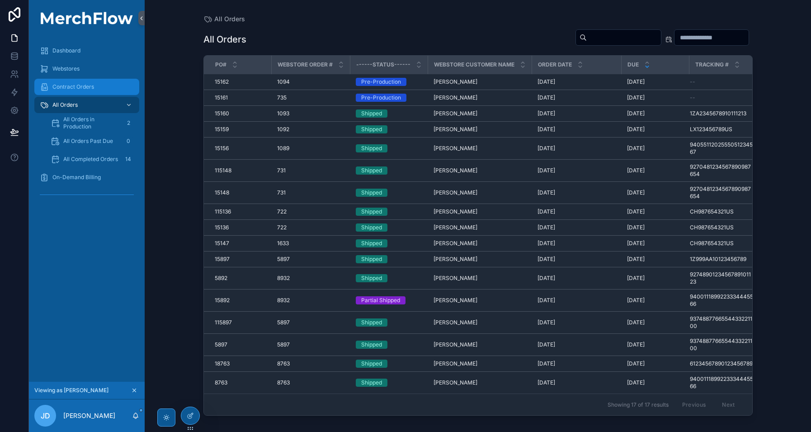
click at [86, 83] on span "Contract Orders" at bounding box center [73, 86] width 42 height 7
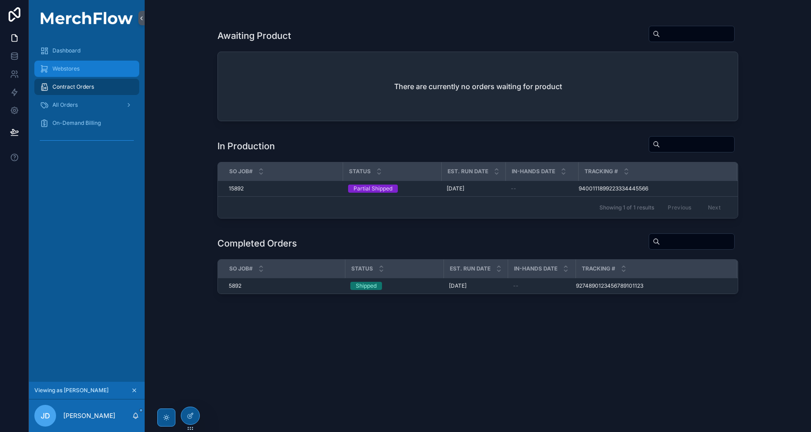
click at [77, 67] on span "Webstores" at bounding box center [65, 68] width 27 height 7
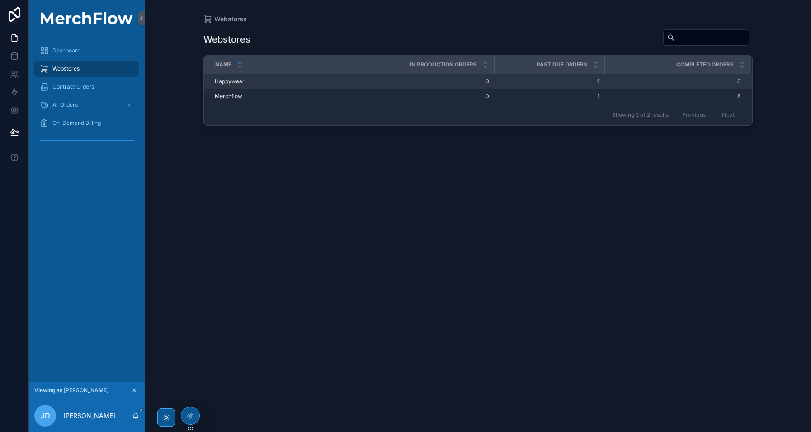
click at [231, 81] on span "Happywear" at bounding box center [230, 81] width 30 height 7
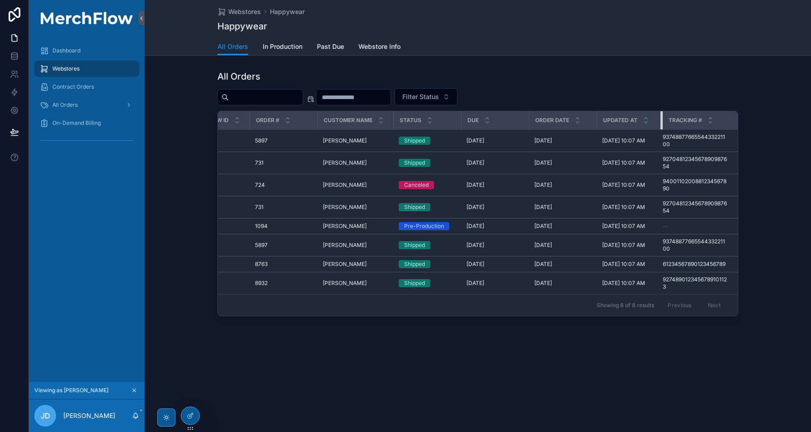
scroll to position [0, 38]
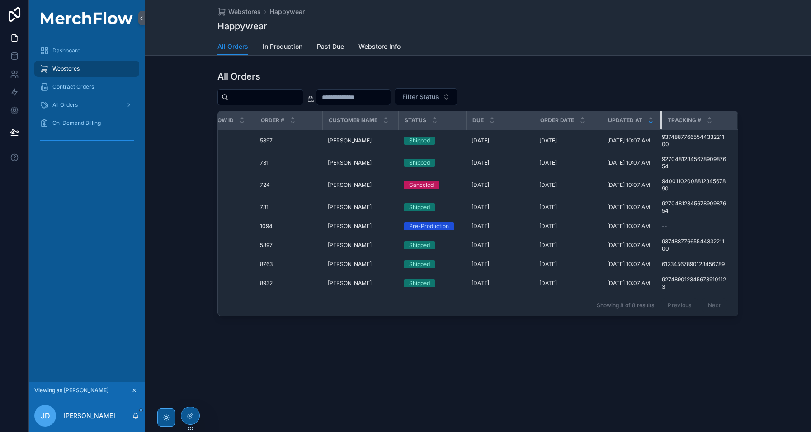
drag, startPoint x: 659, startPoint y: 120, endPoint x: 651, endPoint y: 122, distance: 8.3
click at [651, 122] on th "Updated at" at bounding box center [632, 120] width 60 height 19
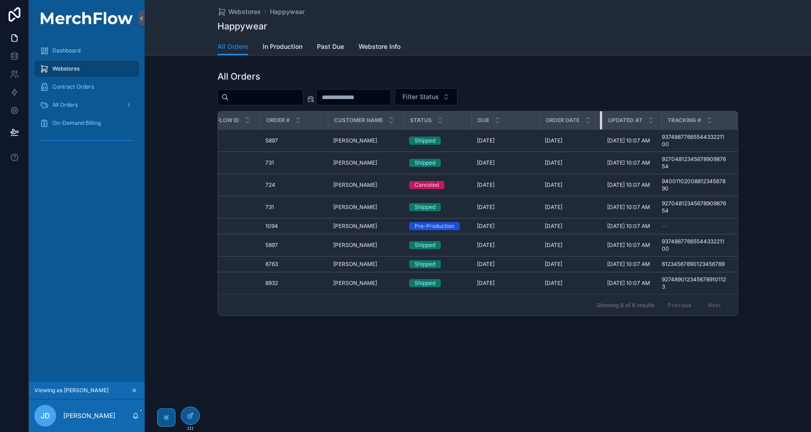
scroll to position [0, 28]
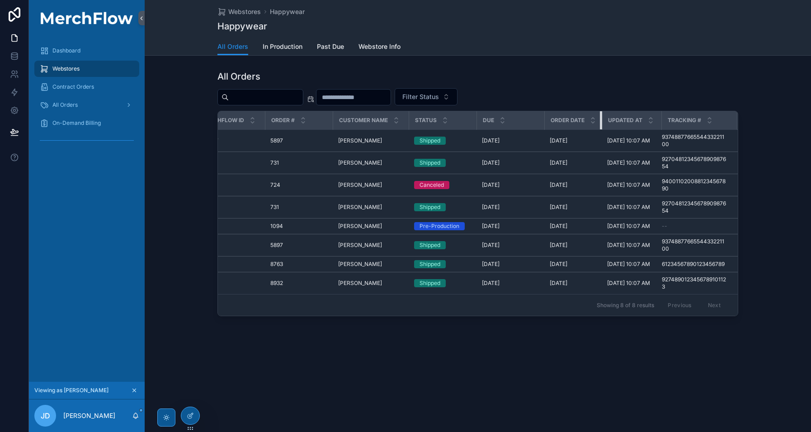
drag, startPoint x: 600, startPoint y: 123, endPoint x: 537, endPoint y: 126, distance: 63.4
click at [537, 126] on tr "MerchFlow ID Order # Customer Name Status DUE Order Date Updated at Tracking #" at bounding box center [464, 120] width 548 height 19
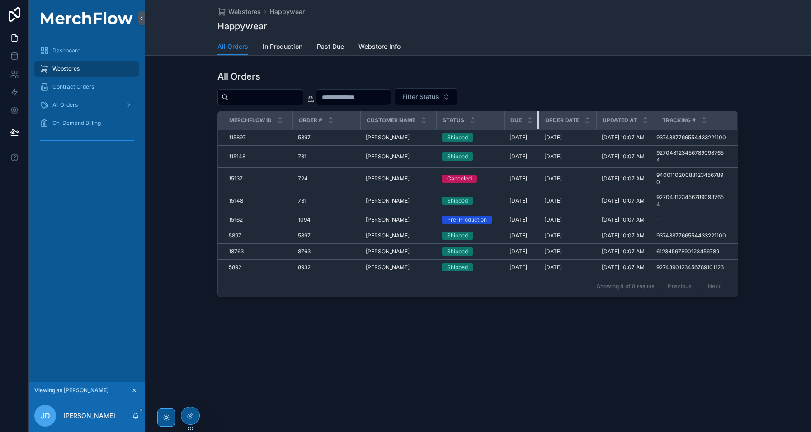
scroll to position [0, 0]
drag, startPoint x: 542, startPoint y: 122, endPoint x: 432, endPoint y: 118, distance: 109.9
click at [432, 118] on tr "MerchFlow ID Order # Customer Name Status DUE Order Date Updated at Tracking #" at bounding box center [478, 120] width 520 height 19
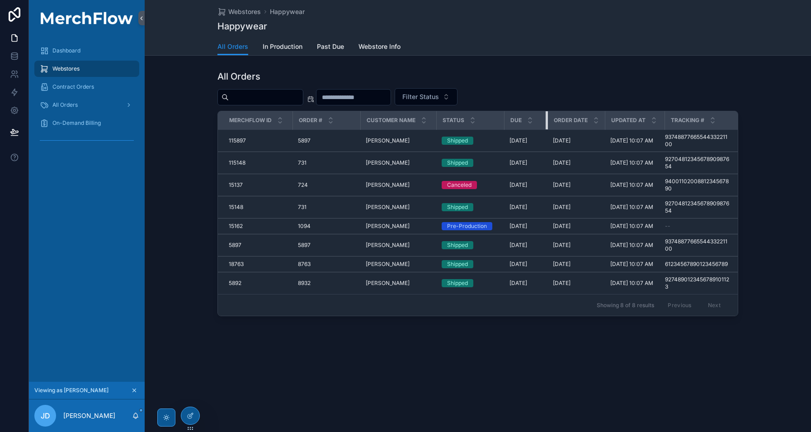
drag, startPoint x: 537, startPoint y: 121, endPoint x: 558, endPoint y: 120, distance: 20.8
click at [558, 120] on tr "MerchFlow ID Order # Customer Name Status DUE Order Date Updated at Tracking #" at bounding box center [479, 120] width 523 height 19
click at [118, 108] on div "All Orders" at bounding box center [87, 105] width 94 height 14
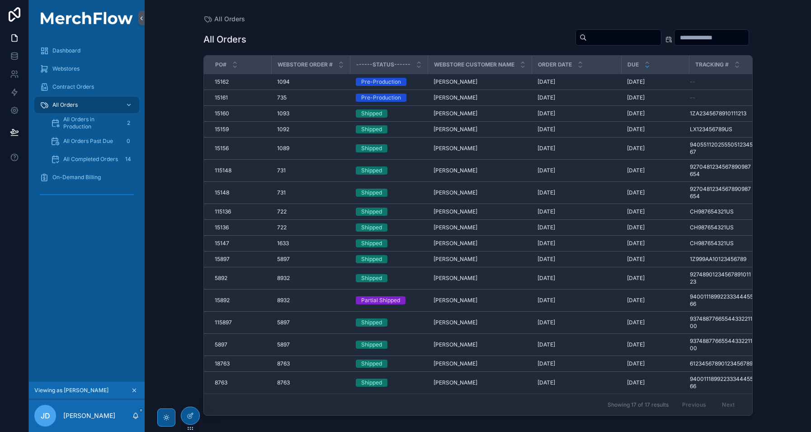
click at [685, 42] on input "text" at bounding box center [712, 37] width 74 height 13
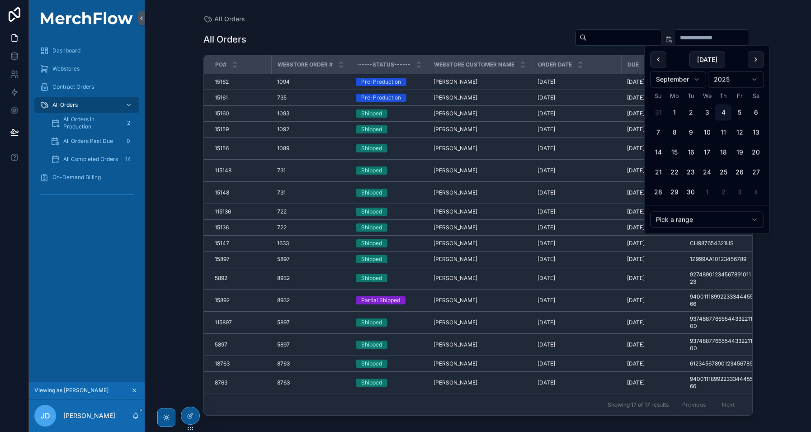
click at [618, 35] on input "text" at bounding box center [624, 37] width 74 height 13
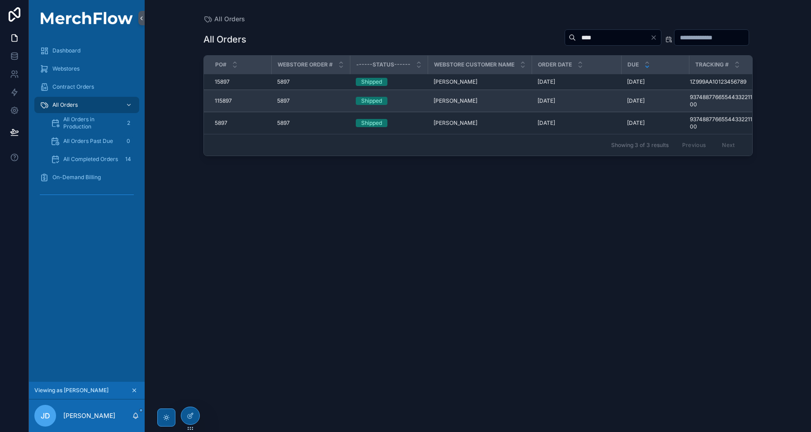
type input "****"
click at [322, 100] on div "5897 5897" at bounding box center [311, 100] width 68 height 7
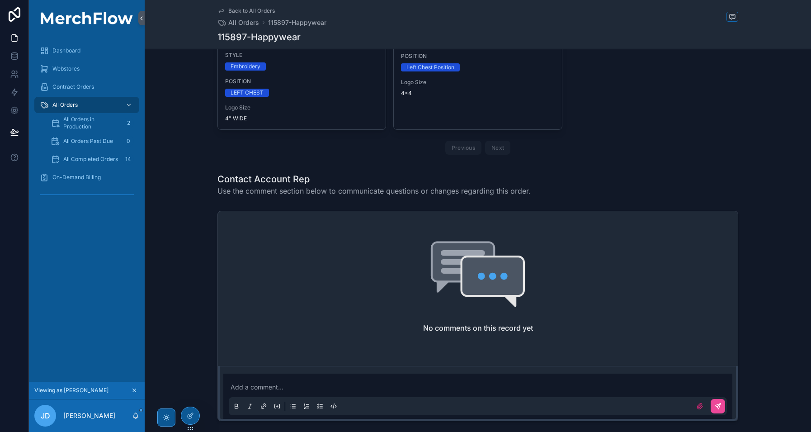
scroll to position [538, 0]
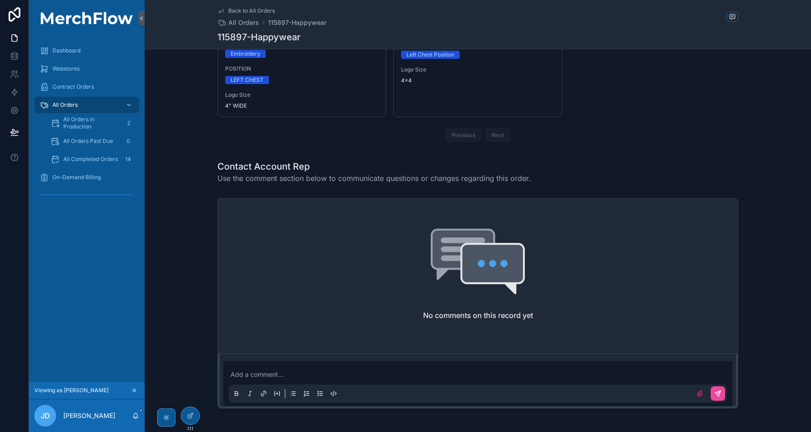
click at [257, 370] on p at bounding box center [480, 374] width 498 height 9
click at [730, 17] on icon at bounding box center [732, 16] width 7 height 7
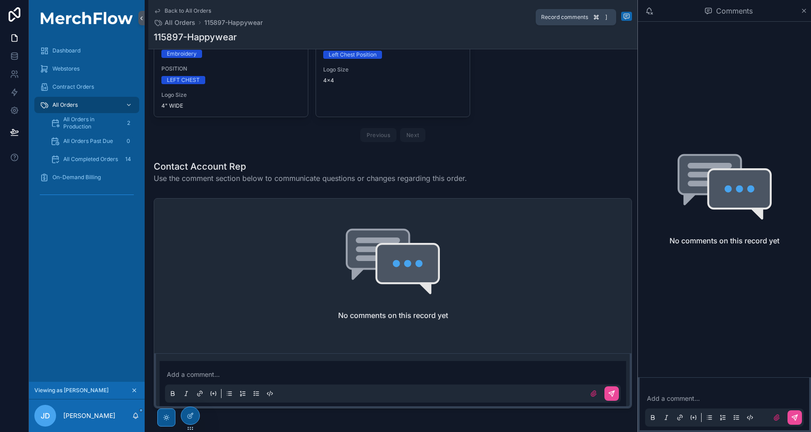
click at [625, 17] on icon at bounding box center [626, 17] width 2 height 0
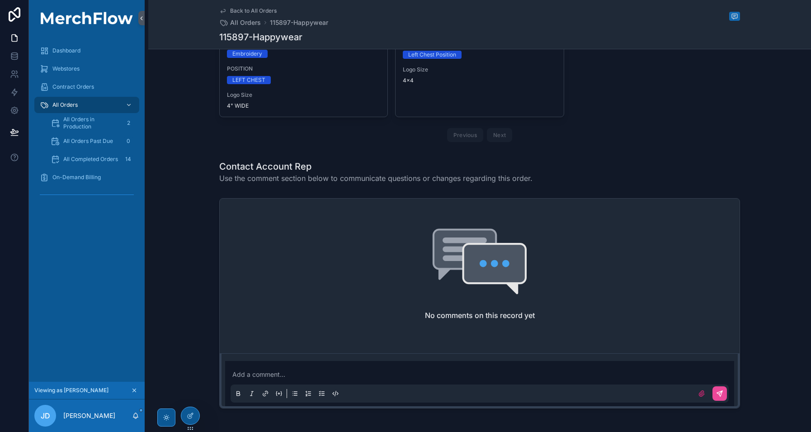
click at [312, 370] on p at bounding box center [481, 374] width 498 height 9
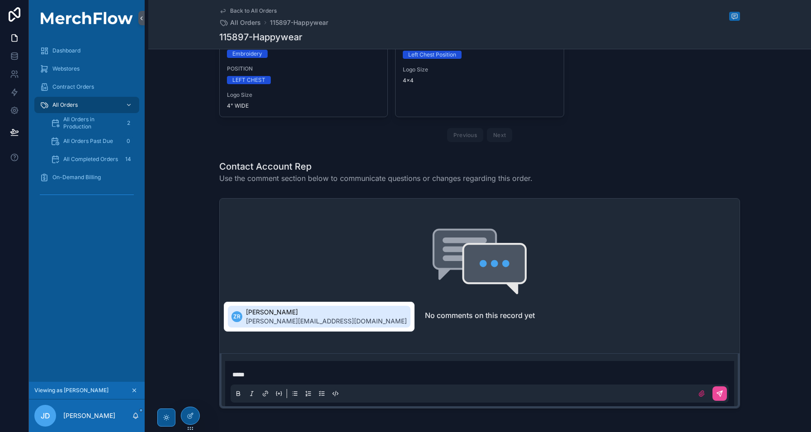
click at [269, 312] on span "[PERSON_NAME]" at bounding box center [326, 311] width 161 height 9
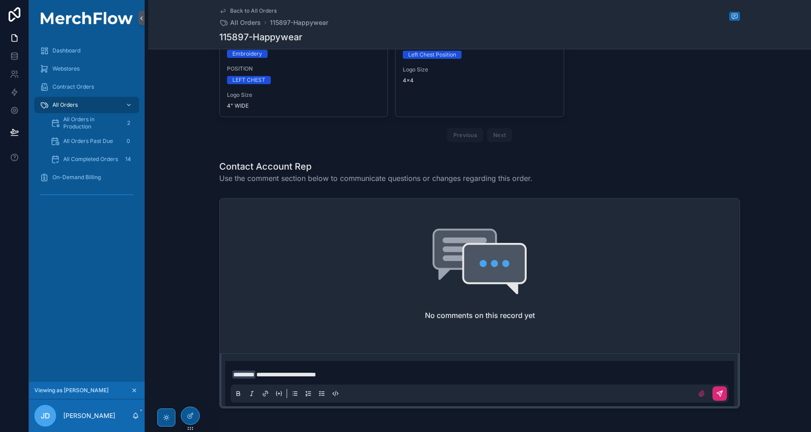
click at [722, 386] on button at bounding box center [720, 393] width 14 height 14
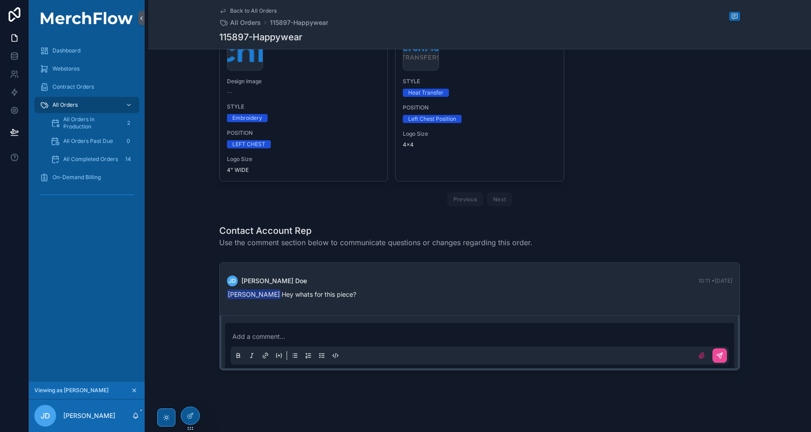
scroll to position [436, 0]
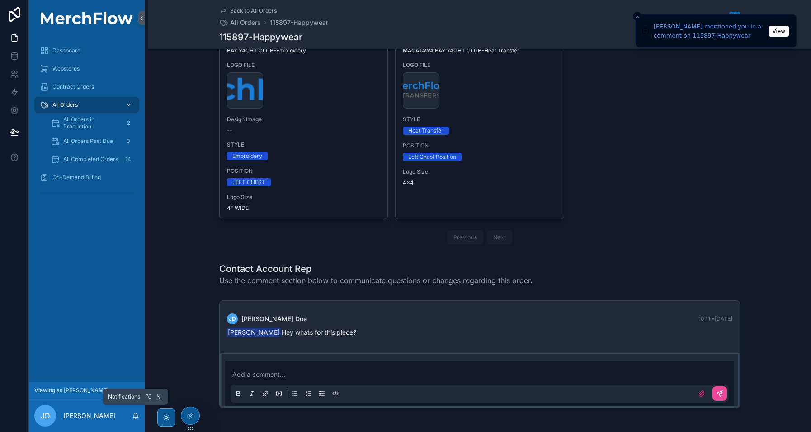
click at [134, 416] on icon at bounding box center [135, 415] width 7 height 7
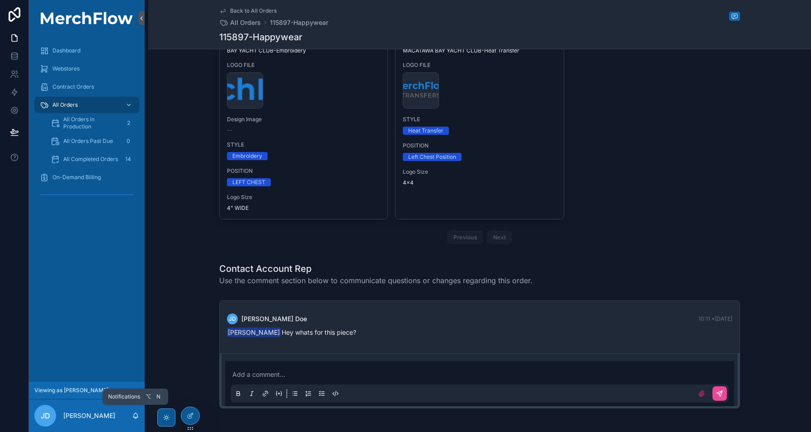
click at [135, 414] on icon at bounding box center [135, 415] width 7 height 7
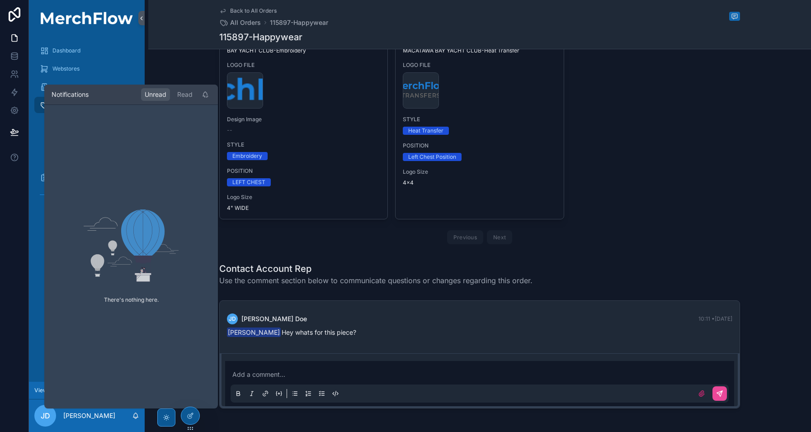
click at [548, 209] on div "Designs Name 10622--Happywear, MACATAWA BAY YACHT CLUB-Embroidery LOGO FILE Mer…" at bounding box center [479, 126] width 663 height 252
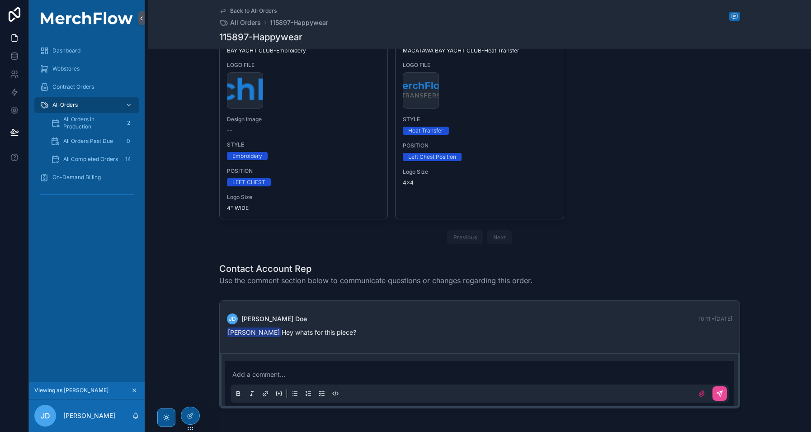
click at [295, 364] on div "Add a comment..." at bounding box center [480, 383] width 498 height 38
click at [295, 370] on p at bounding box center [481, 374] width 498 height 9
click at [647, 259] on div "Contact Account Rep Use the comment section below to communicate questions or c…" at bounding box center [479, 274] width 663 height 31
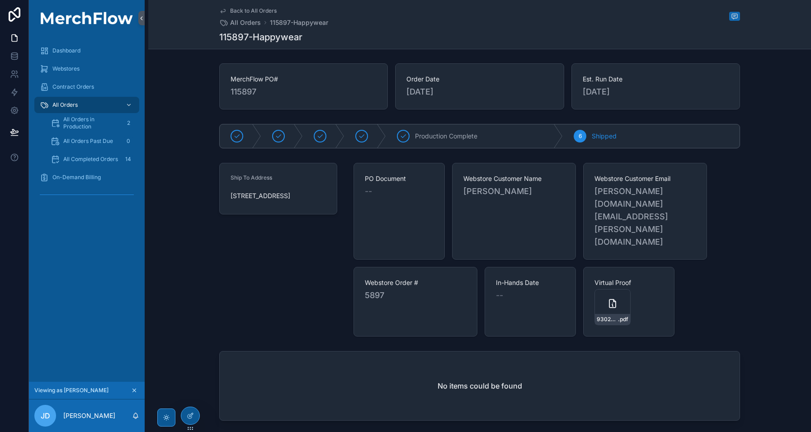
scroll to position [0, 0]
click at [73, 175] on span "On-Demand Billing" at bounding box center [76, 177] width 48 height 7
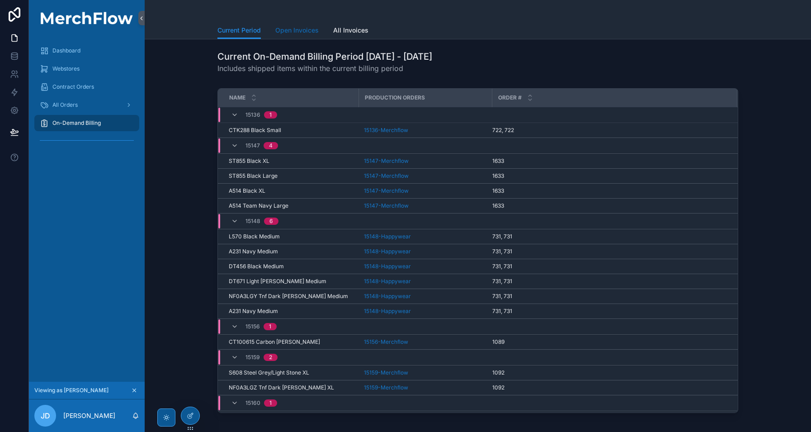
click at [285, 28] on span "Open Invoices" at bounding box center [296, 30] width 43 height 9
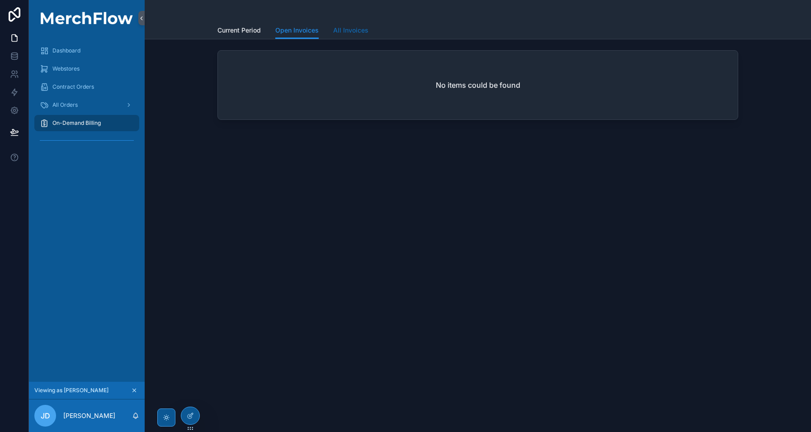
click at [346, 32] on span "All Invoices" at bounding box center [350, 30] width 35 height 9
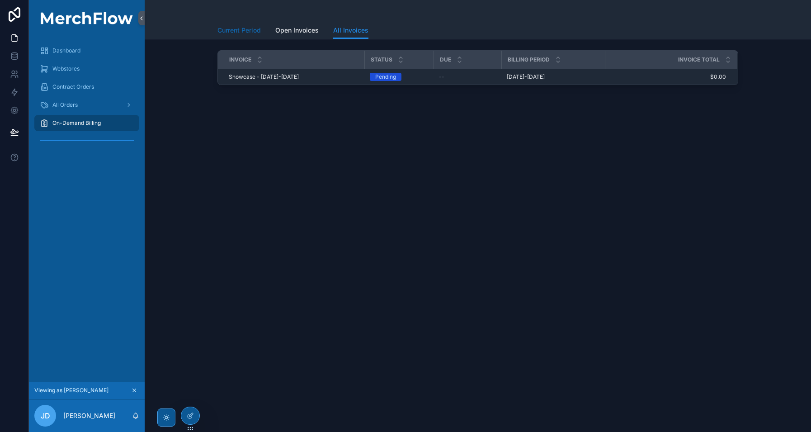
click at [250, 32] on span "Current Period" at bounding box center [238, 30] width 43 height 9
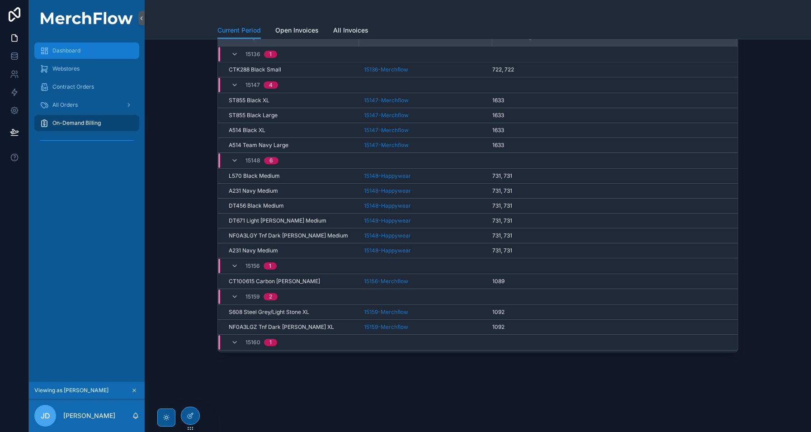
click at [88, 49] on div "Dashboard" at bounding box center [87, 50] width 94 height 14
